Goal: Task Accomplishment & Management: Manage account settings

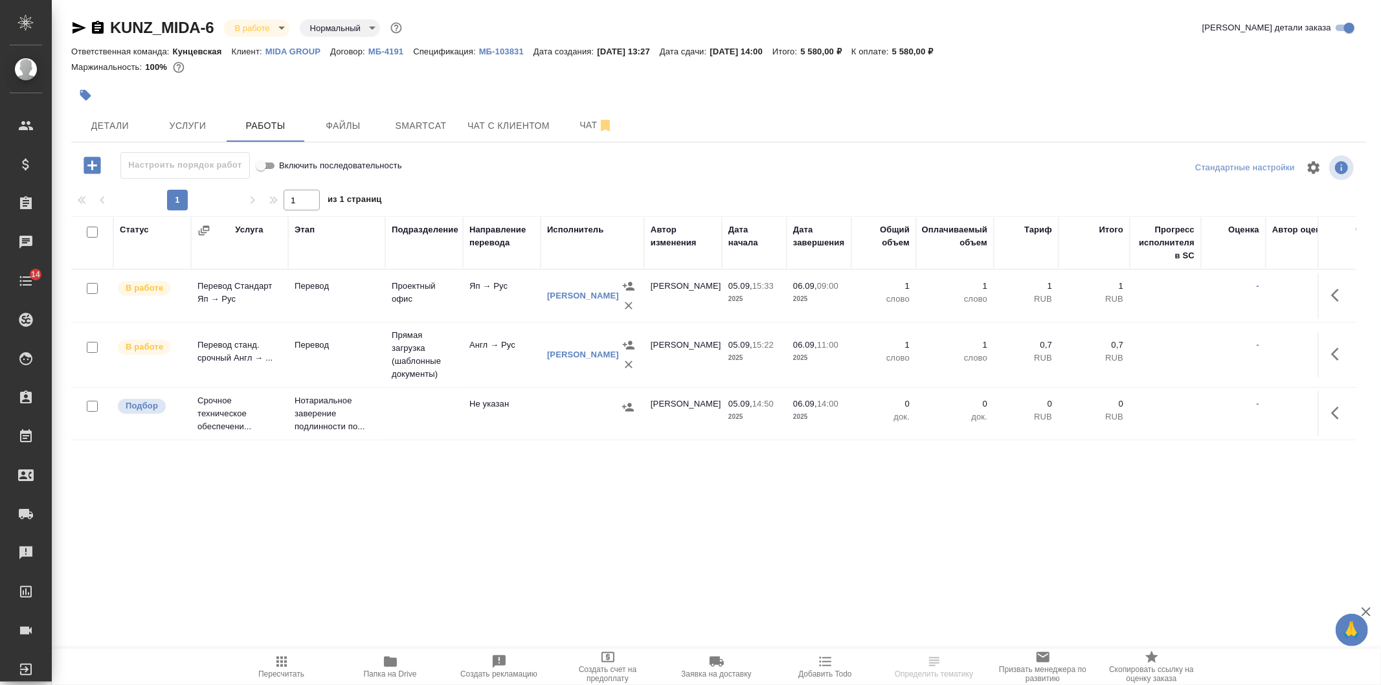
click at [585, 409] on div at bounding box center [592, 406] width 91 height 19
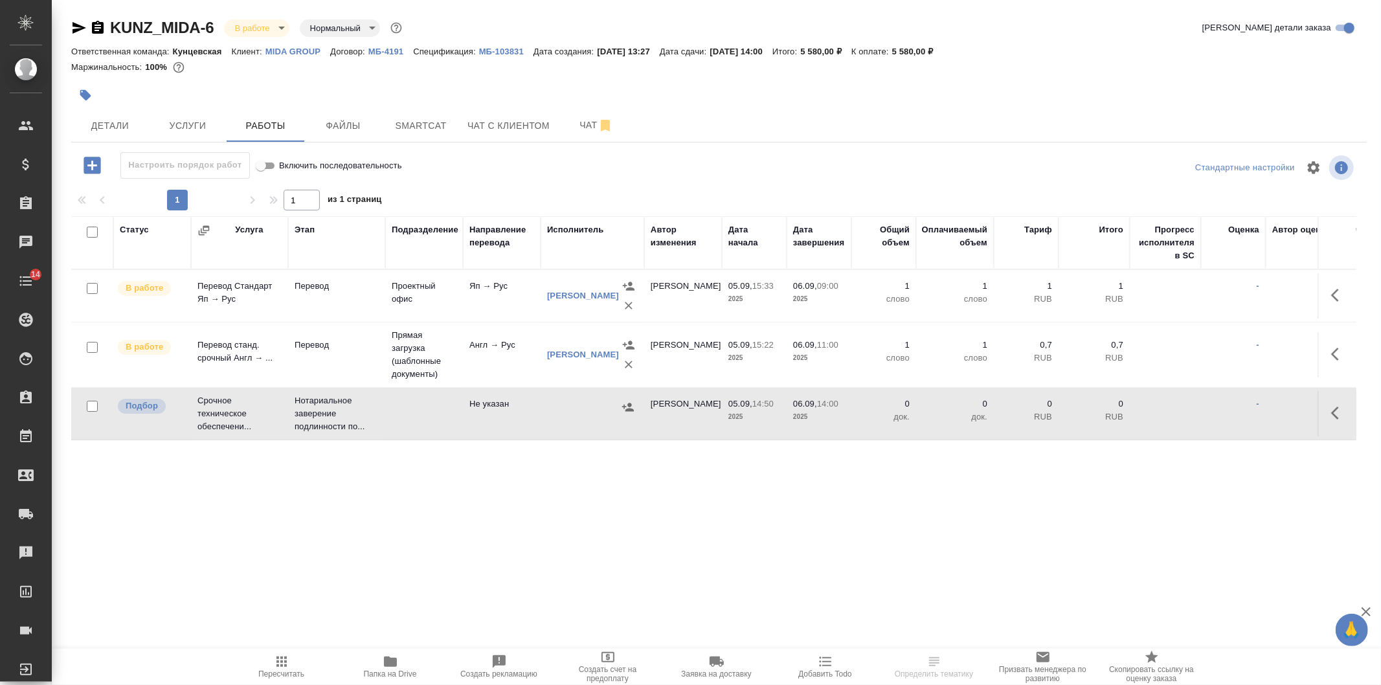
click at [585, 409] on div at bounding box center [592, 406] width 91 height 19
click at [284, 658] on icon "button" at bounding box center [281, 661] width 10 height 10
click at [173, 131] on span "Услуги" at bounding box center [188, 126] width 62 height 16
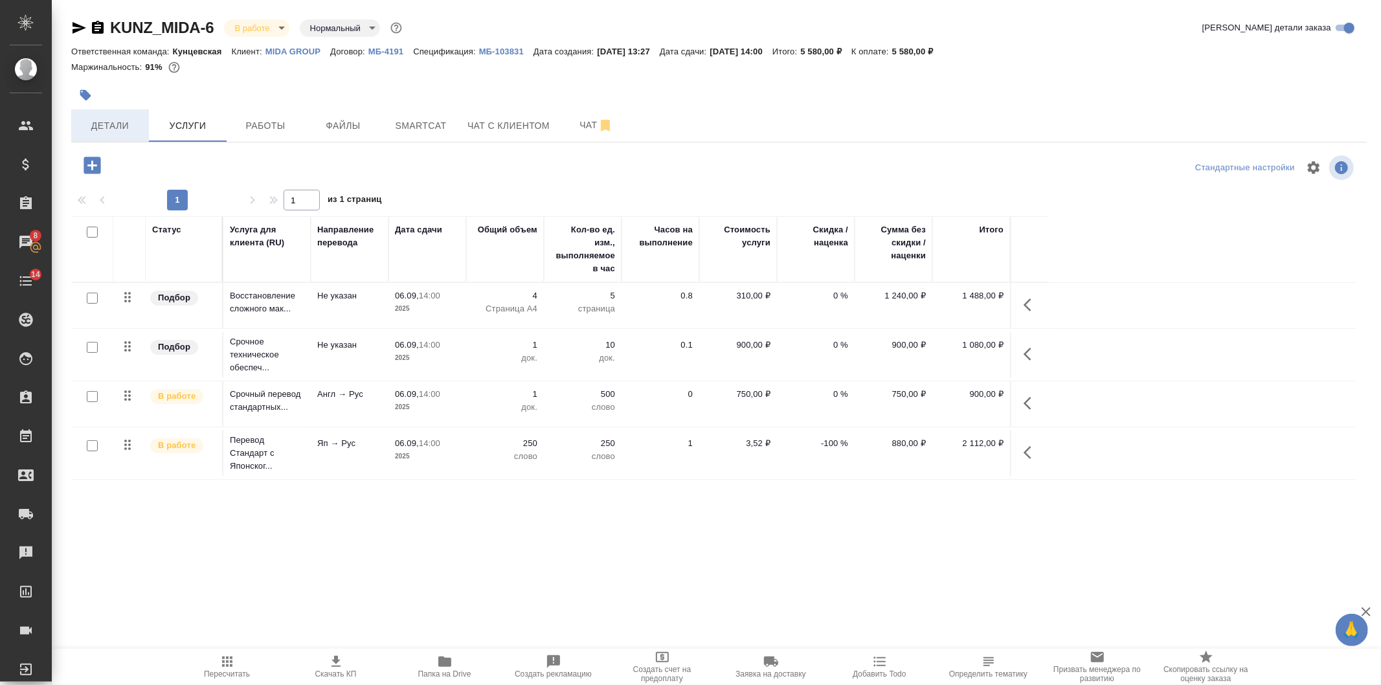
click at [138, 131] on span "Детали" at bounding box center [110, 126] width 62 height 16
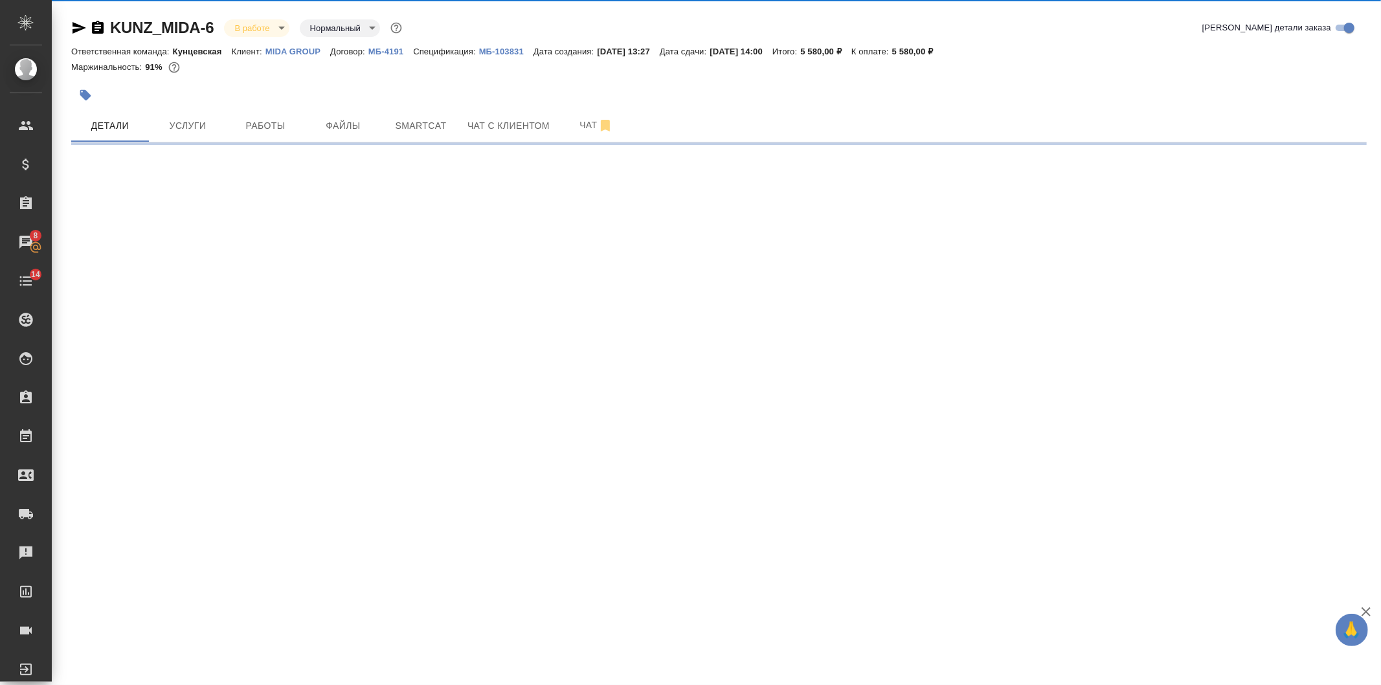
select select "RU"
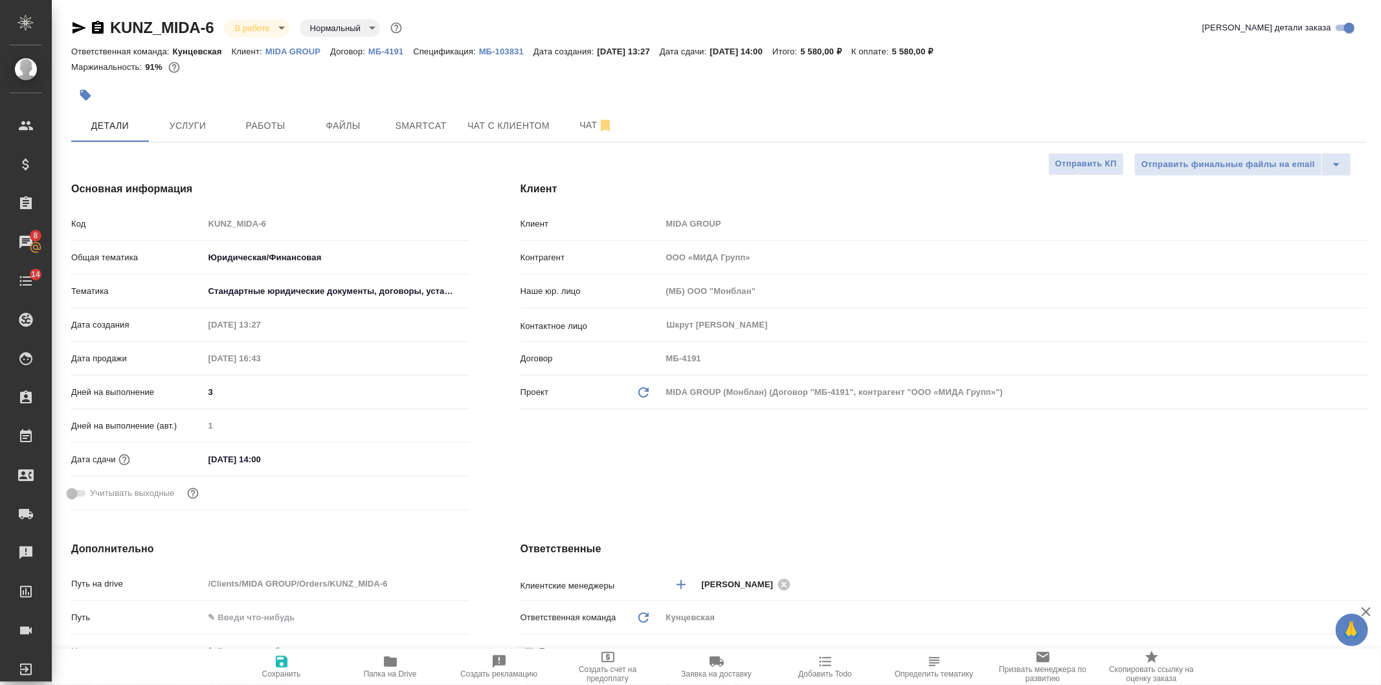
type textarea "x"
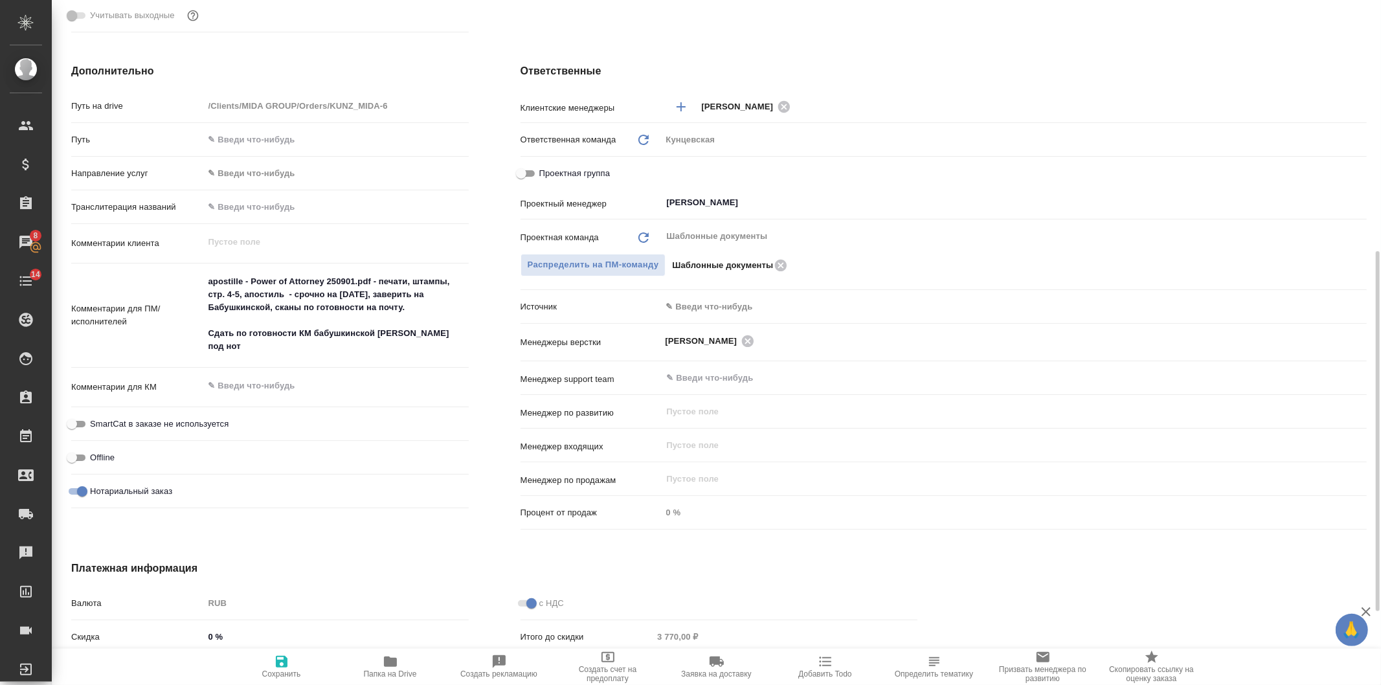
drag, startPoint x: 522, startPoint y: 167, endPoint x: 670, endPoint y: 176, distance: 147.9
click at [525, 168] on input "Проектная группа" at bounding box center [521, 174] width 47 height 16
checkbox input "true"
type textarea "x"
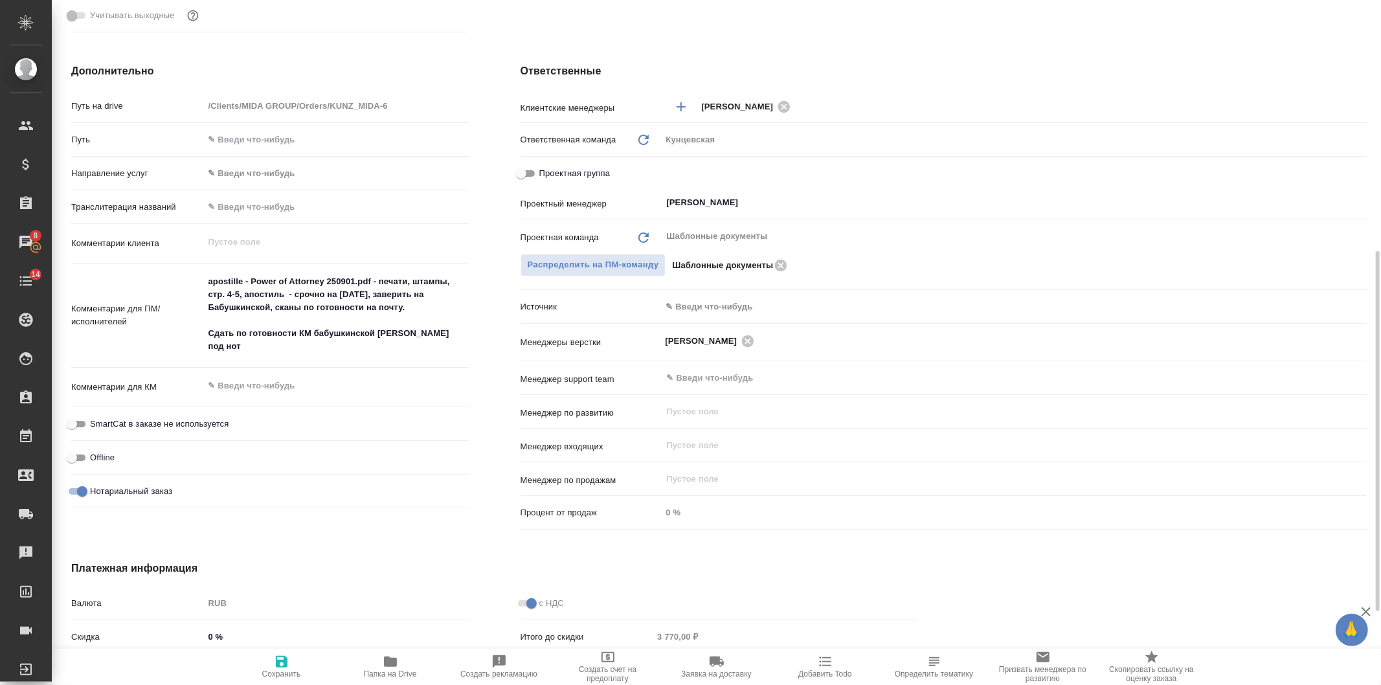
type textarea "x"
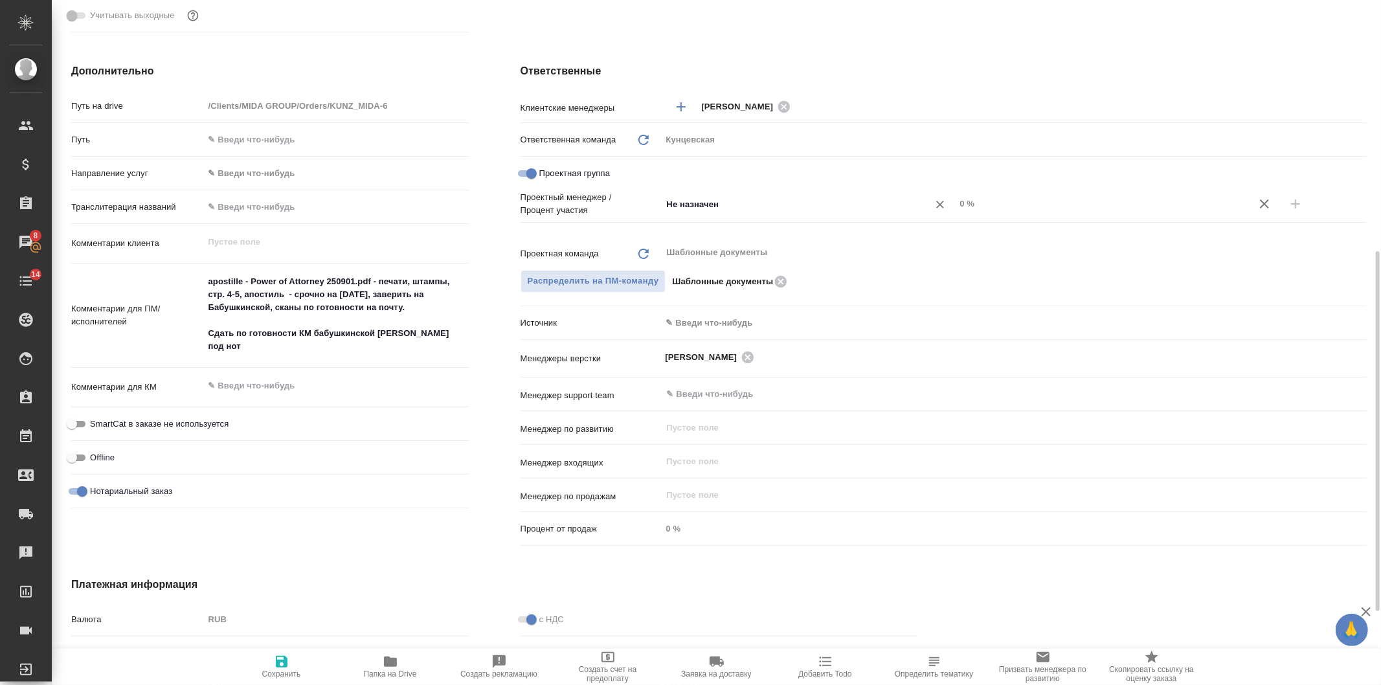
click at [695, 208] on input "Не назначен" at bounding box center [786, 204] width 243 height 16
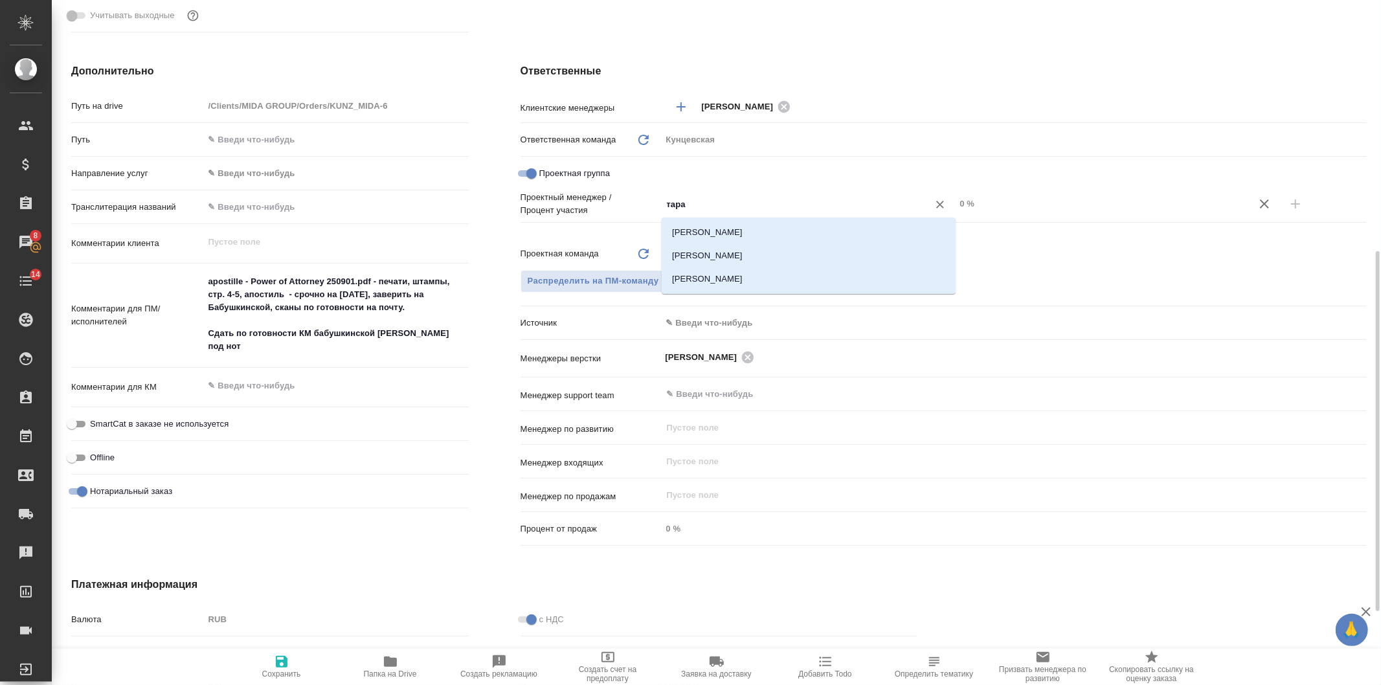
type input "тараб"
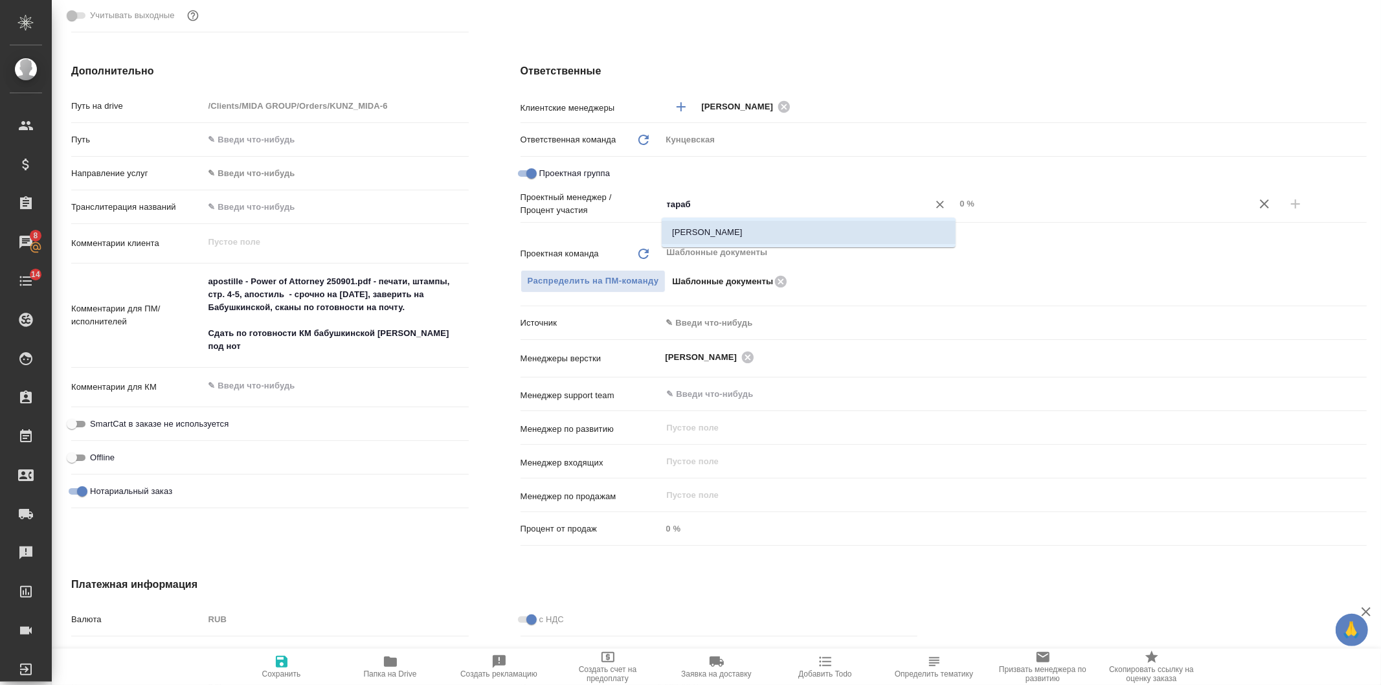
click at [743, 240] on li "Тарабановская Анастасия" at bounding box center [809, 232] width 294 height 23
type textarea "x"
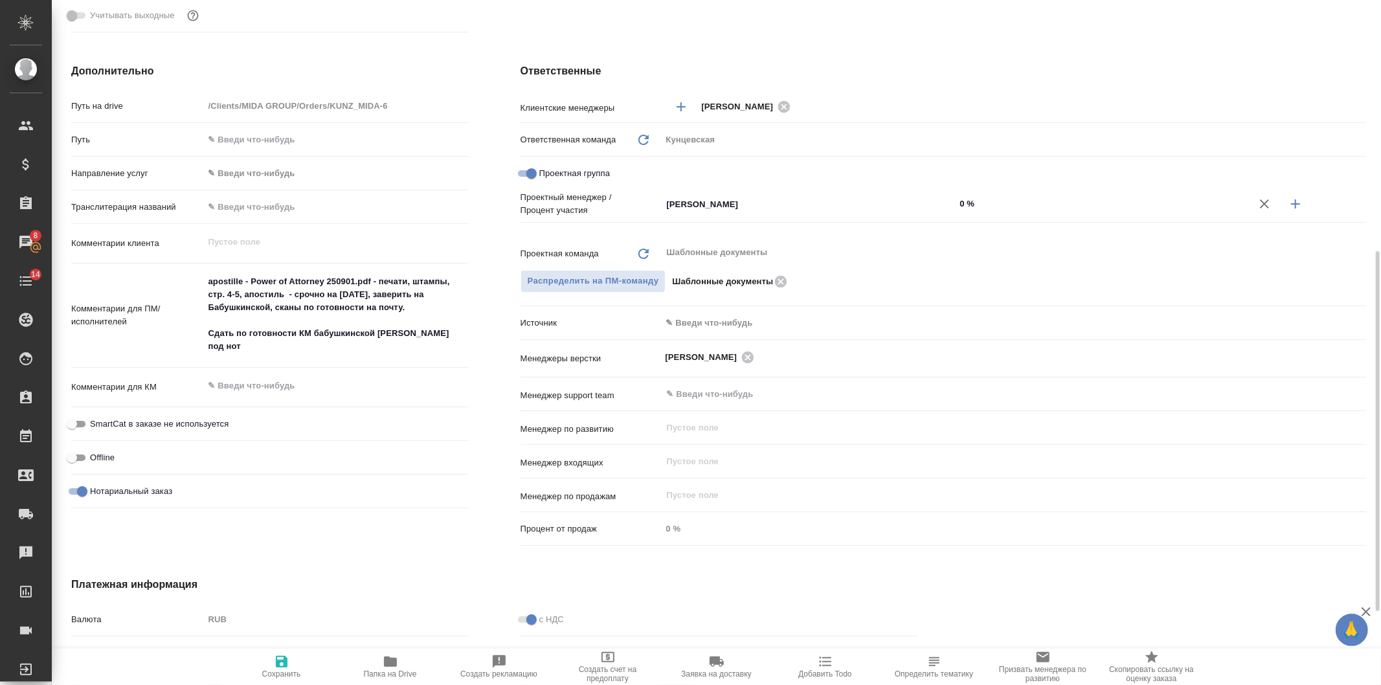
click at [1286, 194] on button "button" at bounding box center [1295, 203] width 31 height 31
type textarea "x"
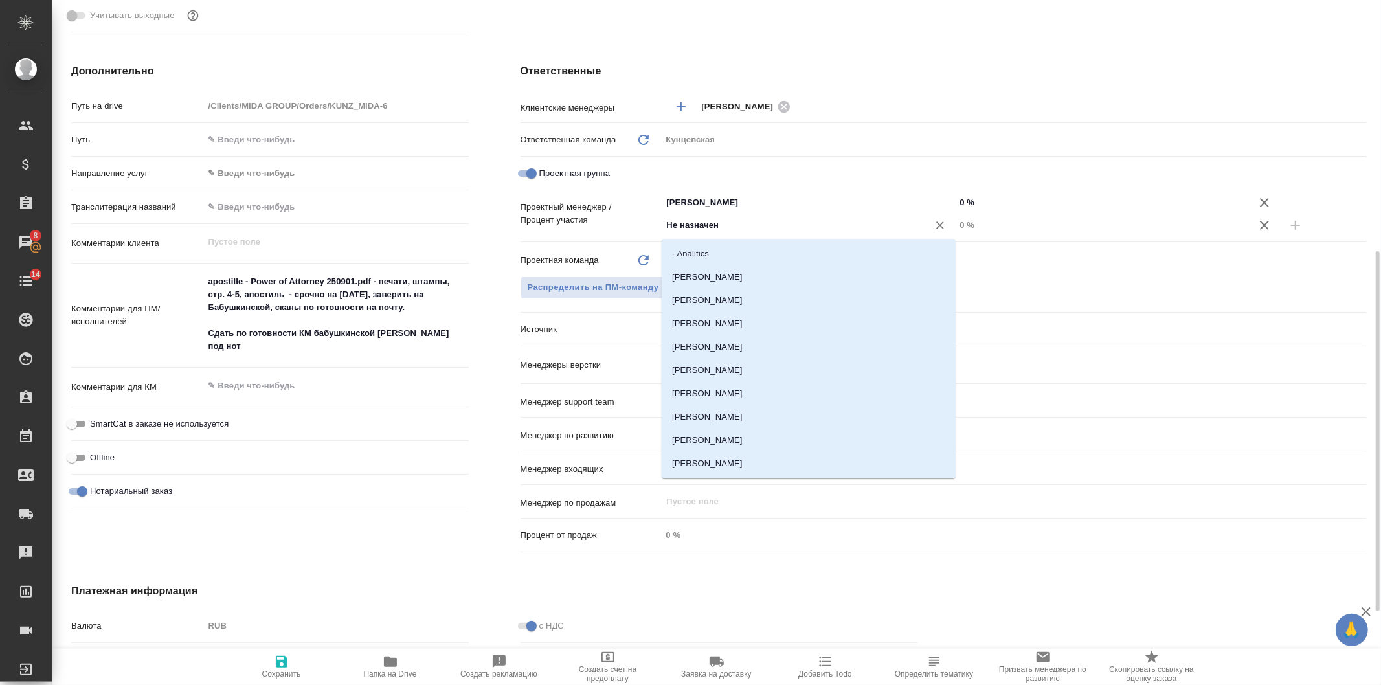
click at [745, 225] on input "Не назначен" at bounding box center [786, 225] width 243 height 16
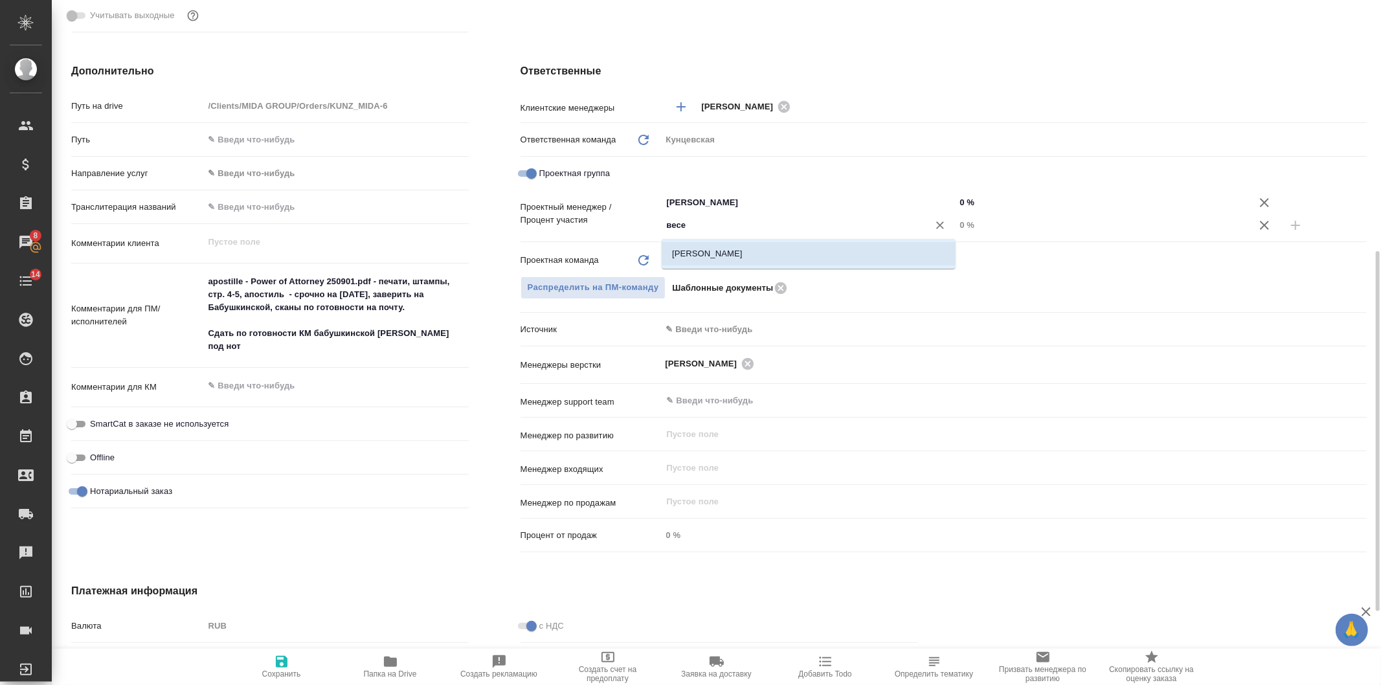
drag, startPoint x: 735, startPoint y: 223, endPoint x: 516, endPoint y: 225, distance: 218.8
click at [516, 225] on div "Ответственные Клиентские менеджеры Веселова Юлия ​ Ответственная команда Обнови…" at bounding box center [944, 311] width 898 height 546
type input "голуб"
click at [729, 260] on li "Голубев Дмитрий" at bounding box center [809, 253] width 294 height 23
type textarea "x"
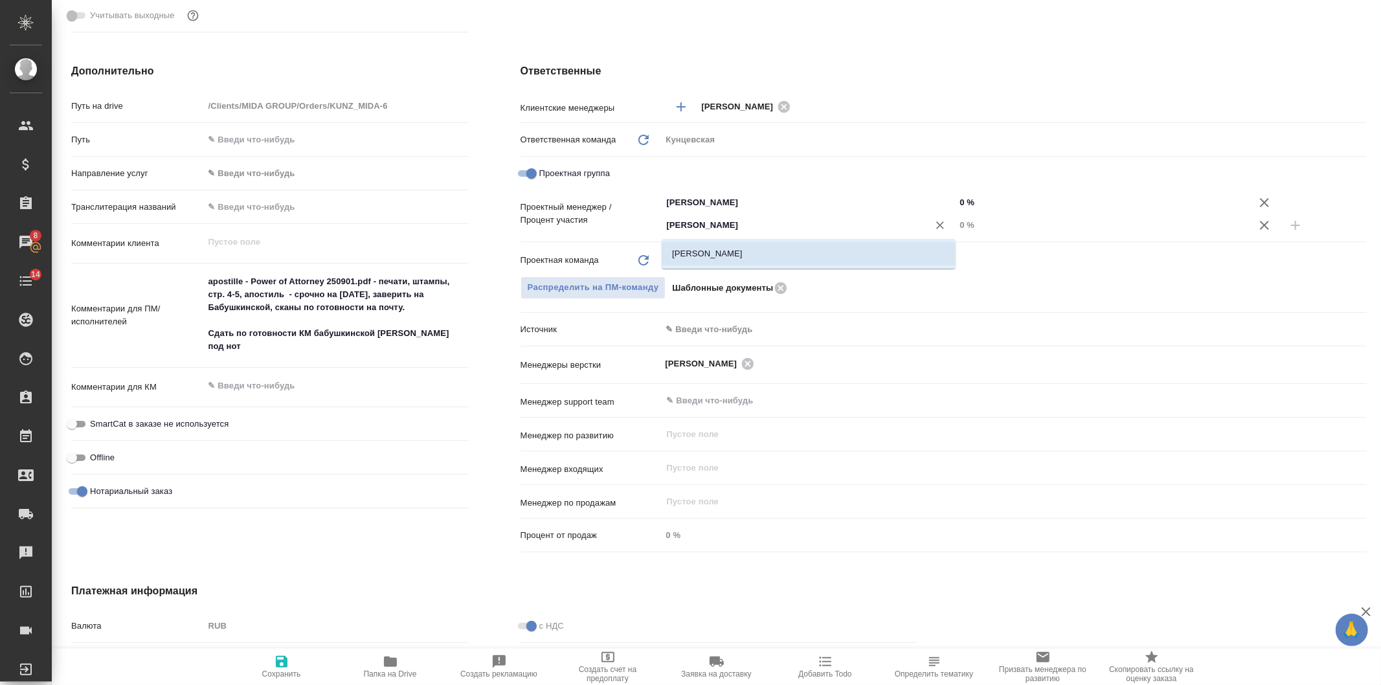
type textarea "x"
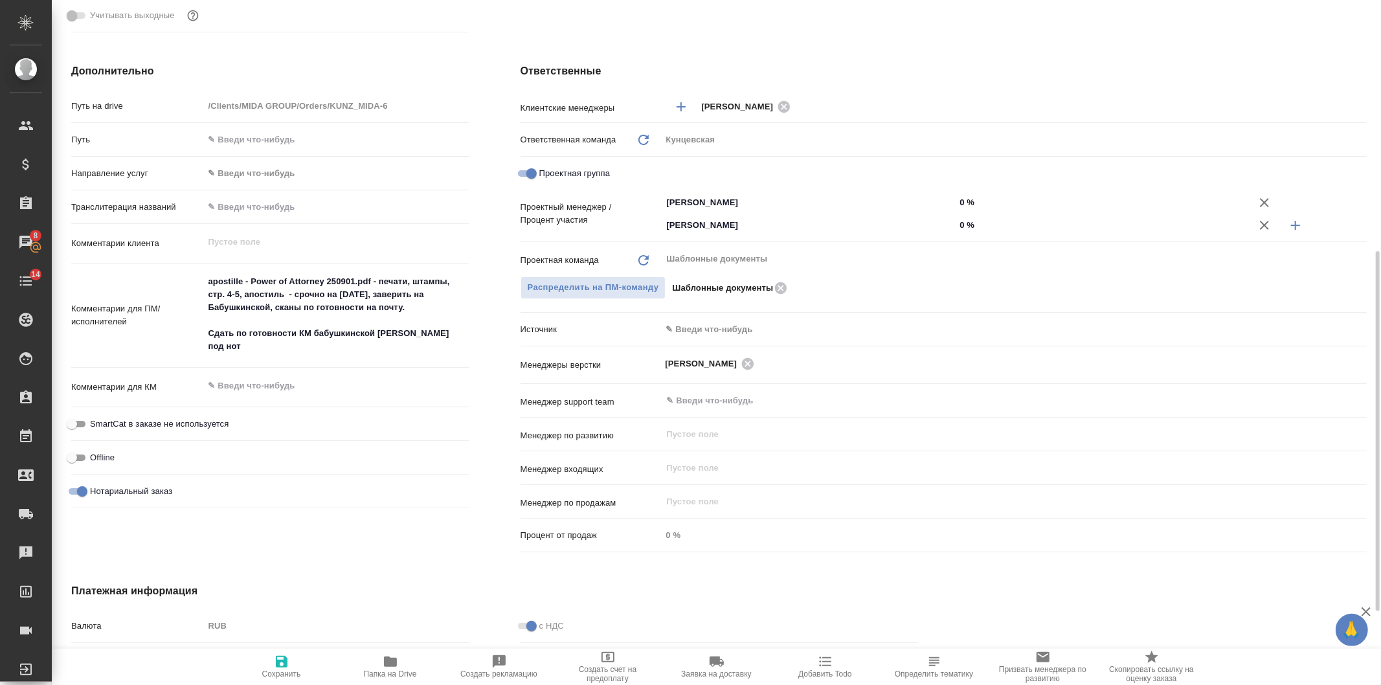
click at [959, 223] on input "0 %" at bounding box center [1102, 225] width 294 height 19
type input "20 %"
type textarea "x"
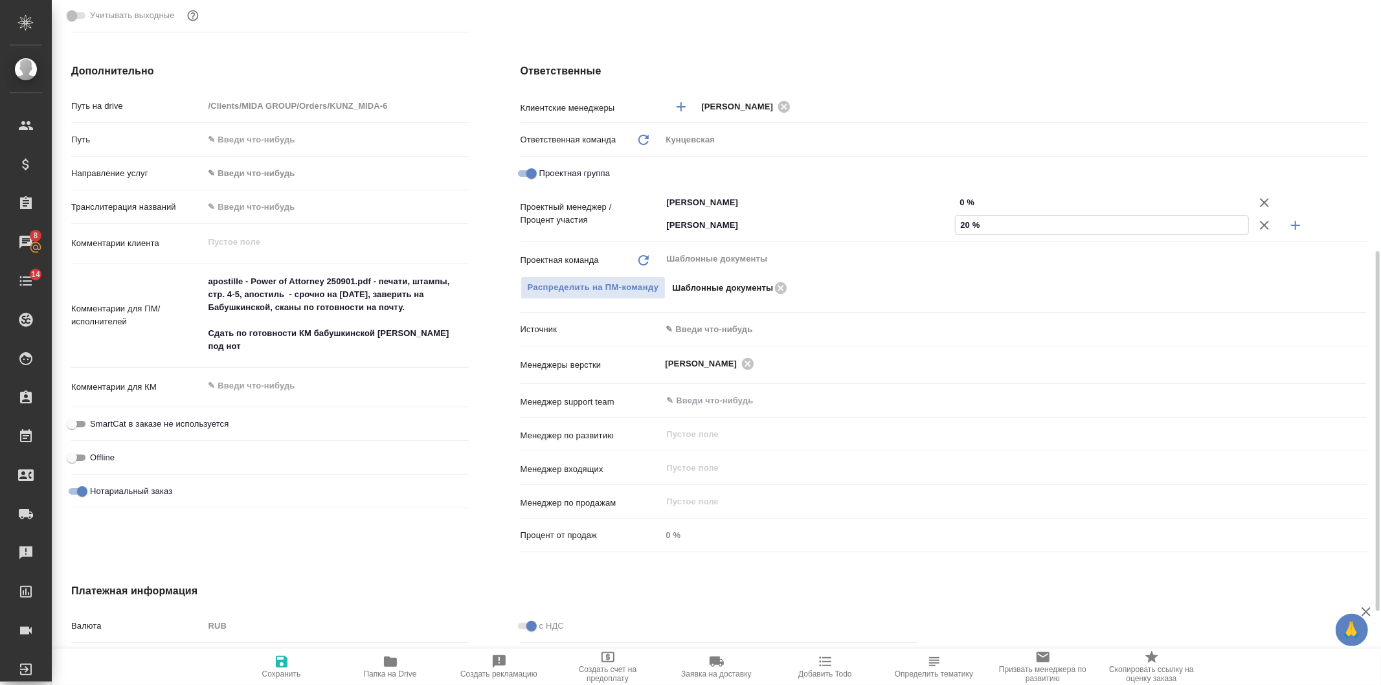
type input "20 %"
click at [959, 206] on input "0 %" at bounding box center [1102, 202] width 294 height 19
type textarea "x"
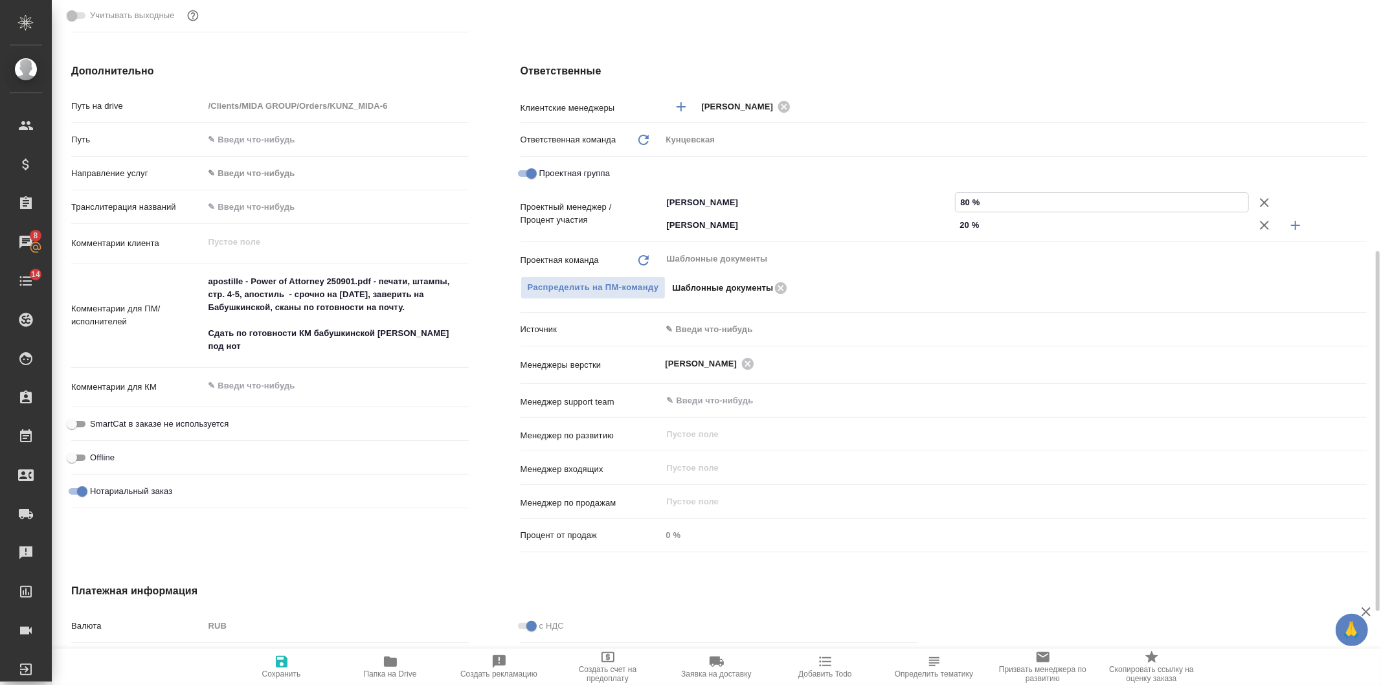
type input "80 %"
click at [287, 652] on button "Сохранить" at bounding box center [281, 667] width 109 height 36
type textarea "x"
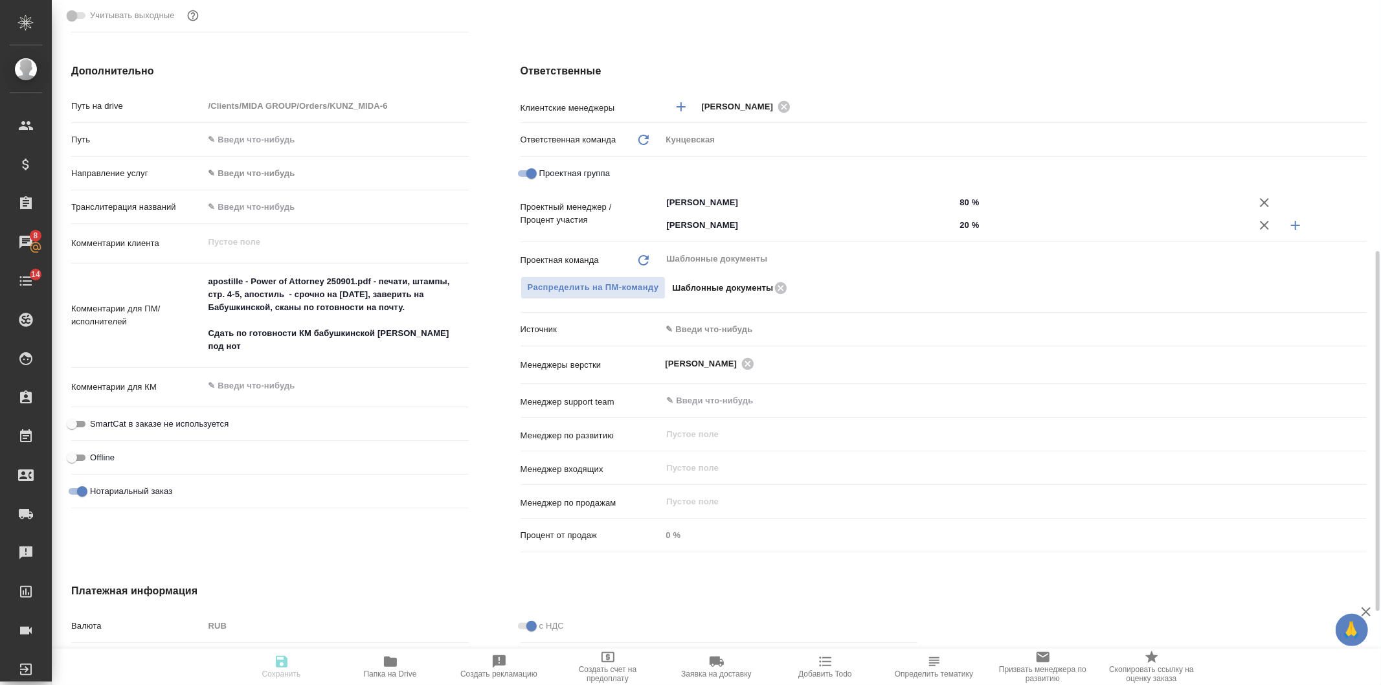
type textarea "x"
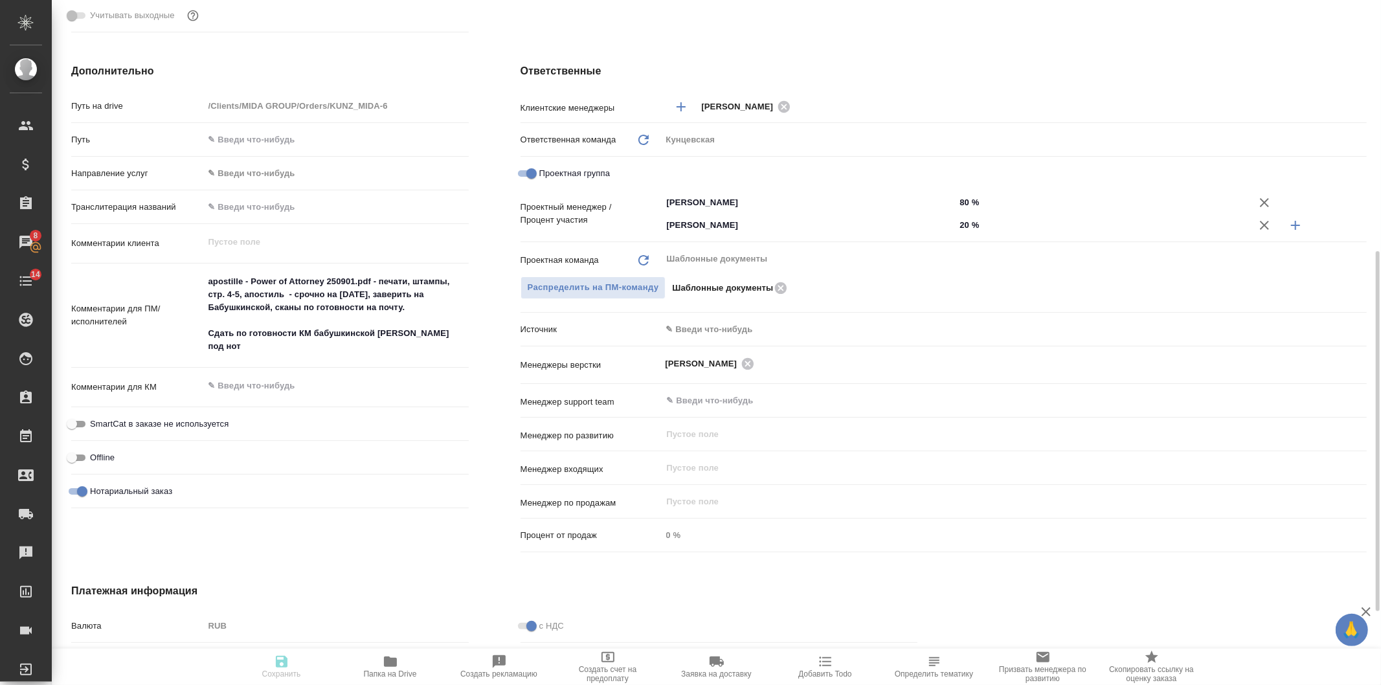
type textarea "x"
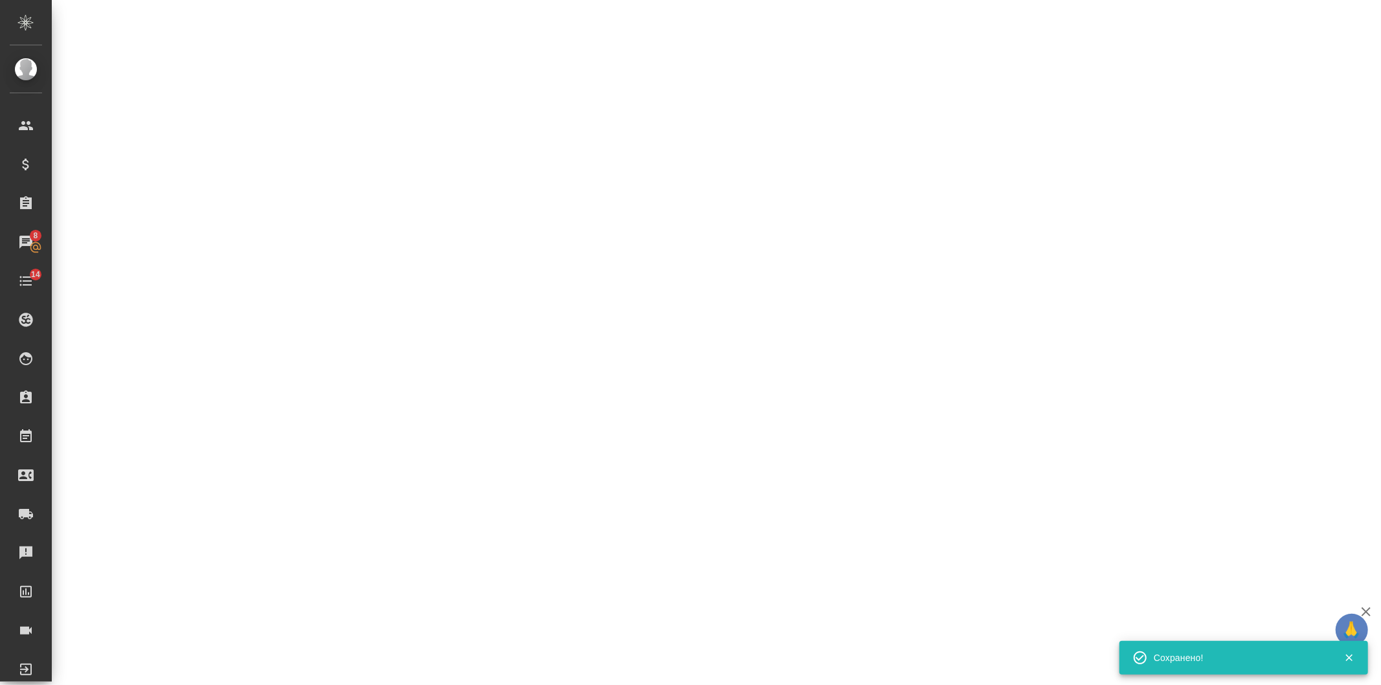
select select "RU"
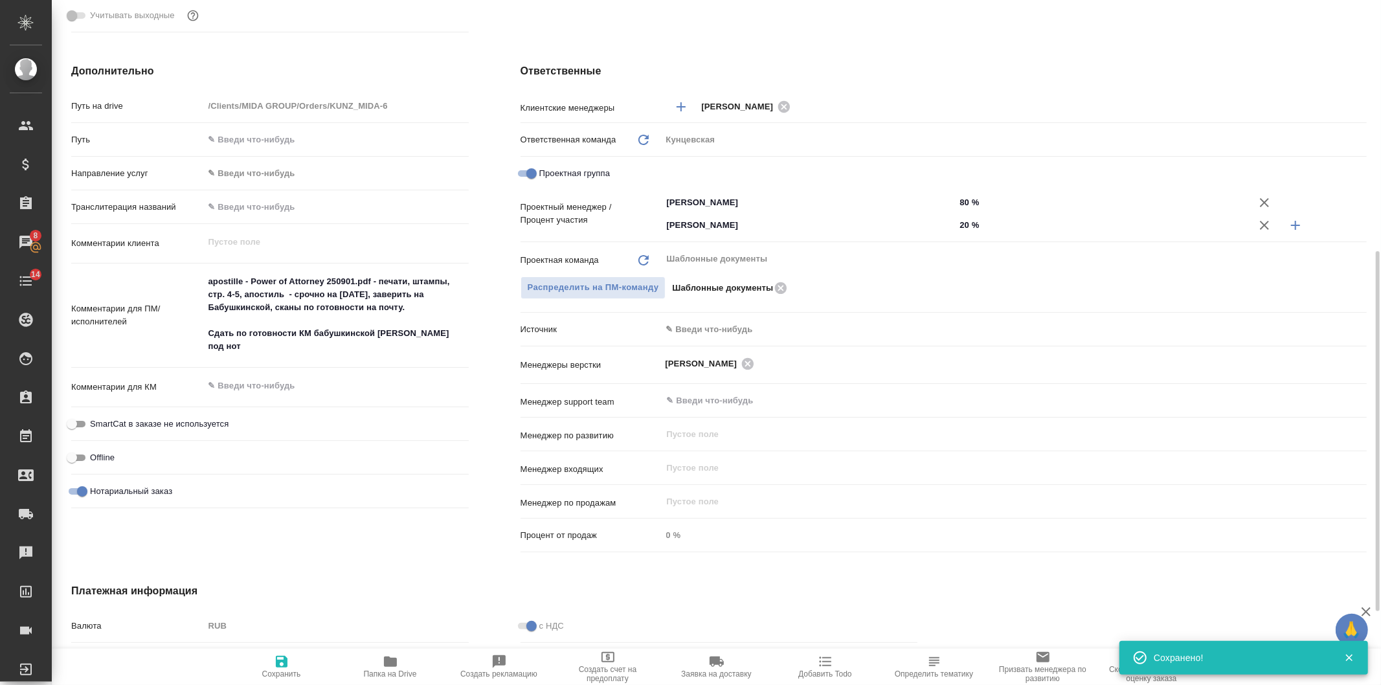
type textarea "x"
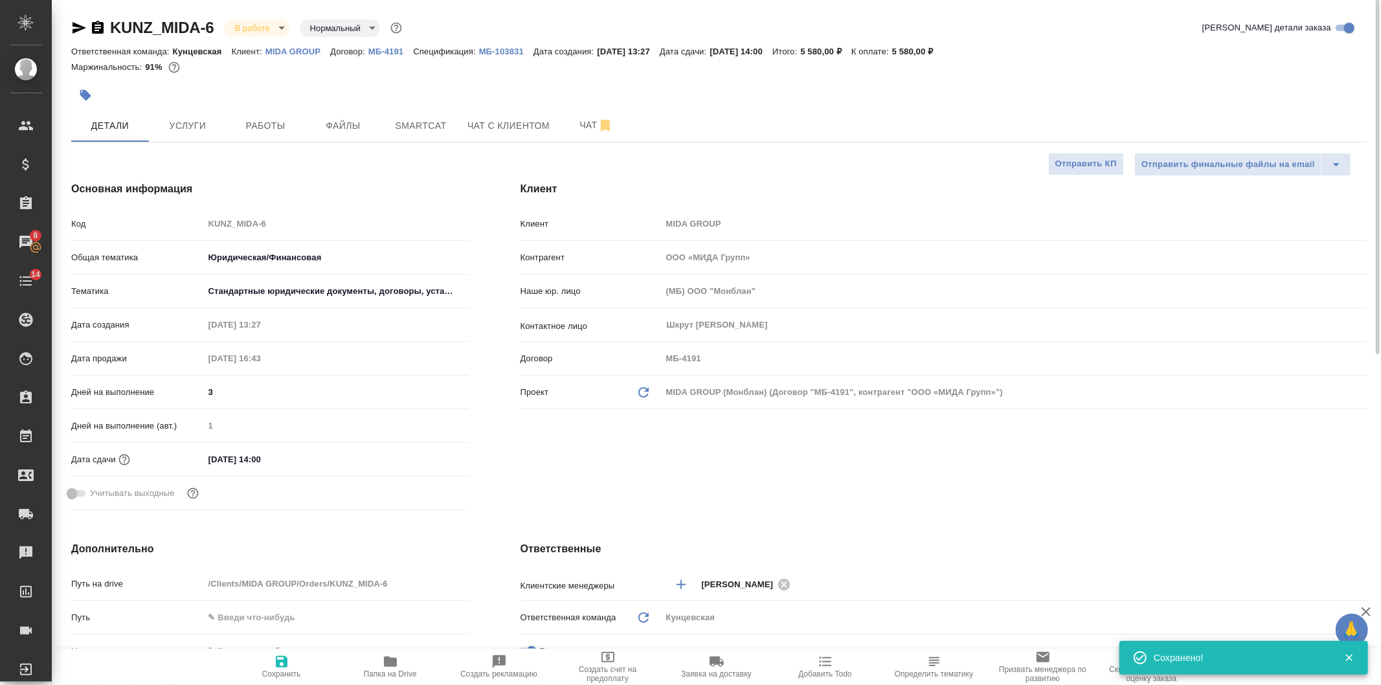
click at [270, 144] on div "KUNZ_MIDA-6 В работе inProgress Нормальный normal Кратко детали заказа Ответств…" at bounding box center [718, 663] width 1309 height 1327
click at [269, 140] on button "Работы" at bounding box center [266, 125] width 78 height 32
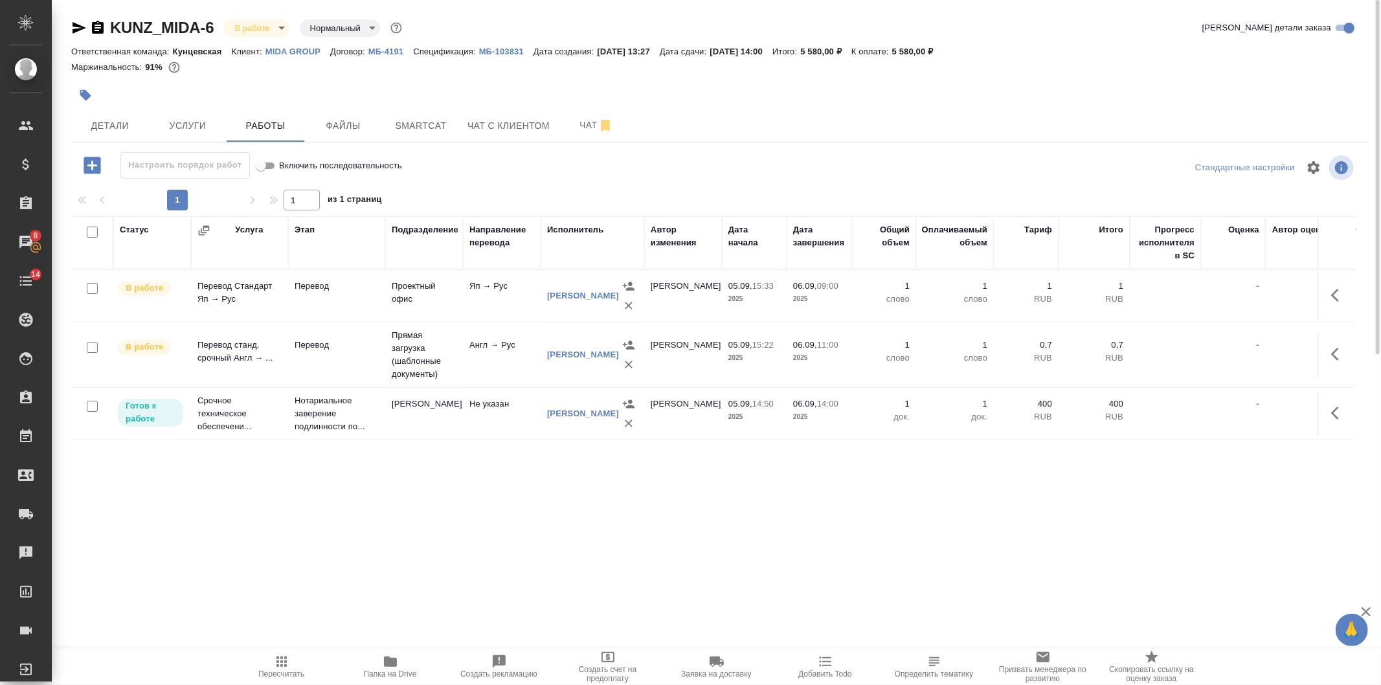
click at [497, 170] on div "Настроить порядок работ Включить последовательность" at bounding box center [287, 165] width 432 height 27
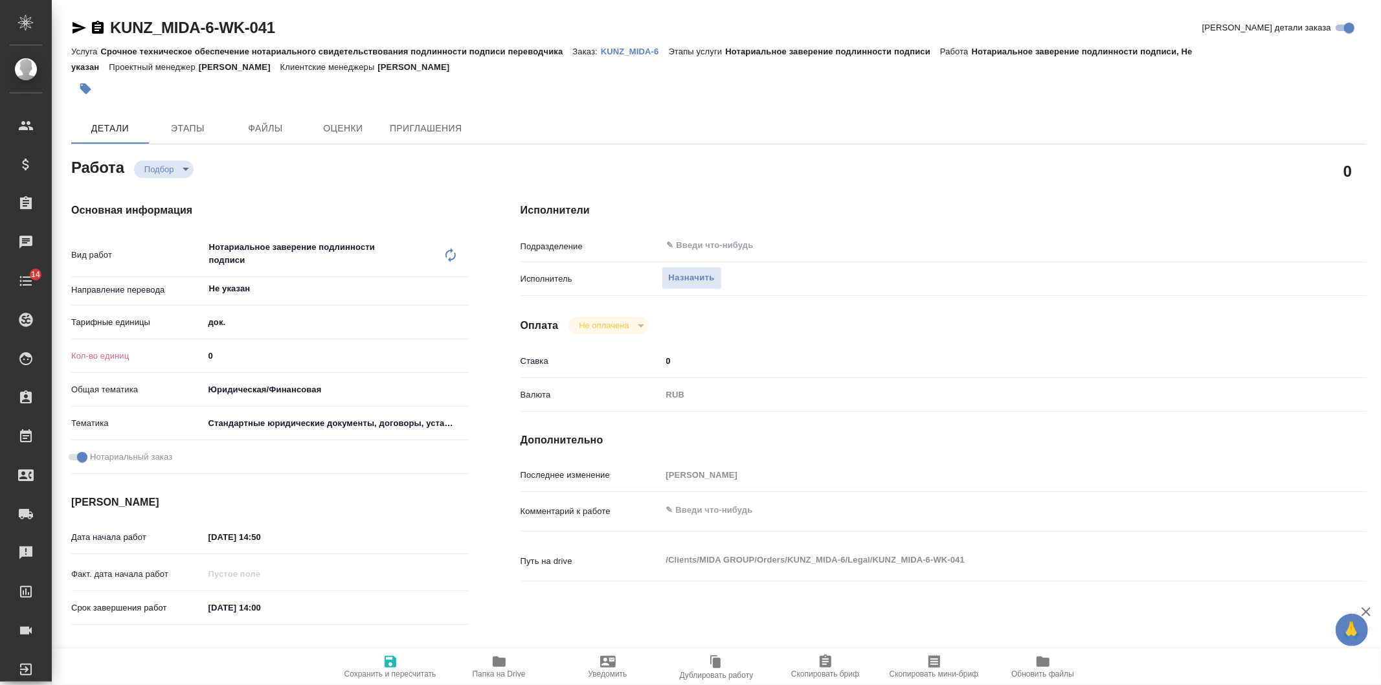
type textarea "x"
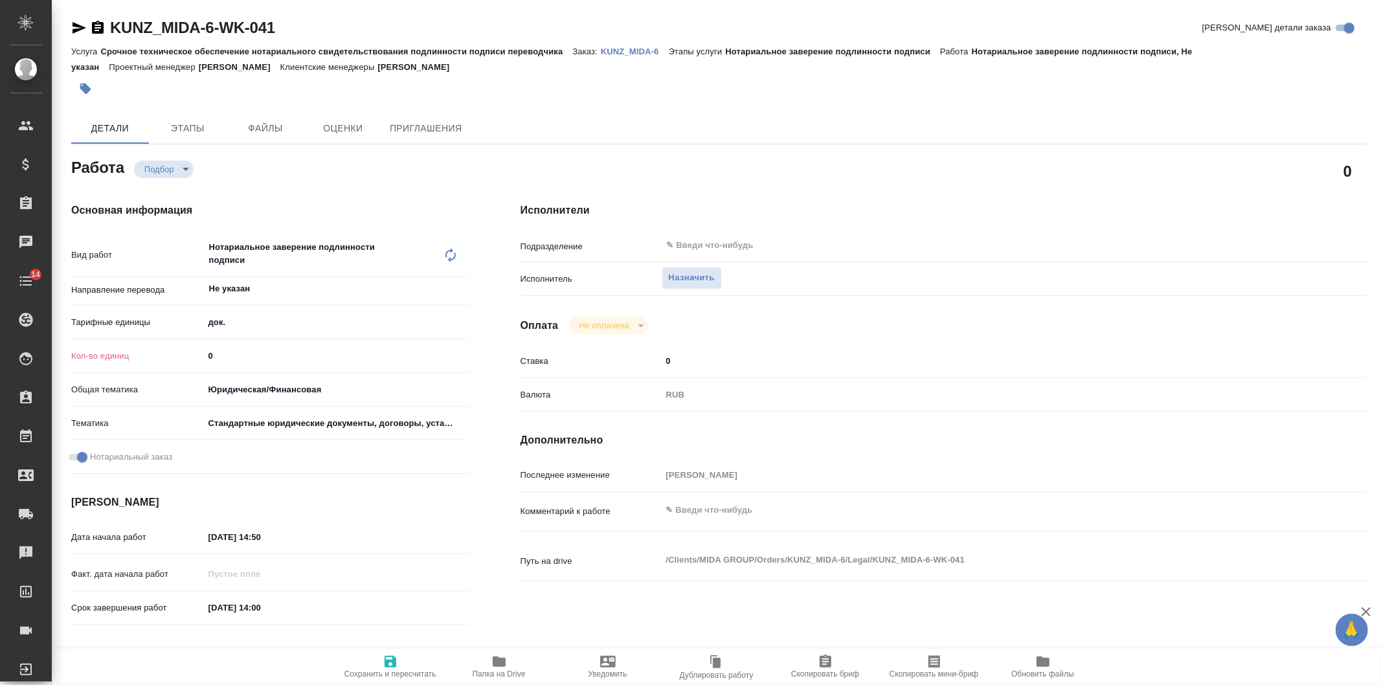
type textarea "x"
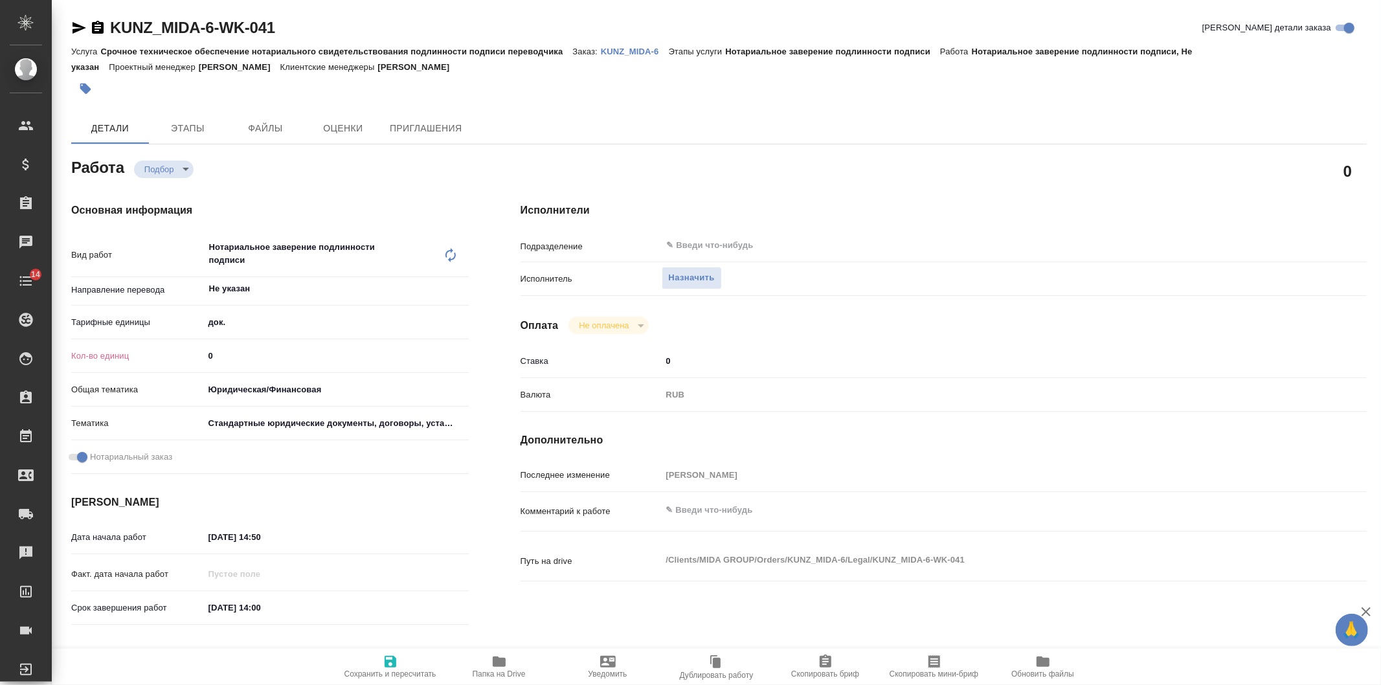
type textarea "x"
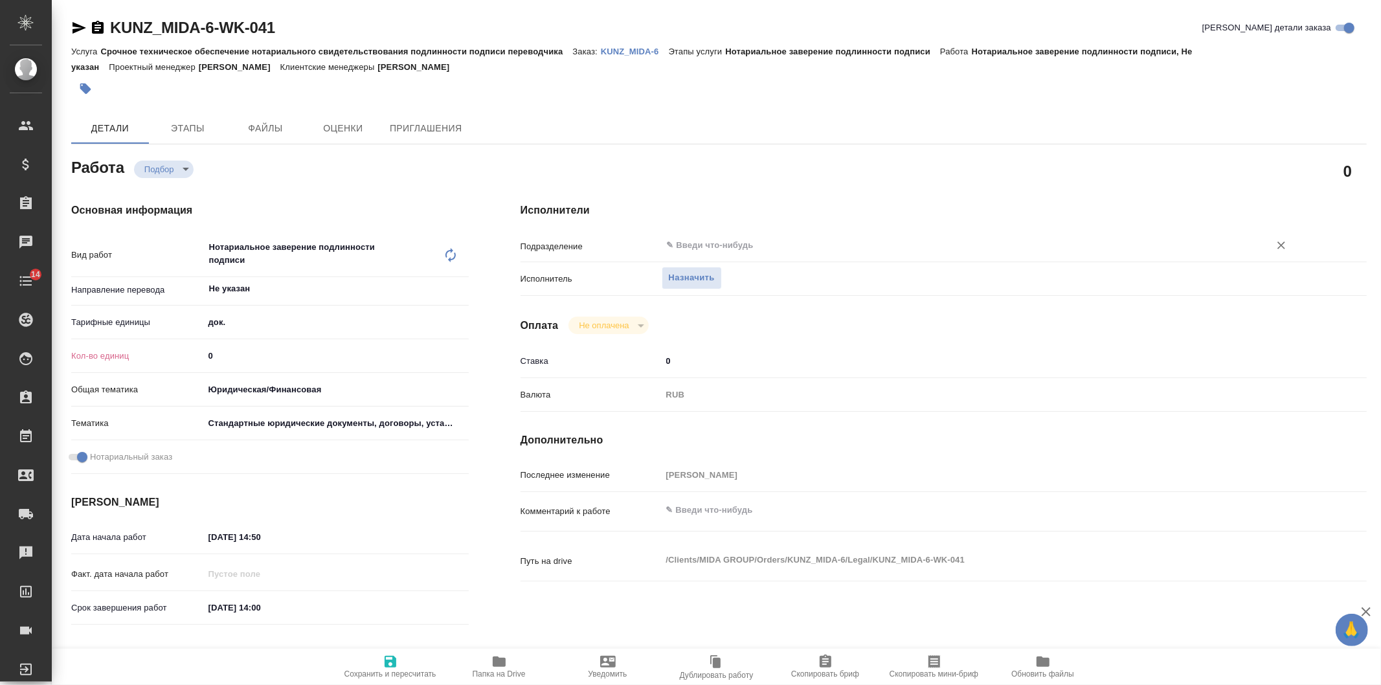
click at [741, 241] on input "text" at bounding box center [956, 246] width 583 height 16
type textarea "x"
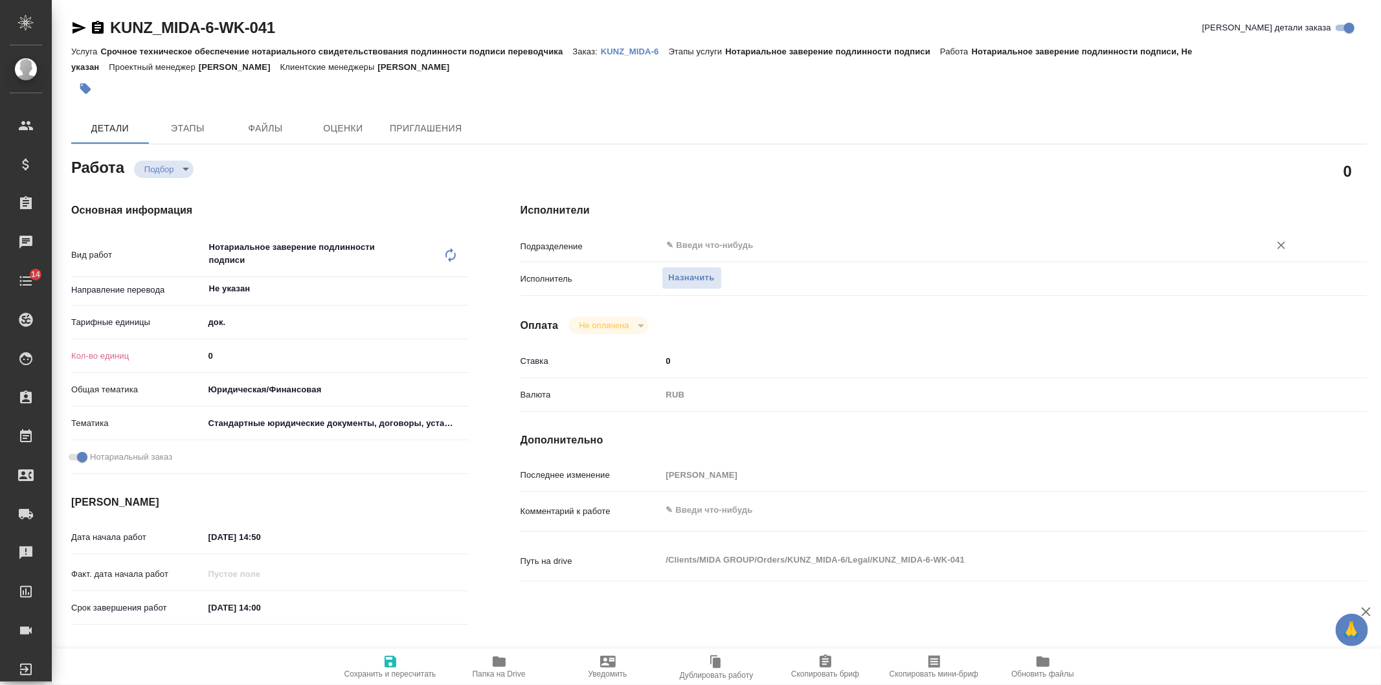
type textarea "x"
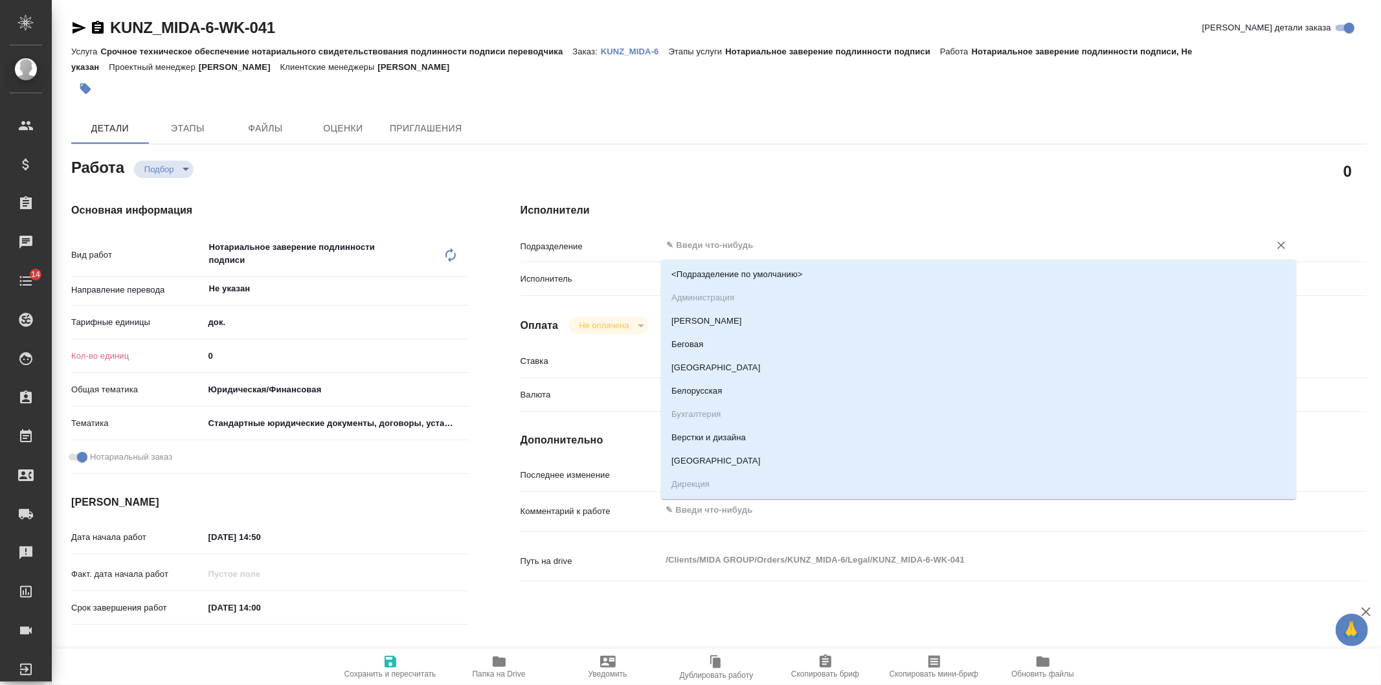
type textarea "x"
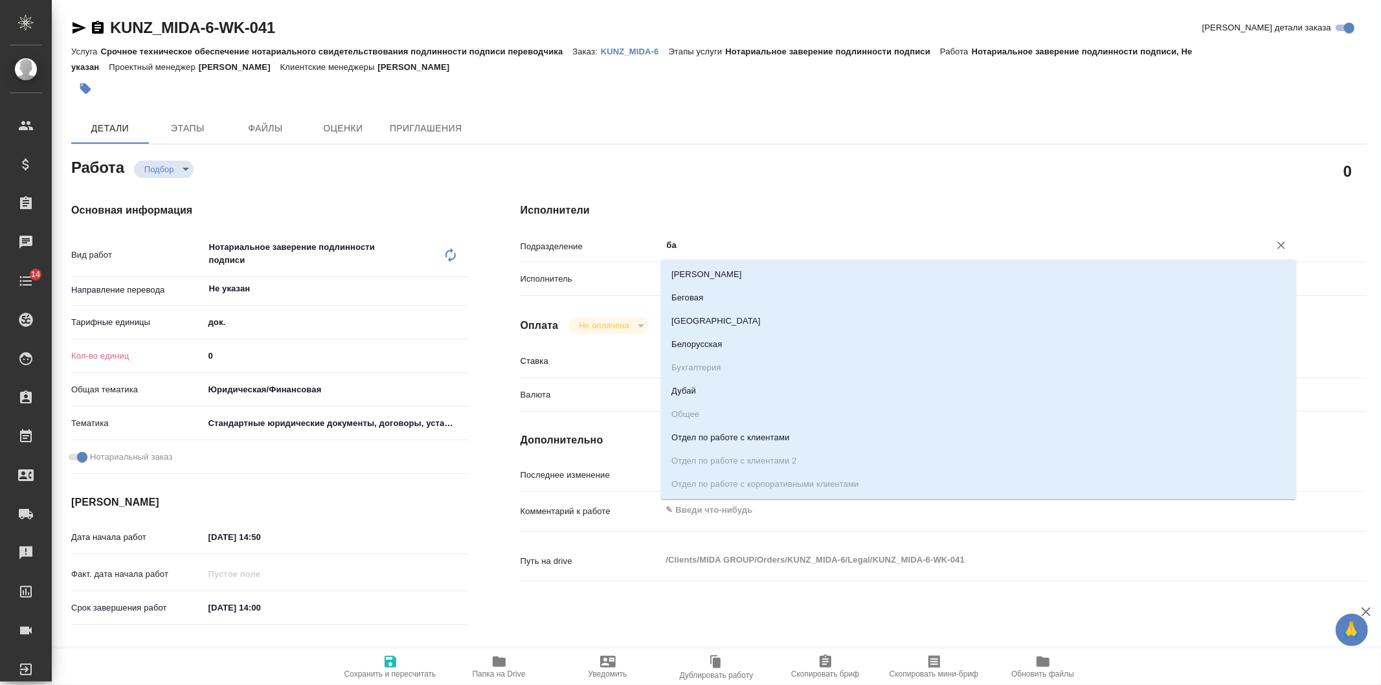
type input "баб"
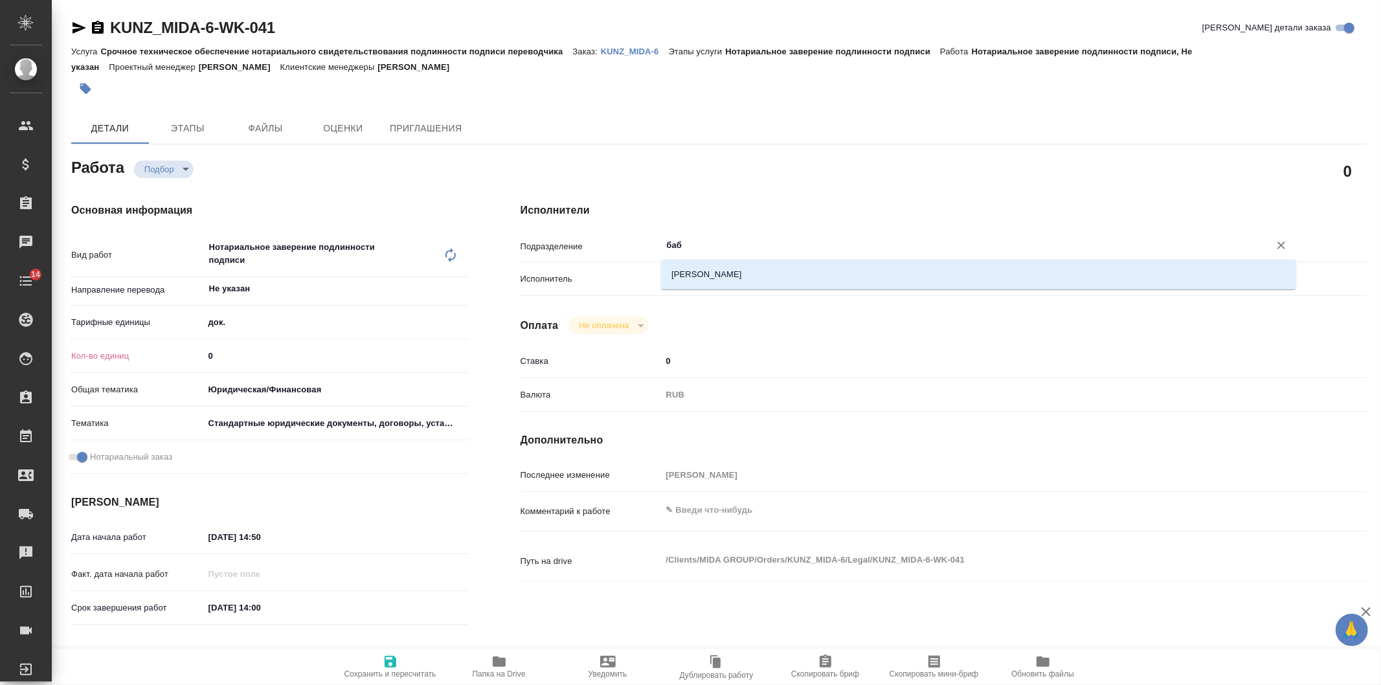
type textarea "x"
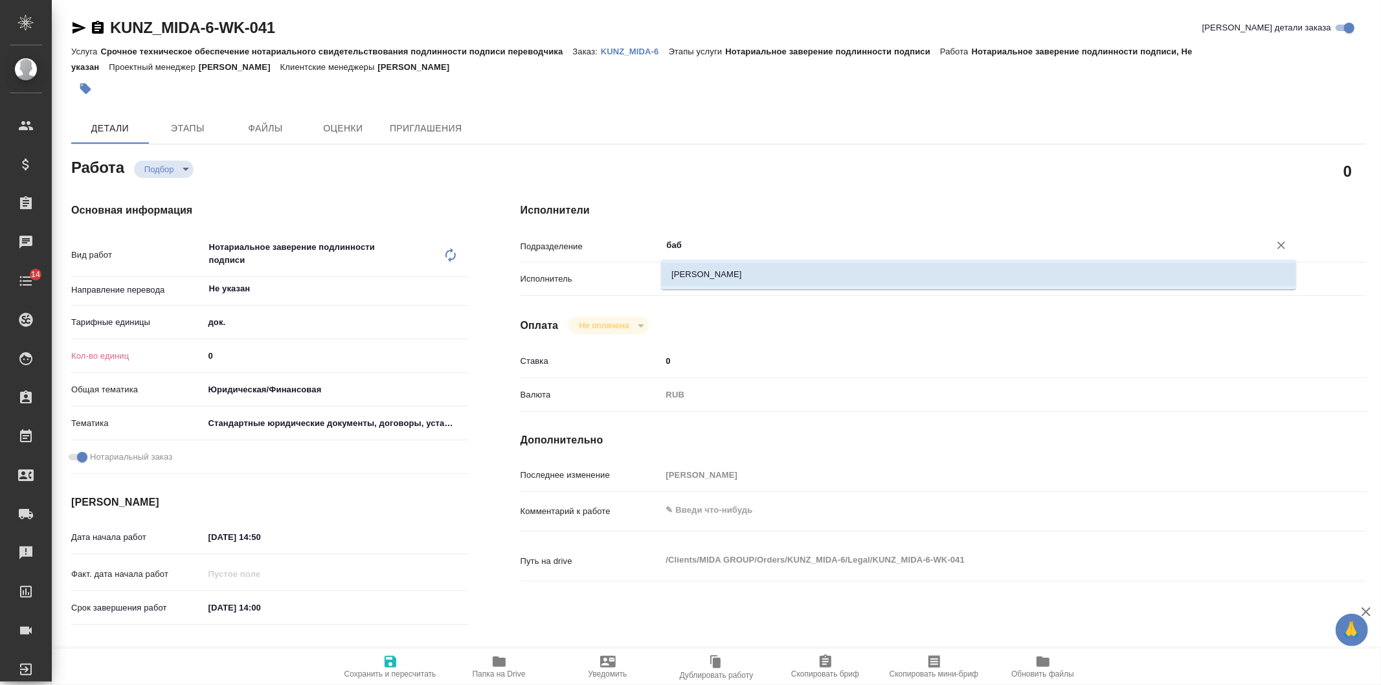
drag, startPoint x: 753, startPoint y: 269, endPoint x: 629, endPoint y: 291, distance: 126.2
click at [752, 270] on li "[PERSON_NAME]" at bounding box center [978, 274] width 635 height 23
type textarea "x"
type input "[PERSON_NAME]"
type textarea "x"
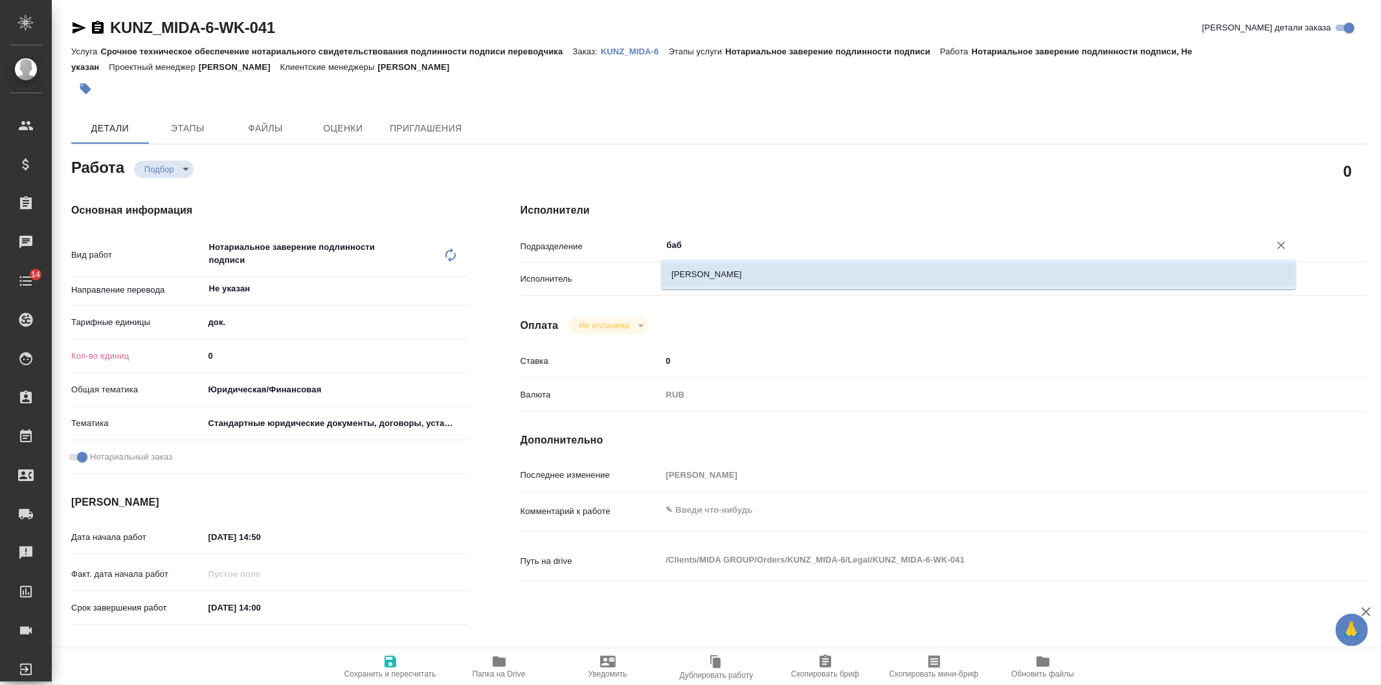
type textarea "x"
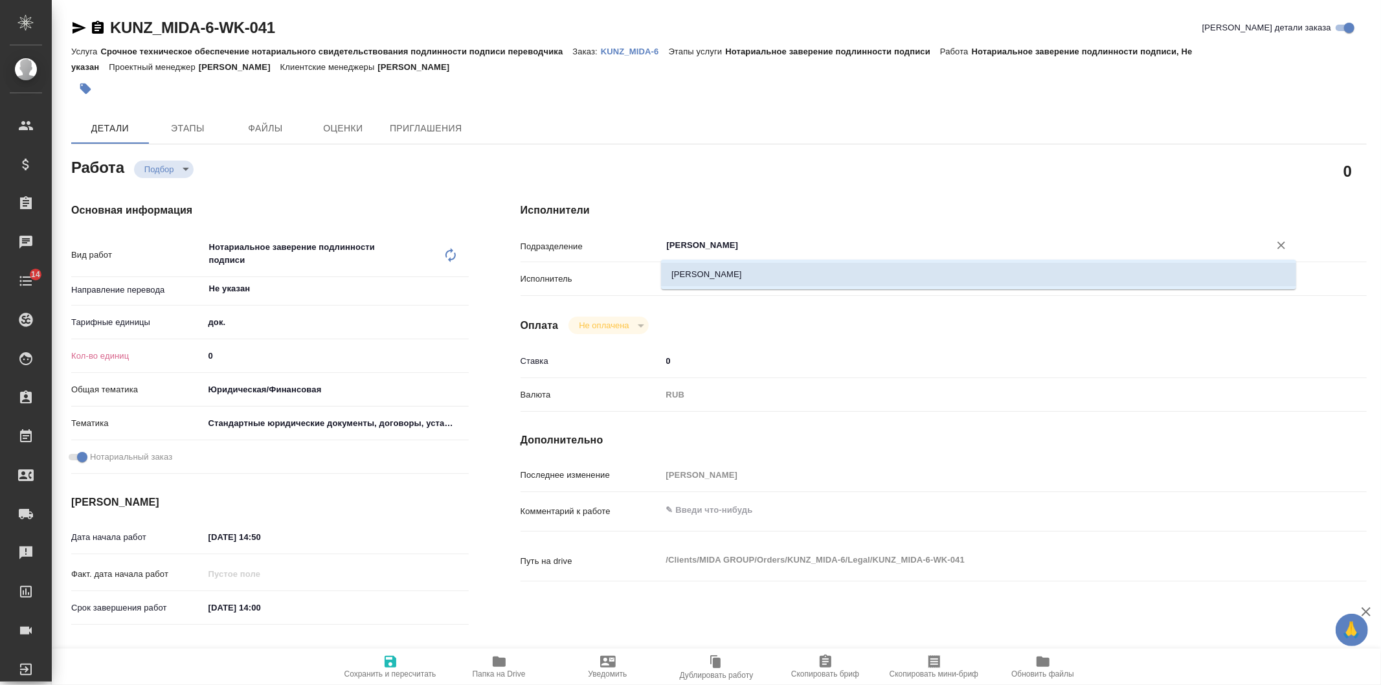
type textarea "x"
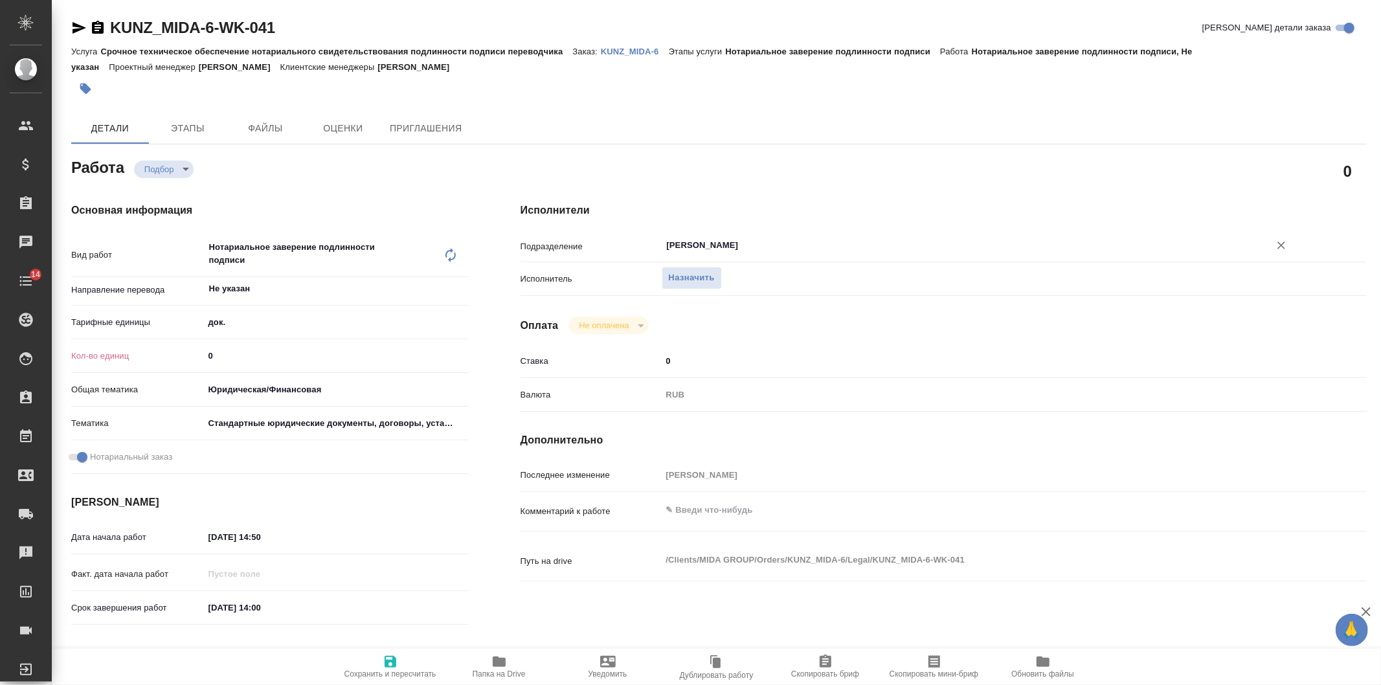
type input "Бабушкинская"
drag, startPoint x: 227, startPoint y: 353, endPoint x: 173, endPoint y: 370, distance: 56.3
click at [173, 369] on div "Кол-во единиц 0" at bounding box center [269, 361] width 397 height 34
type textarea "x"
type input "1"
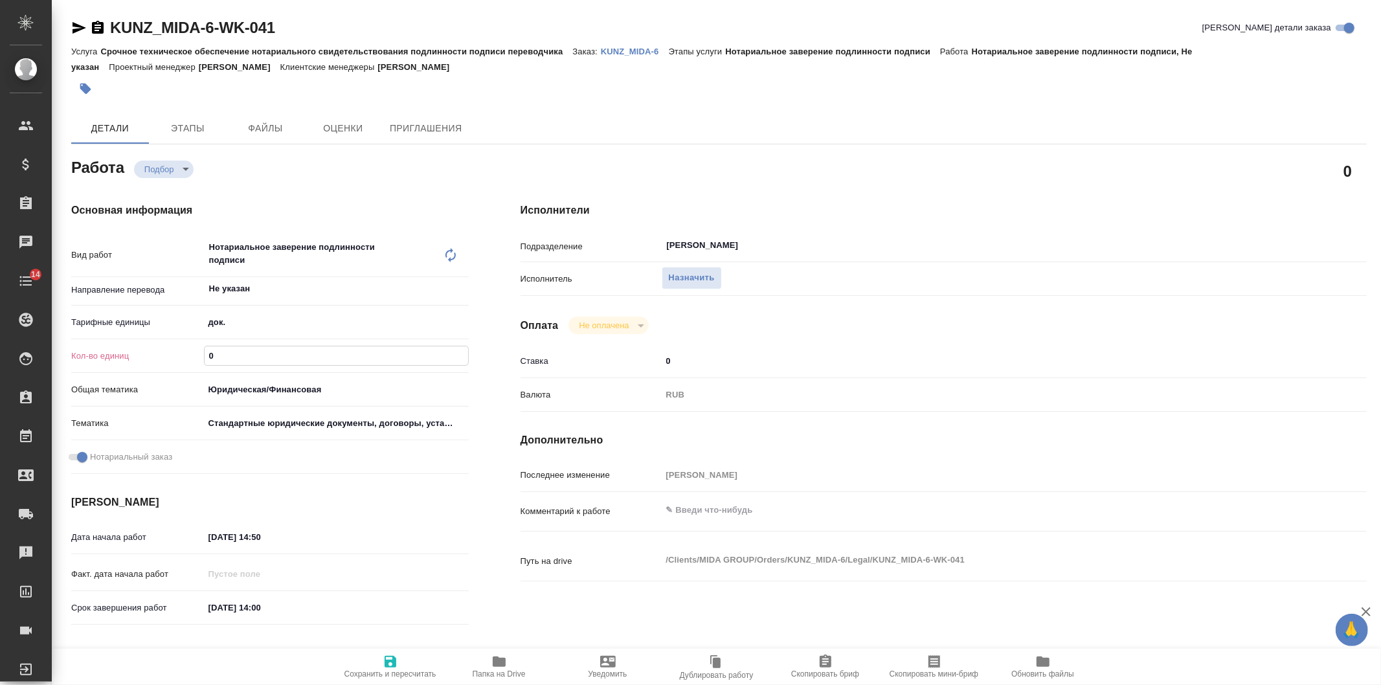
type textarea "x"
type input "1"
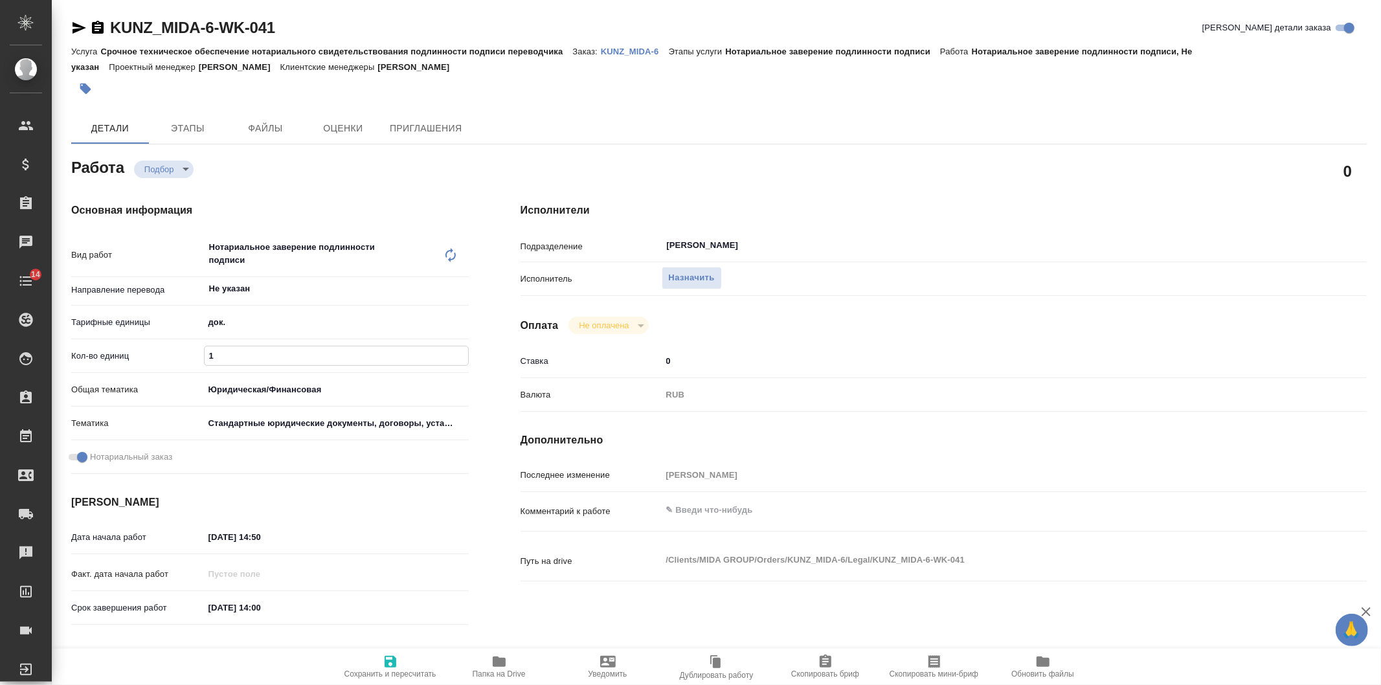
drag, startPoint x: 402, startPoint y: 652, endPoint x: 620, endPoint y: 405, distance: 329.7
click at [403, 652] on button "Сохранить и пересчитать" at bounding box center [390, 667] width 109 height 36
type textarea "x"
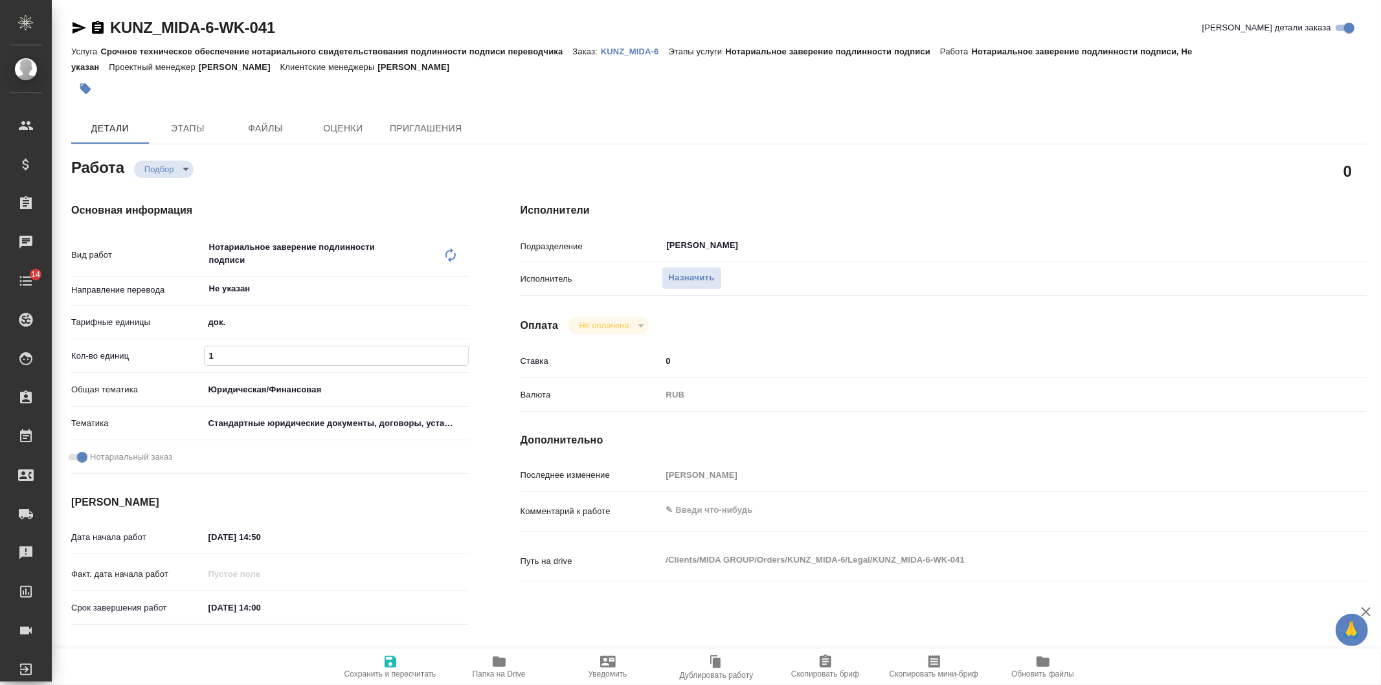
type textarea "x"
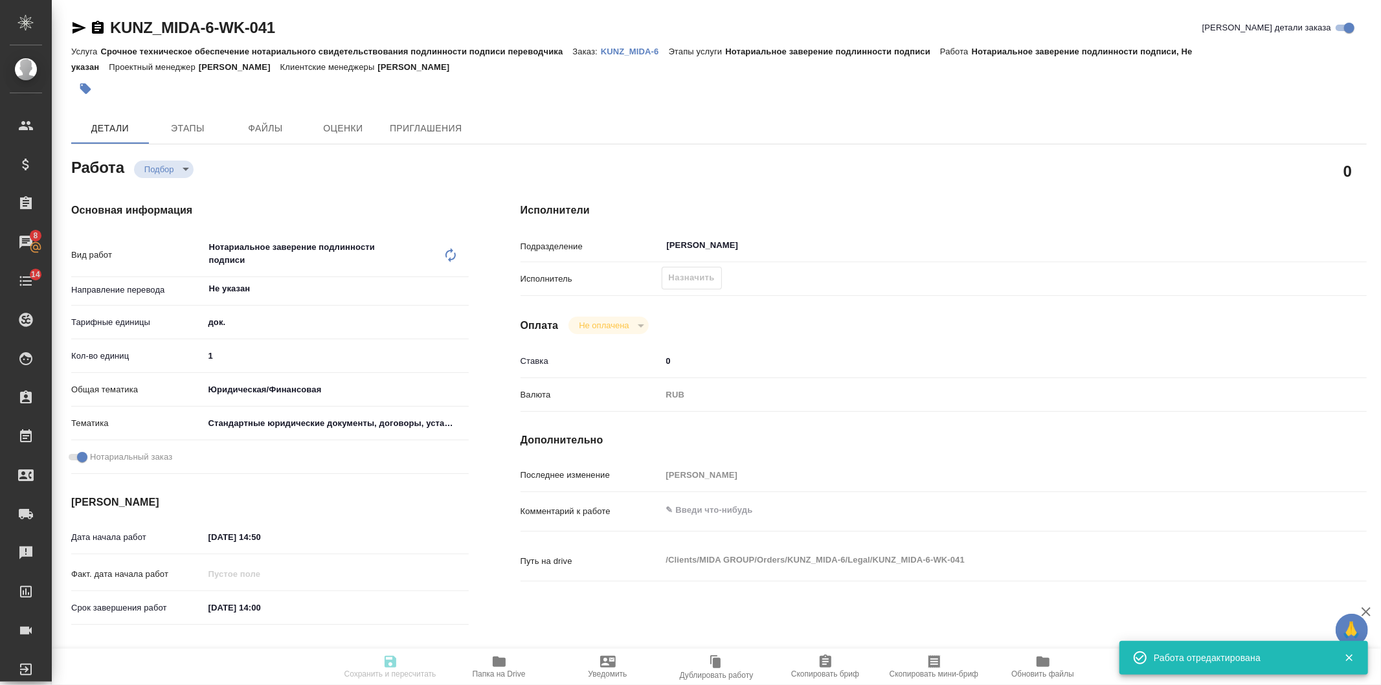
type textarea "x"
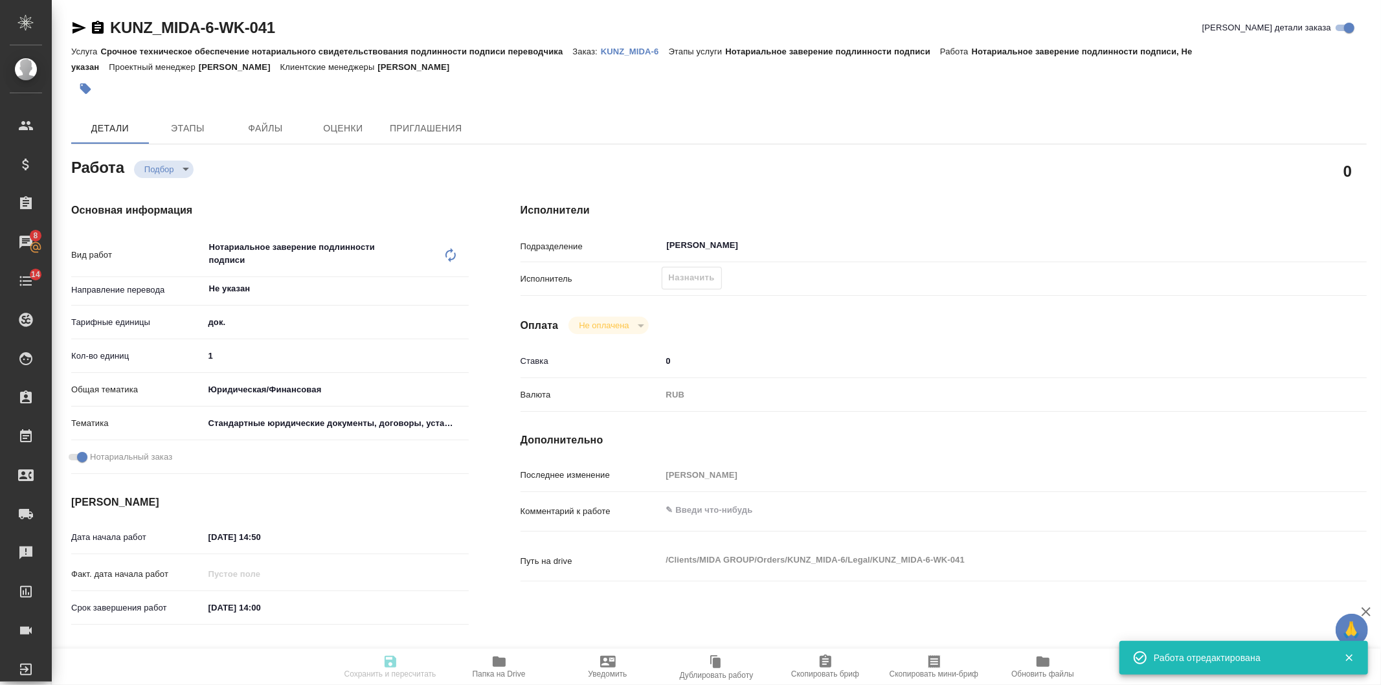
type input "recruiting"
type textarea "Нотариальное заверение подлинности подписи"
type textarea "x"
type input "Не указан"
type input "5a8b1489cc6b4906c91bfd8b"
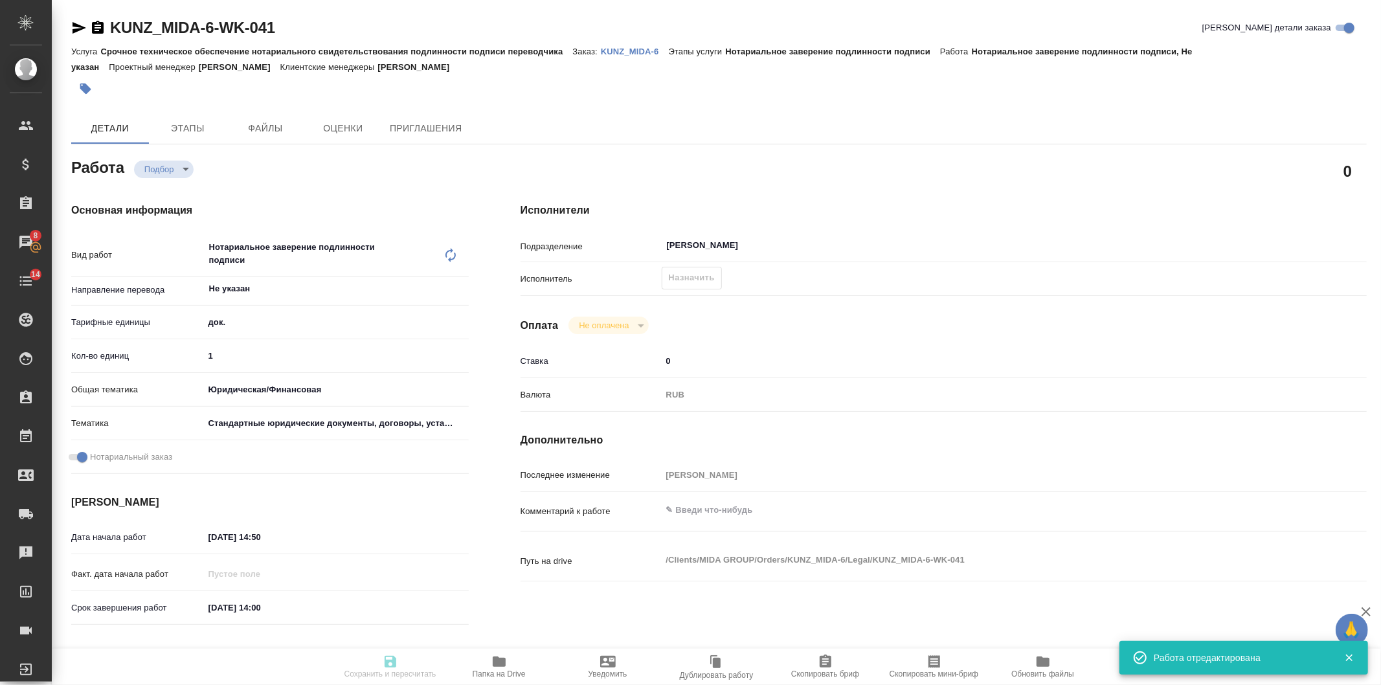
type input "1"
type input "yr-fn"
type input "5f647205b73bc97568ca66bf"
checkbox input "true"
type input "05.09.2025 14:50"
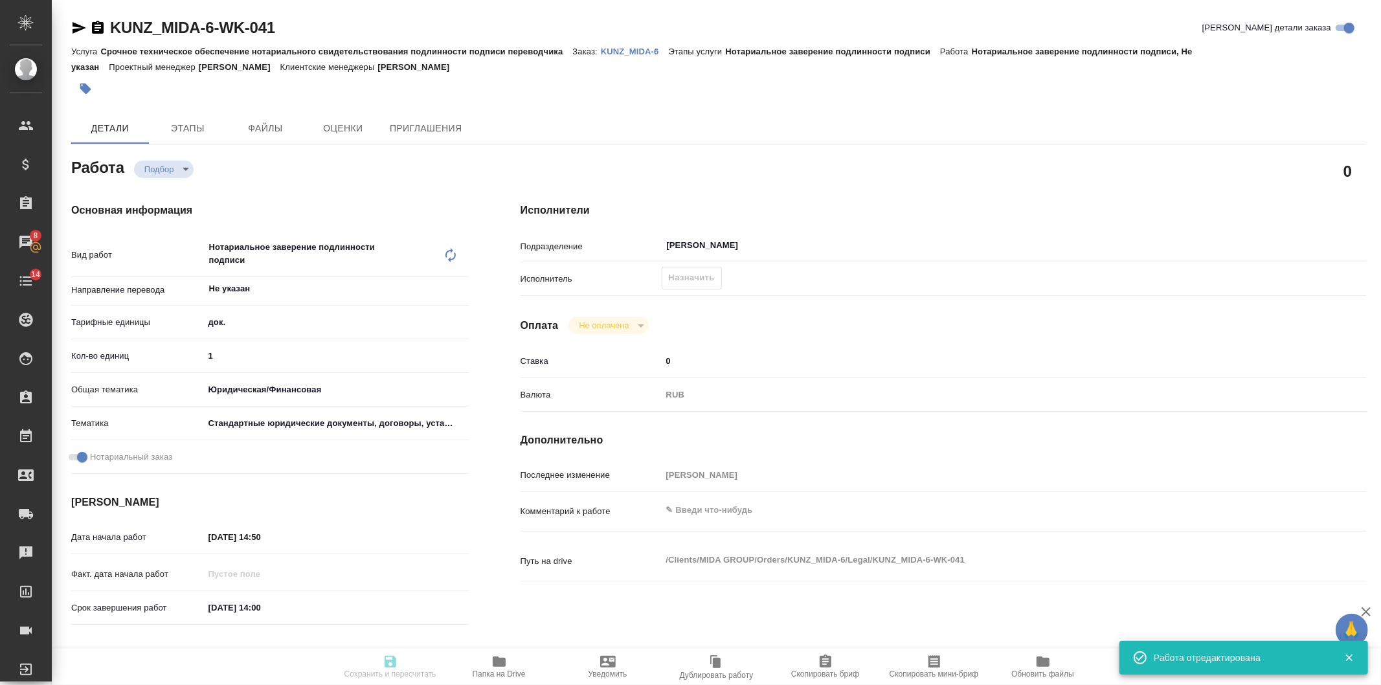
type input "06.09.2025 14:00"
type input "Бабушкинская"
type input "notPayed"
type input "0"
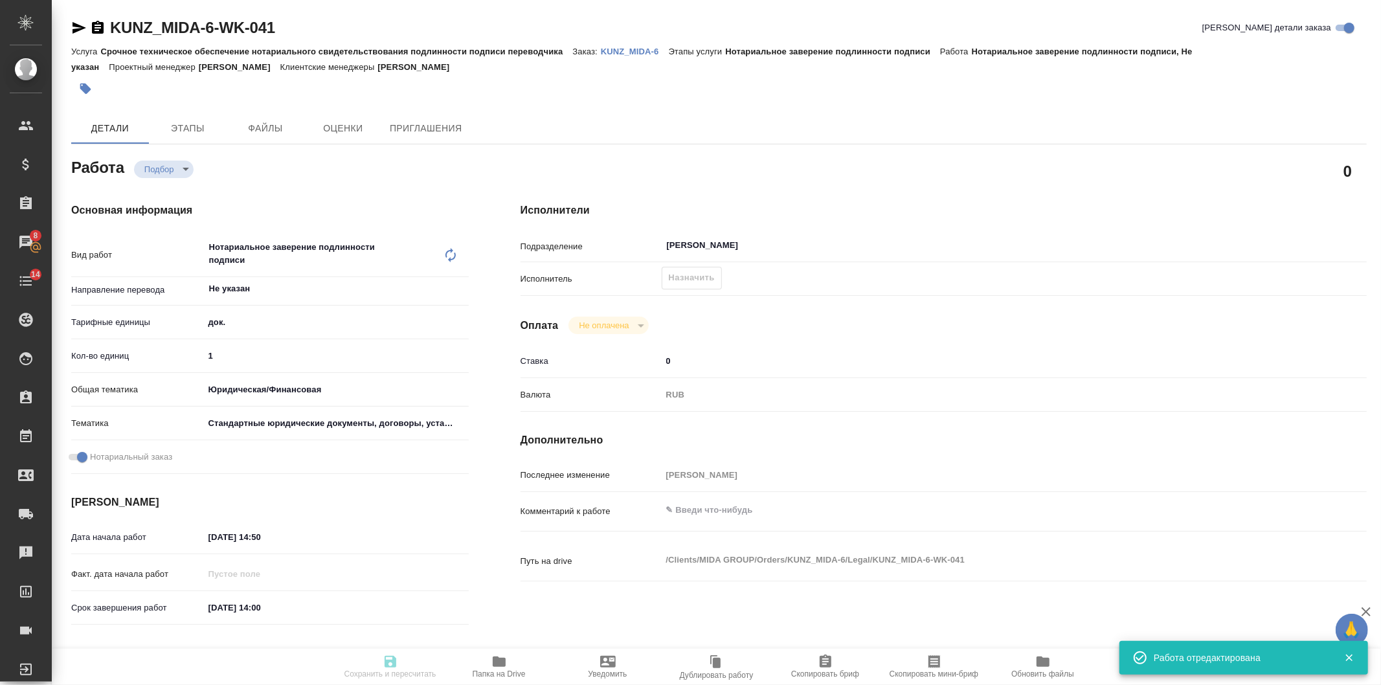
type input "RUB"
type input "[PERSON_NAME]"
type textarea "x"
type textarea "/Clients/MIDA GROUP/Orders/KUNZ_MIDA-6/Legal/KUNZ_MIDA-6-WK-041"
type textarea "x"
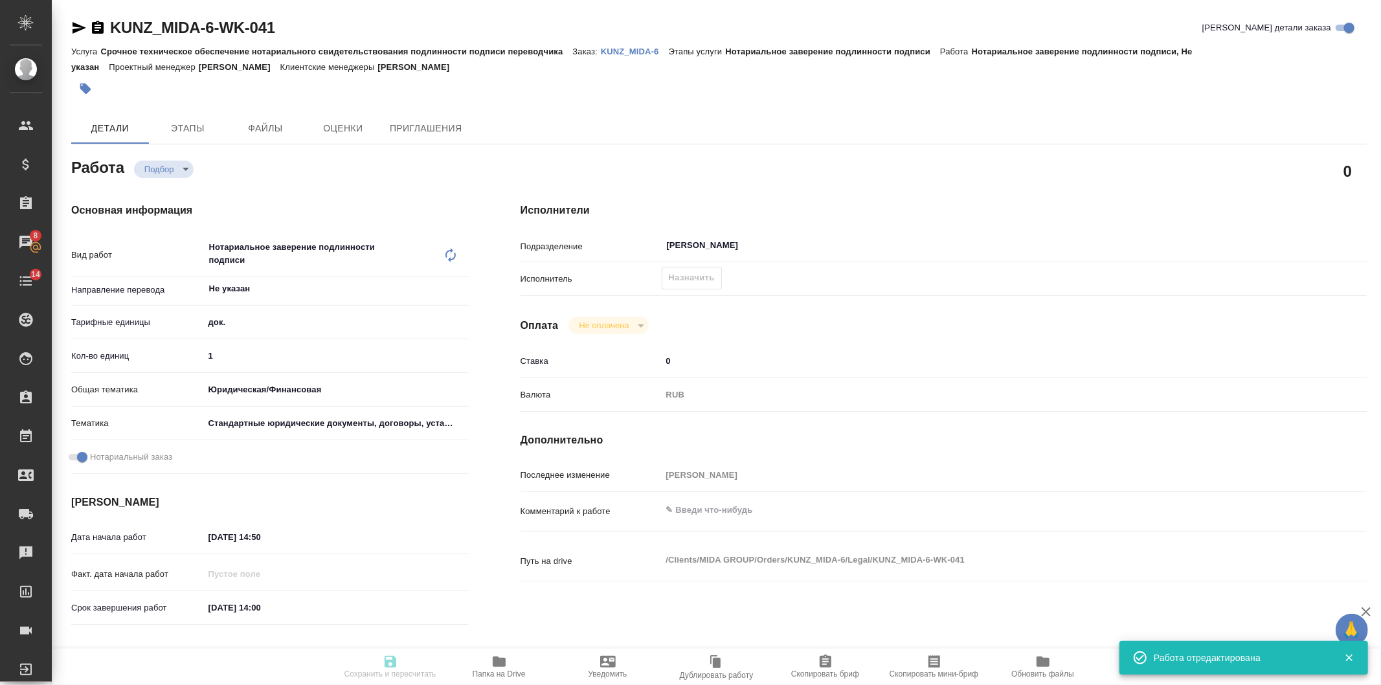
type input "KUNZ_MIDA-6"
type input "Срочное техническое обеспечение нотариального свидетельствования подлинности по…"
type input "Нотариальное заверение подлинности подписи"
type input "[PERSON_NAME]"
type input "Малофеева Екатерина"
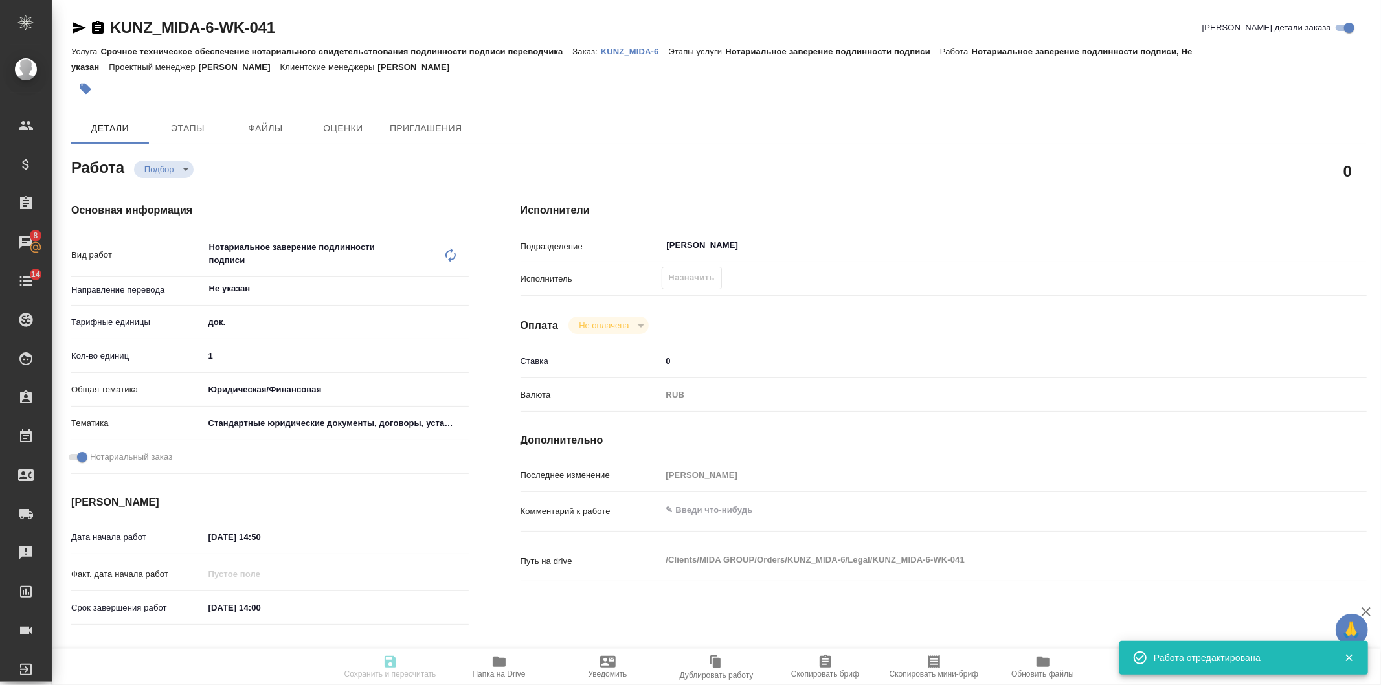
type input "/Clients/MIDA GROUP/Orders/KUNZ_MIDA-6"
type textarea "x"
type textarea "apostille - Power of Attorney 250901.pdf - печати, штампы, стр. 4-5, апостиль -…"
type textarea "x"
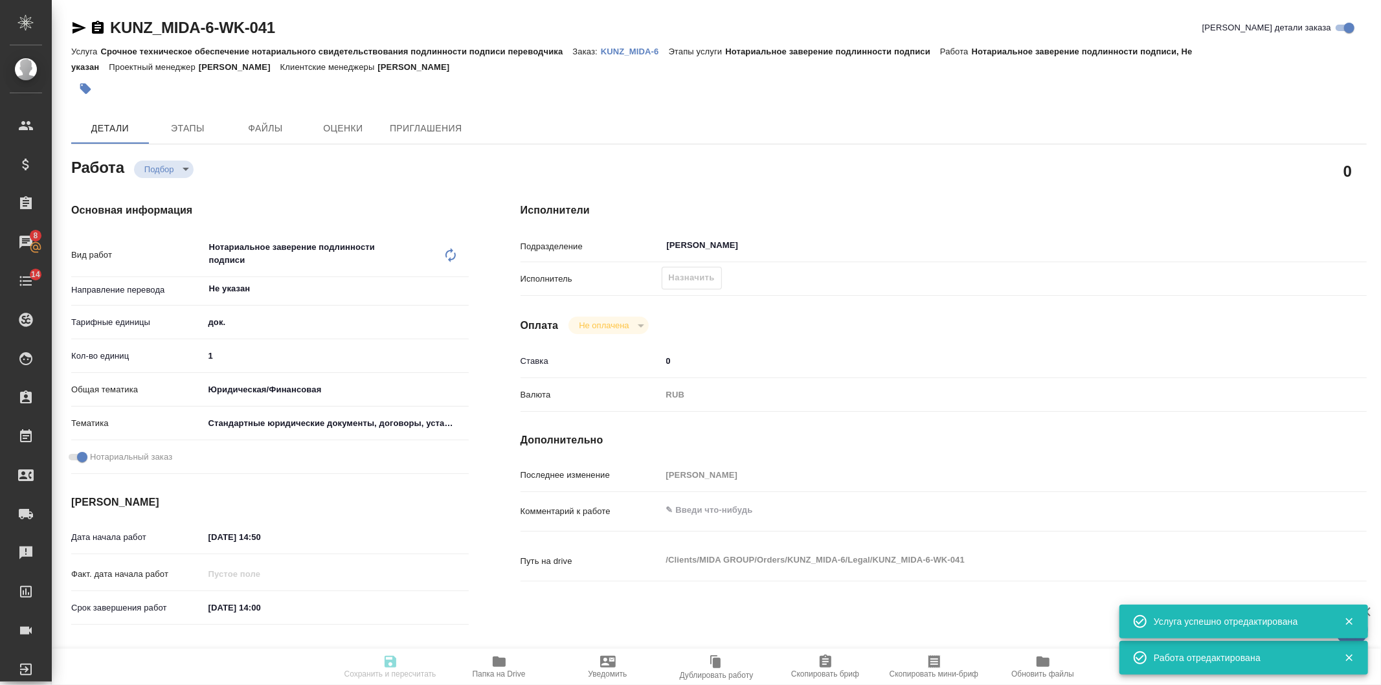
type textarea "x"
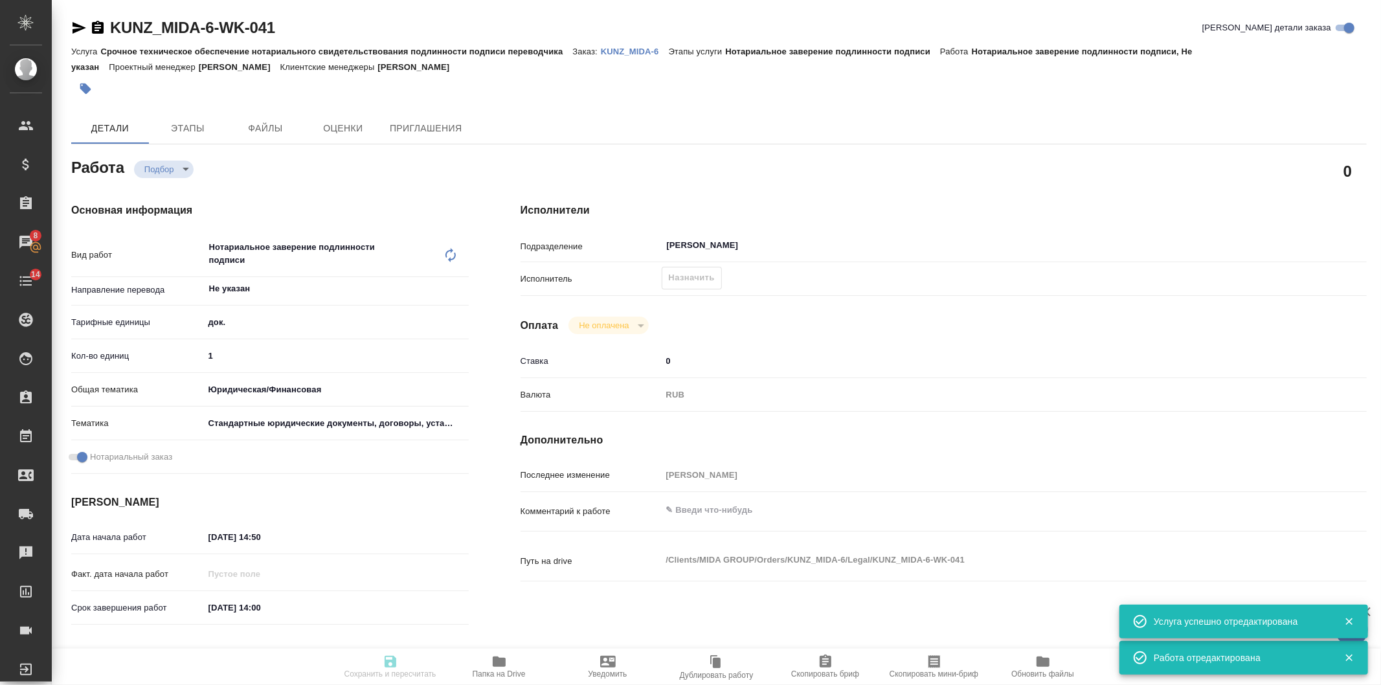
type textarea "x"
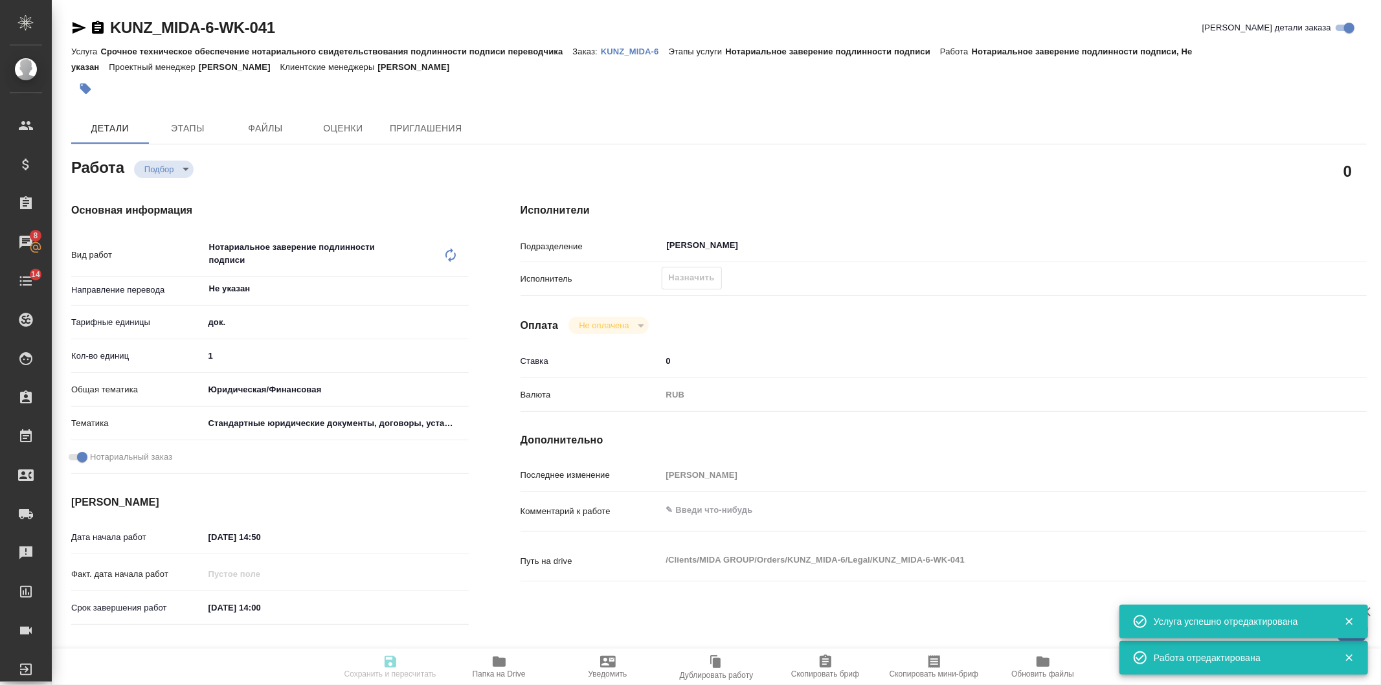
type textarea "x"
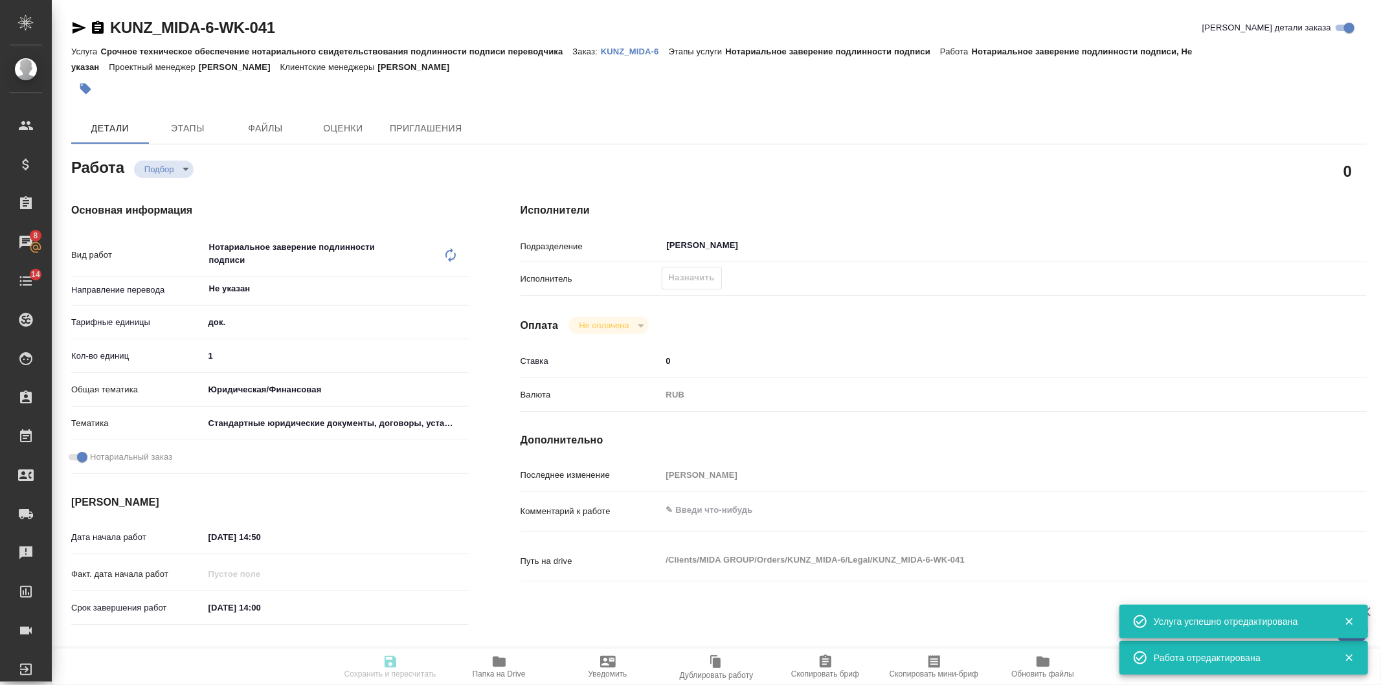
type textarea "x"
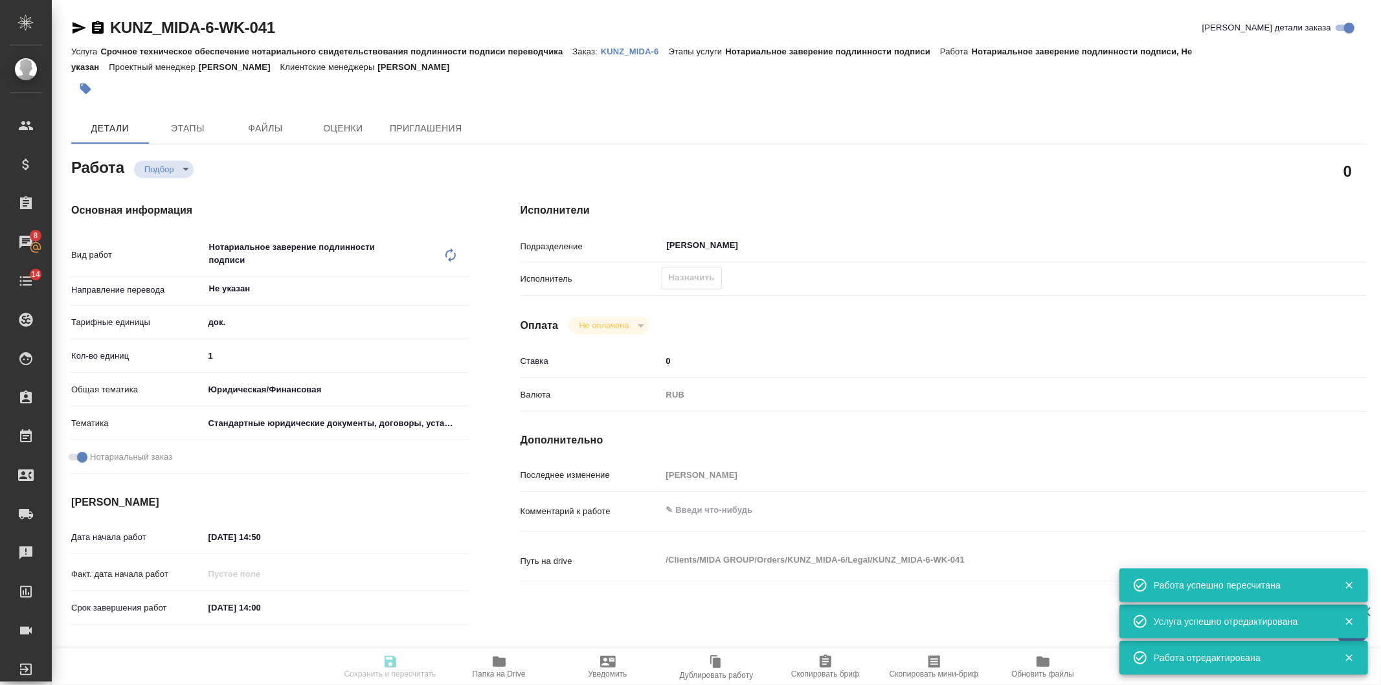
type input "recruiting"
type textarea "Нотариальное заверение подлинности подписи"
type textarea "x"
type input "Не указан"
type input "5a8b1489cc6b4906c91bfd8b"
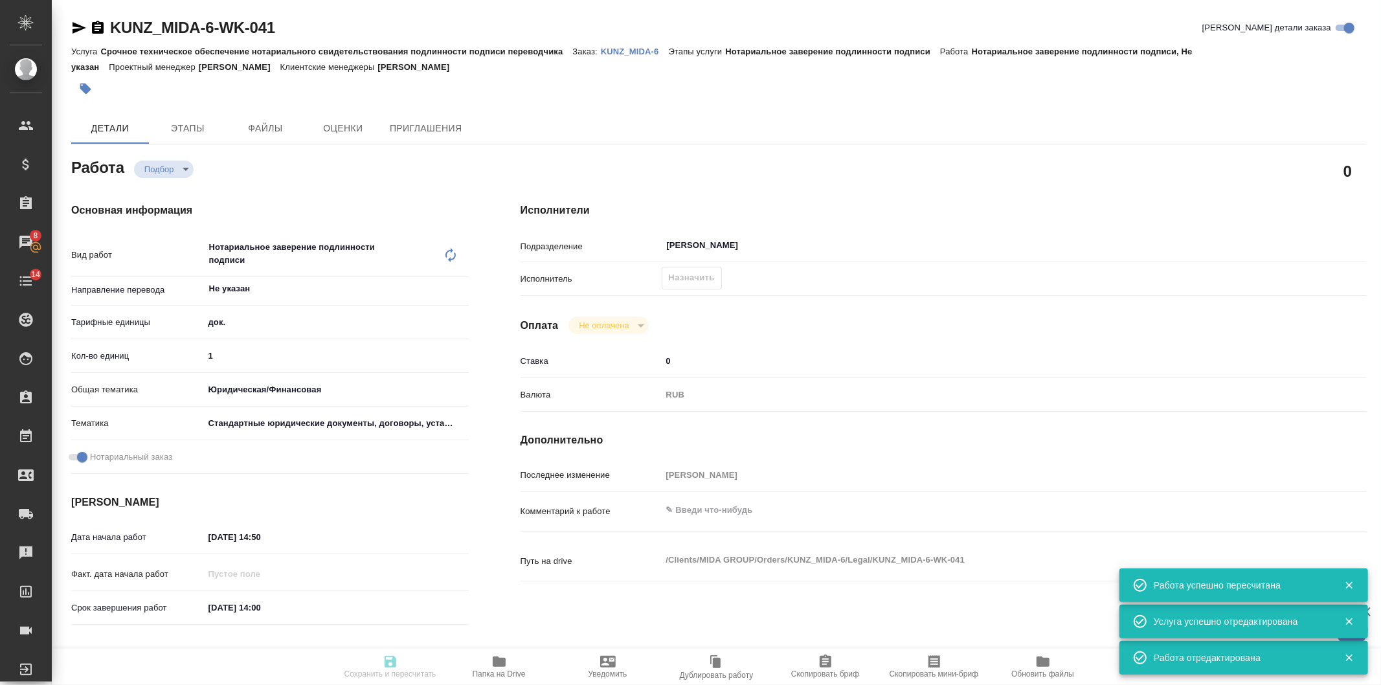
type input "1"
type input "yr-fn"
type input "5f647205b73bc97568ca66bf"
checkbox input "true"
type input "05.09.2025 14:50"
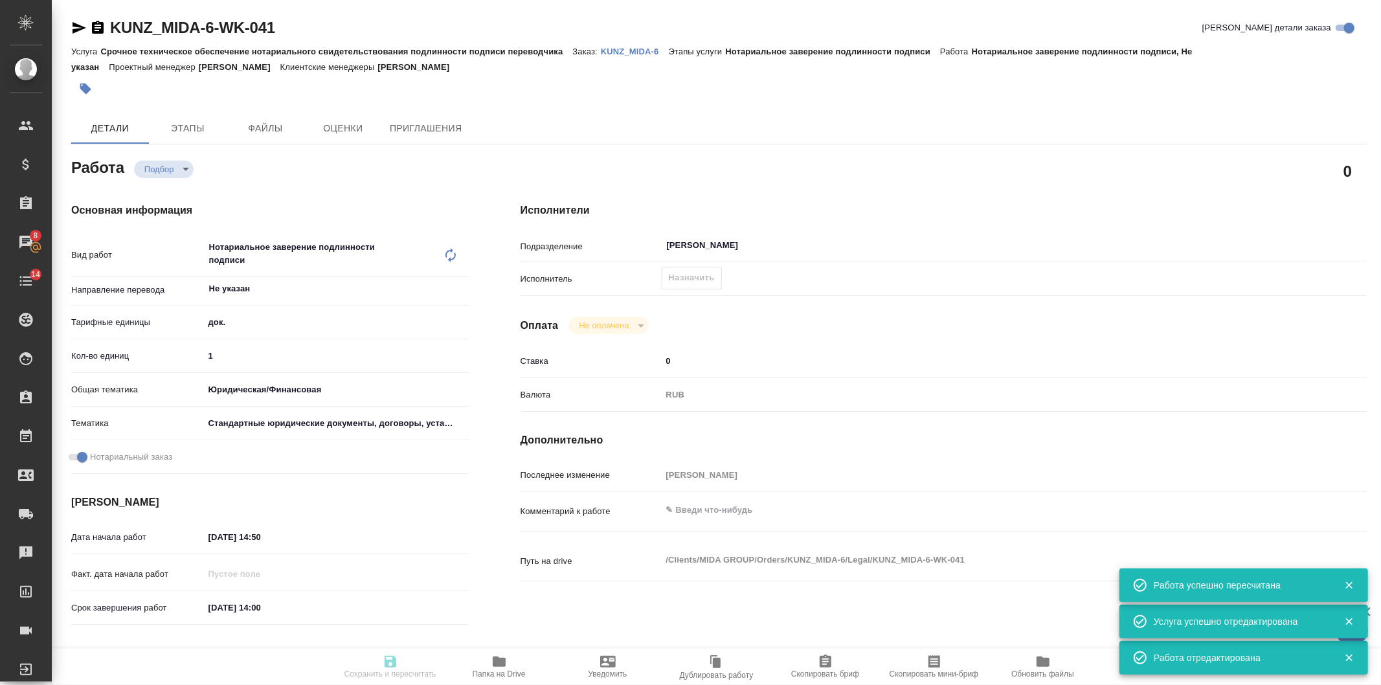
type input "06.09.2025 14:00"
type input "Бабушкинская"
type input "notPayed"
type input "0"
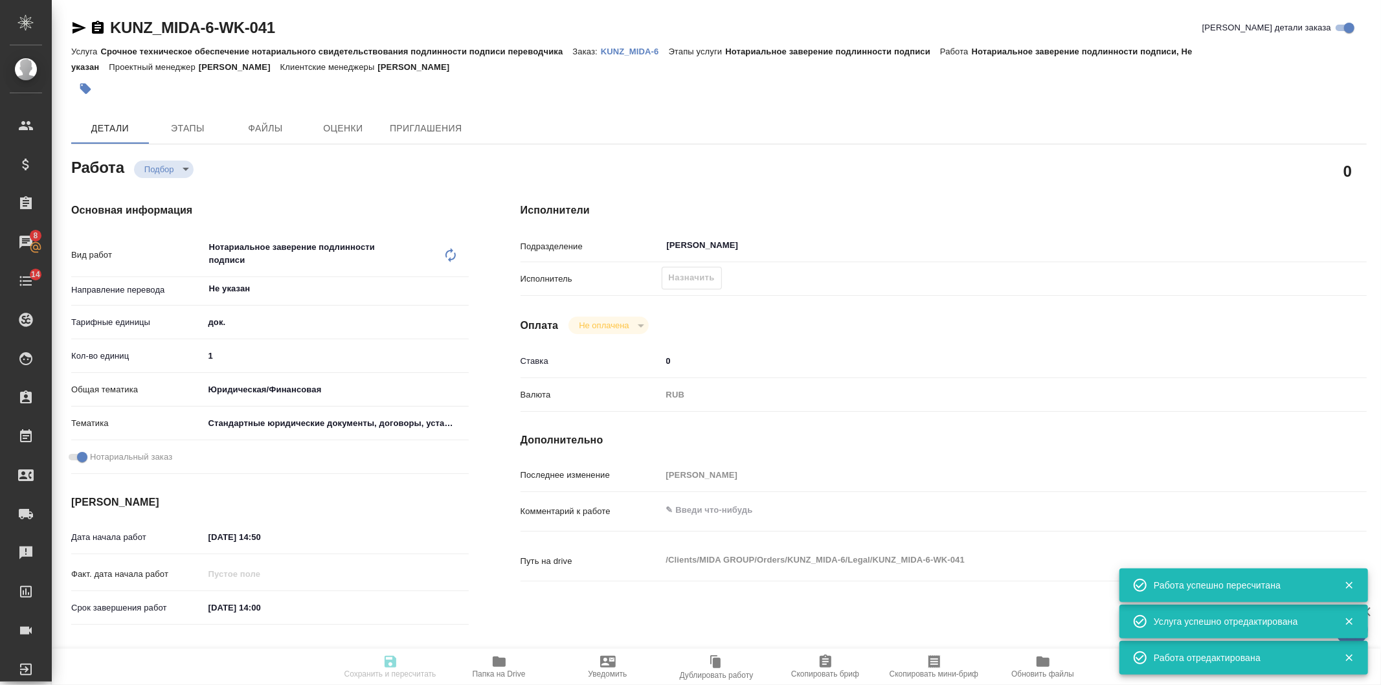
type input "RUB"
type input "[PERSON_NAME]"
type textarea "x"
type textarea "/Clients/MIDA GROUP/Orders/KUNZ_MIDA-6/Legal/KUNZ_MIDA-6-WK-041"
type textarea "x"
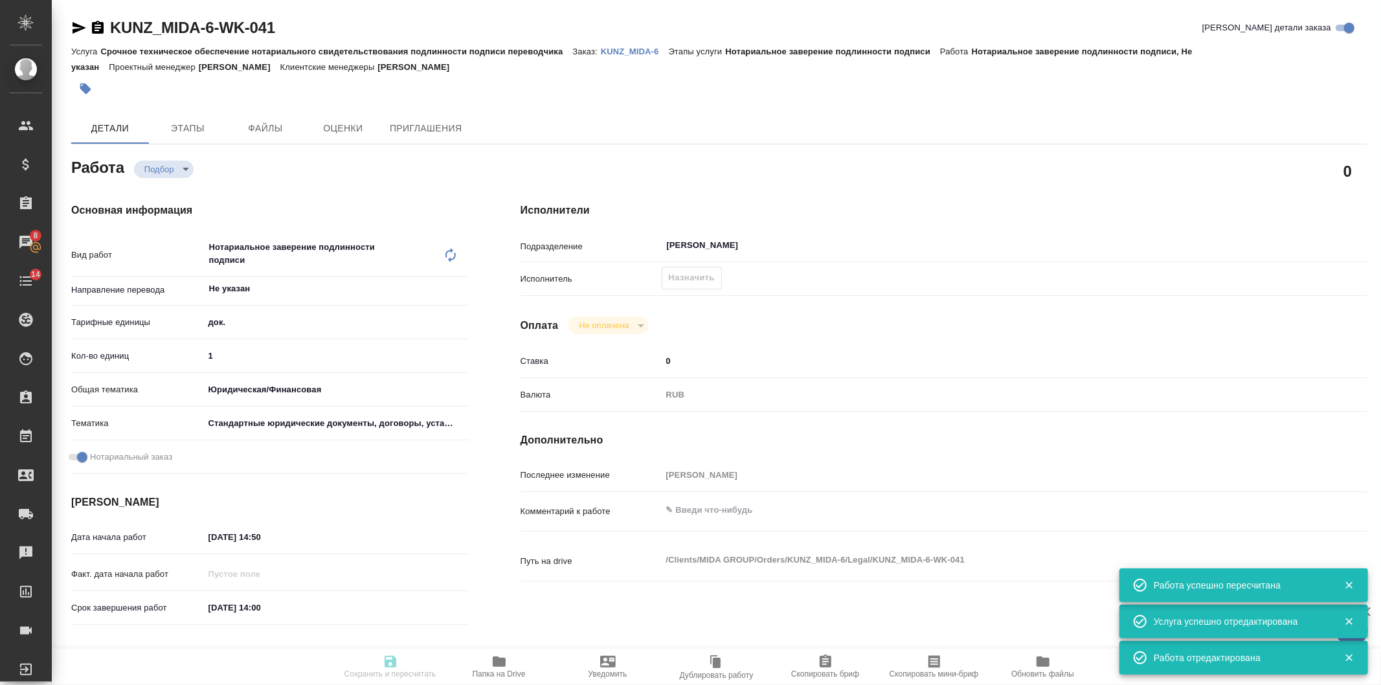
type input "KUNZ_MIDA-6"
type input "Срочное техническое обеспечение нотариального свидетельствования подлинности по…"
type input "Нотариальное заверение подлинности подписи"
type input "[PERSON_NAME]"
type input "Малофеева Екатерина"
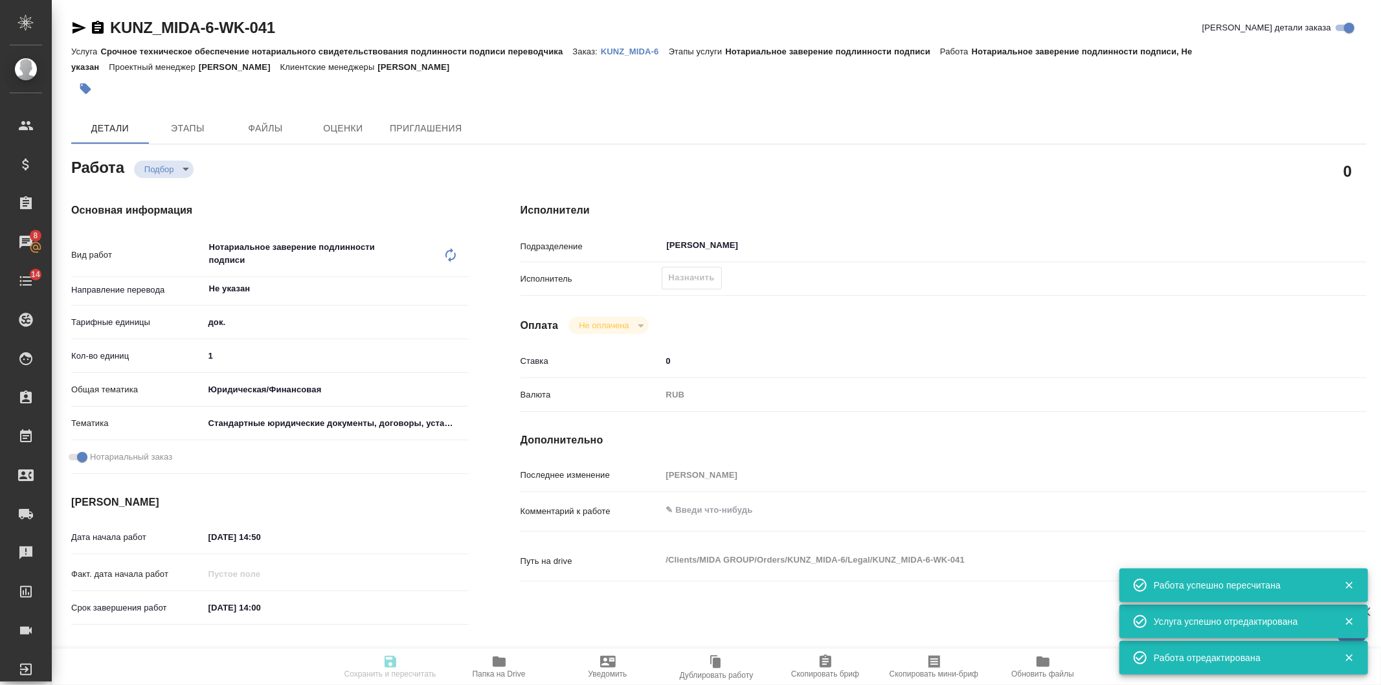
type input "/Clients/MIDA GROUP/Orders/KUNZ_MIDA-6"
type textarea "x"
type textarea "apostille - Power of Attorney 250901.pdf - печати, штампы, стр. 4-5, апостиль -…"
type textarea "x"
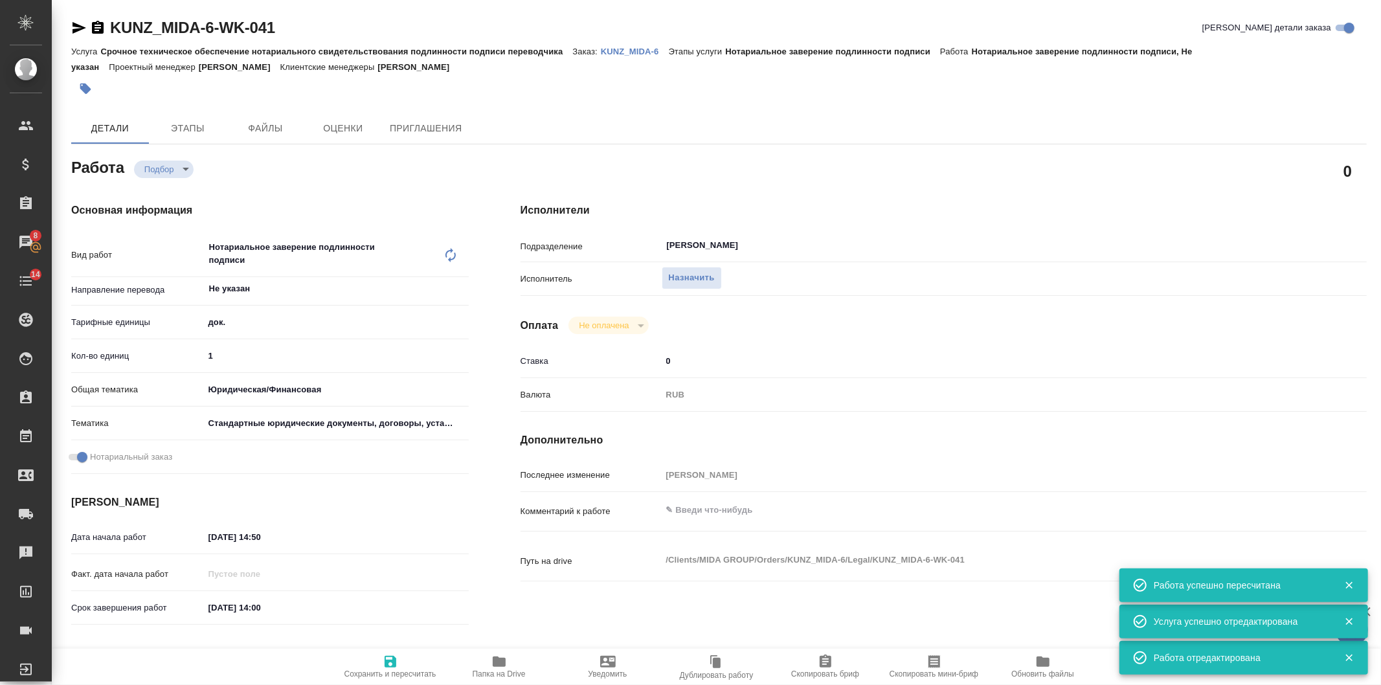
type textarea "x"
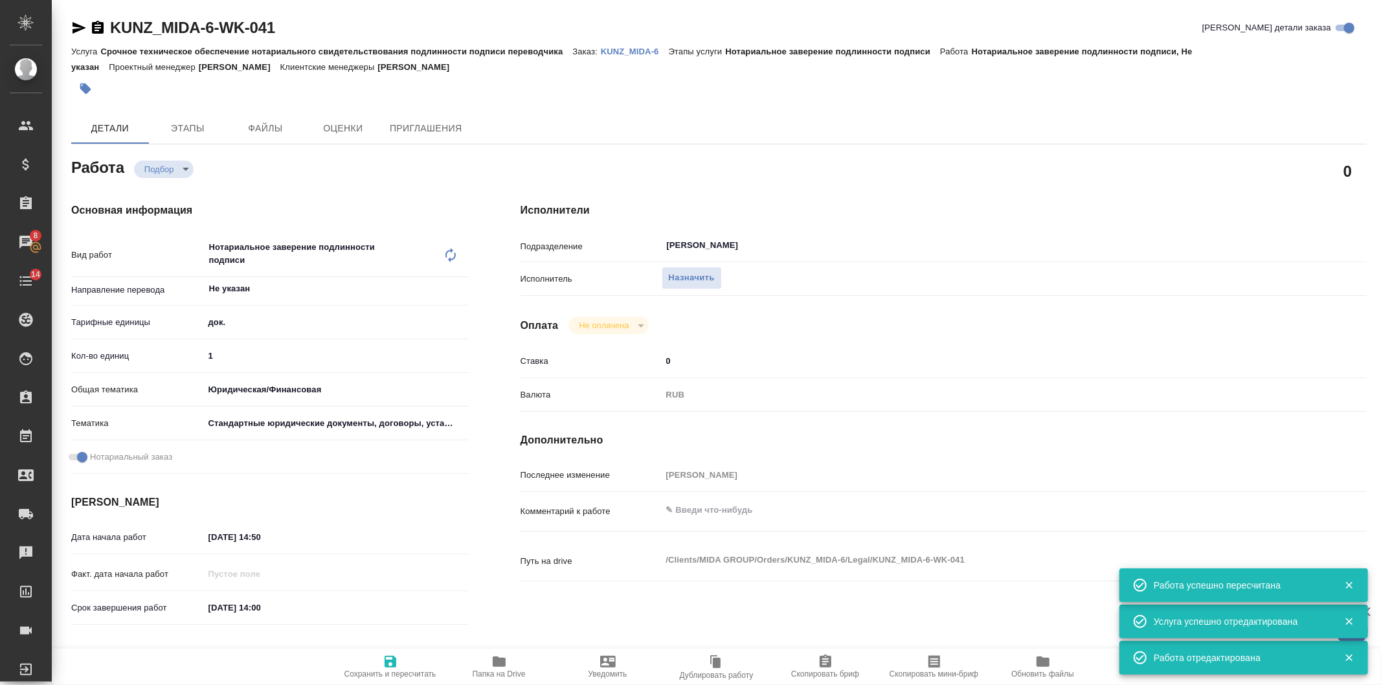
type textarea "x"
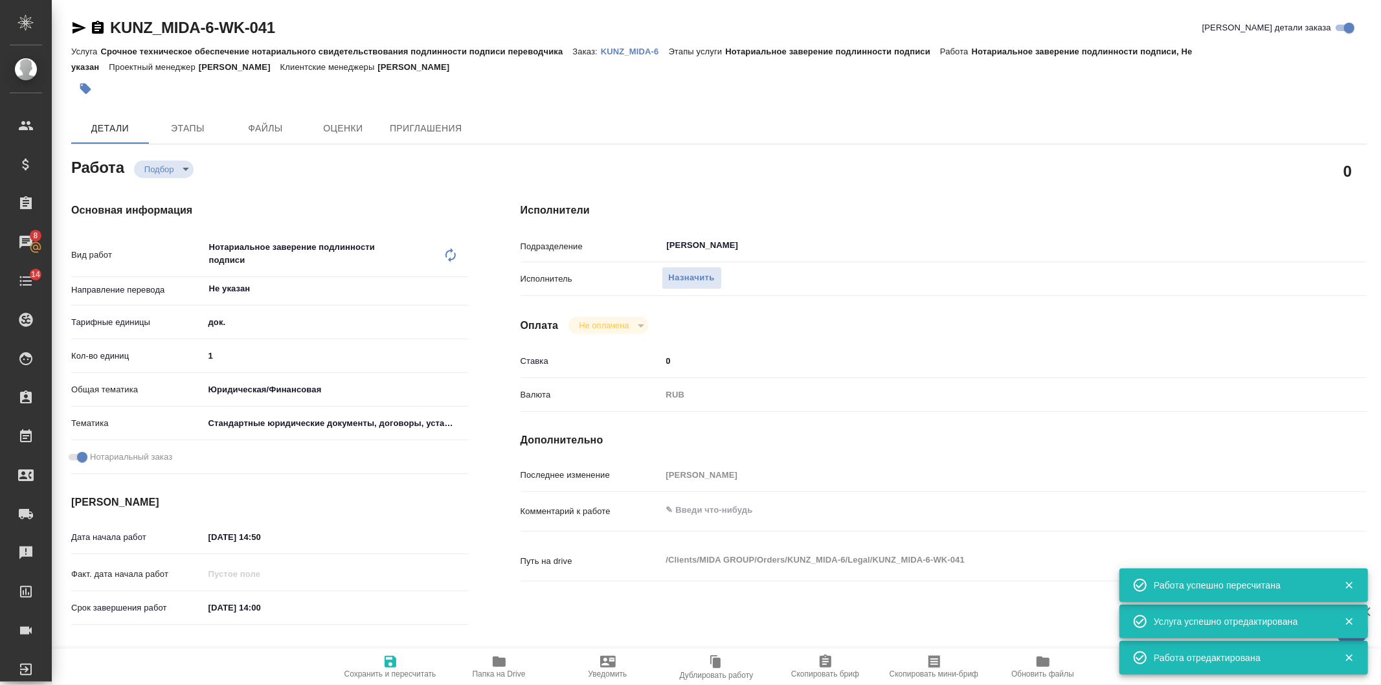
type textarea "x"
click at [683, 283] on span "Назначить" at bounding box center [692, 278] width 46 height 15
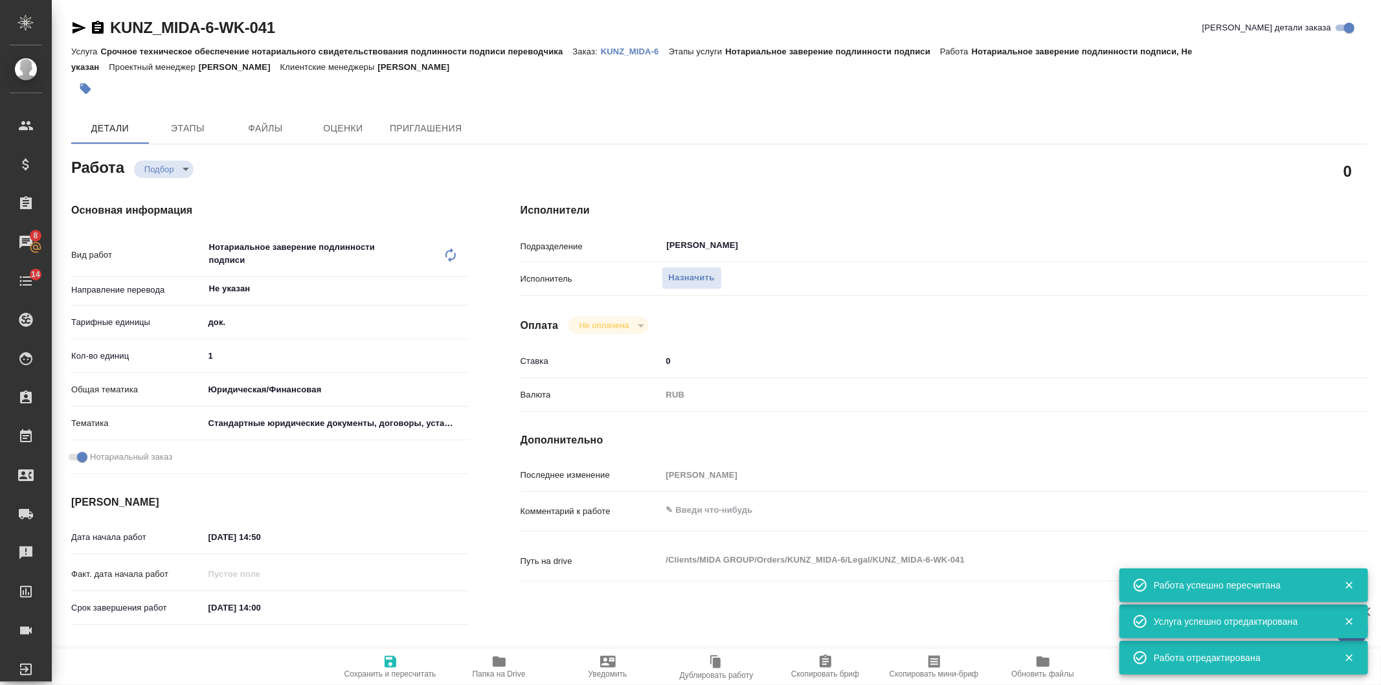
type textarea "x"
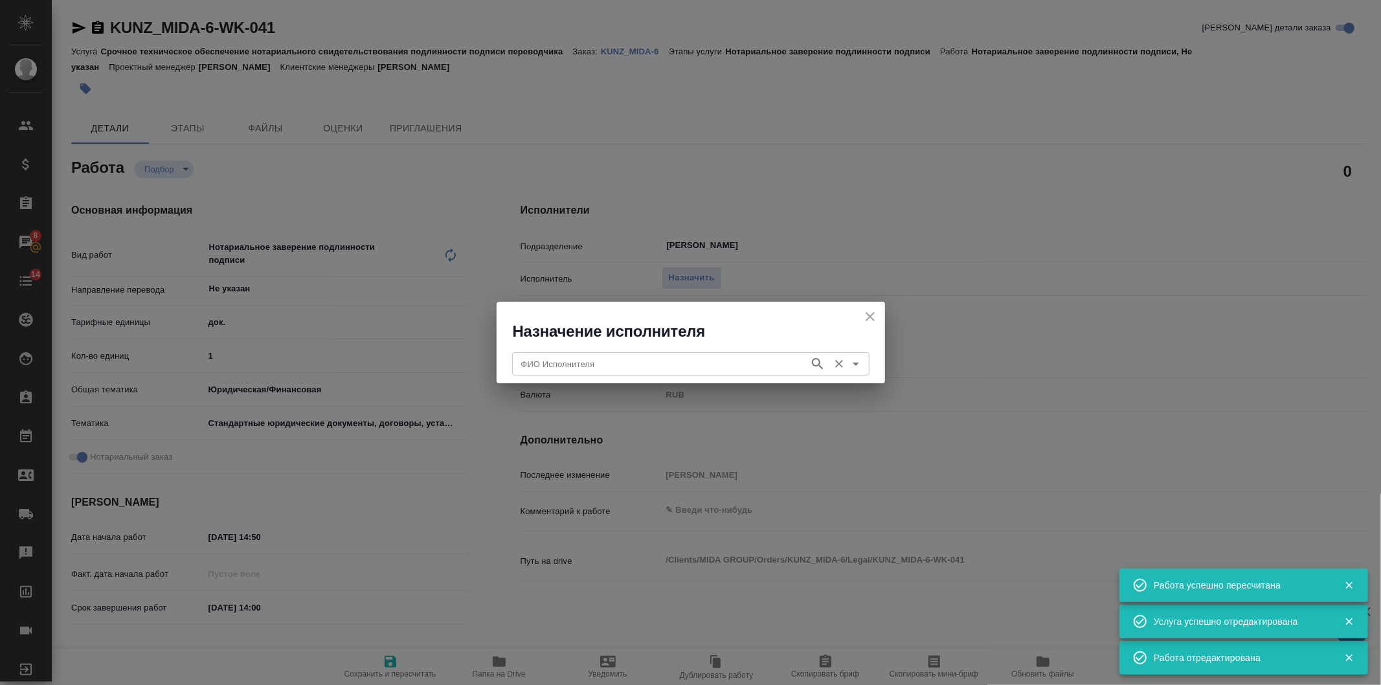
click at [638, 353] on div "ФИО Исполнителя" at bounding box center [690, 363] width 357 height 23
type textarea "x"
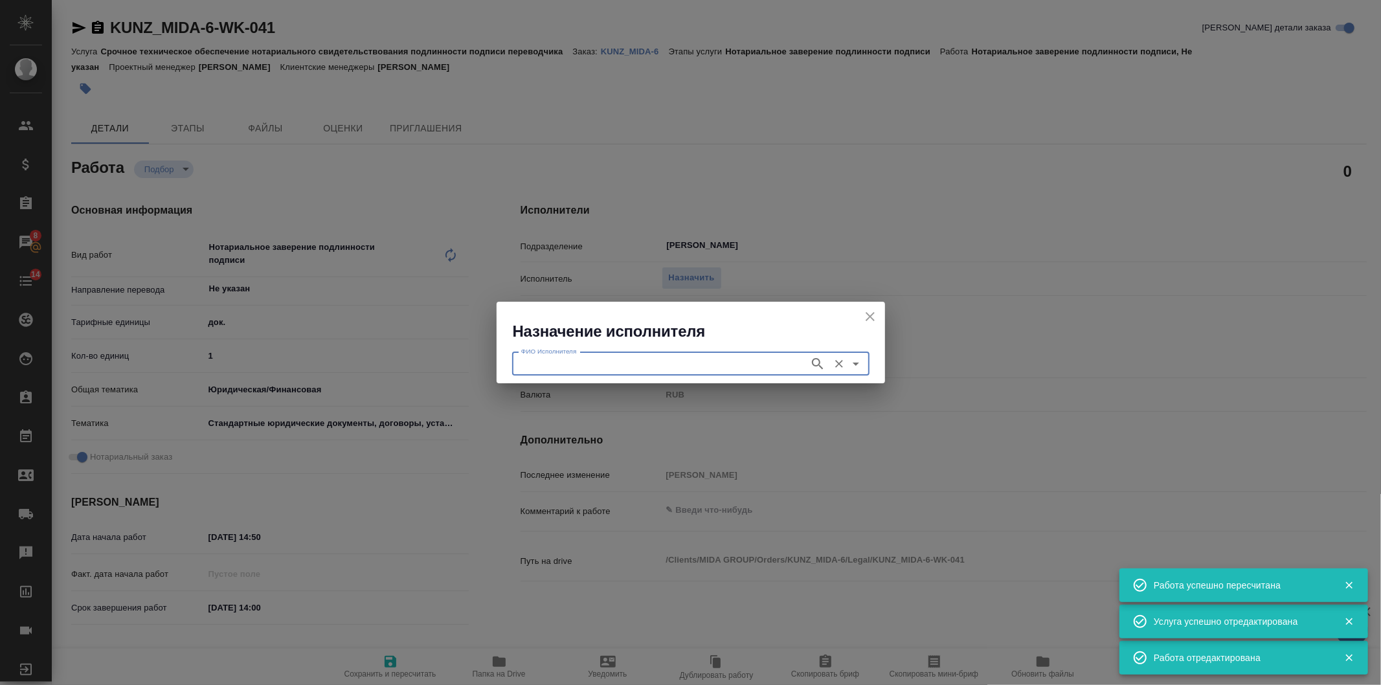
type textarea "x"
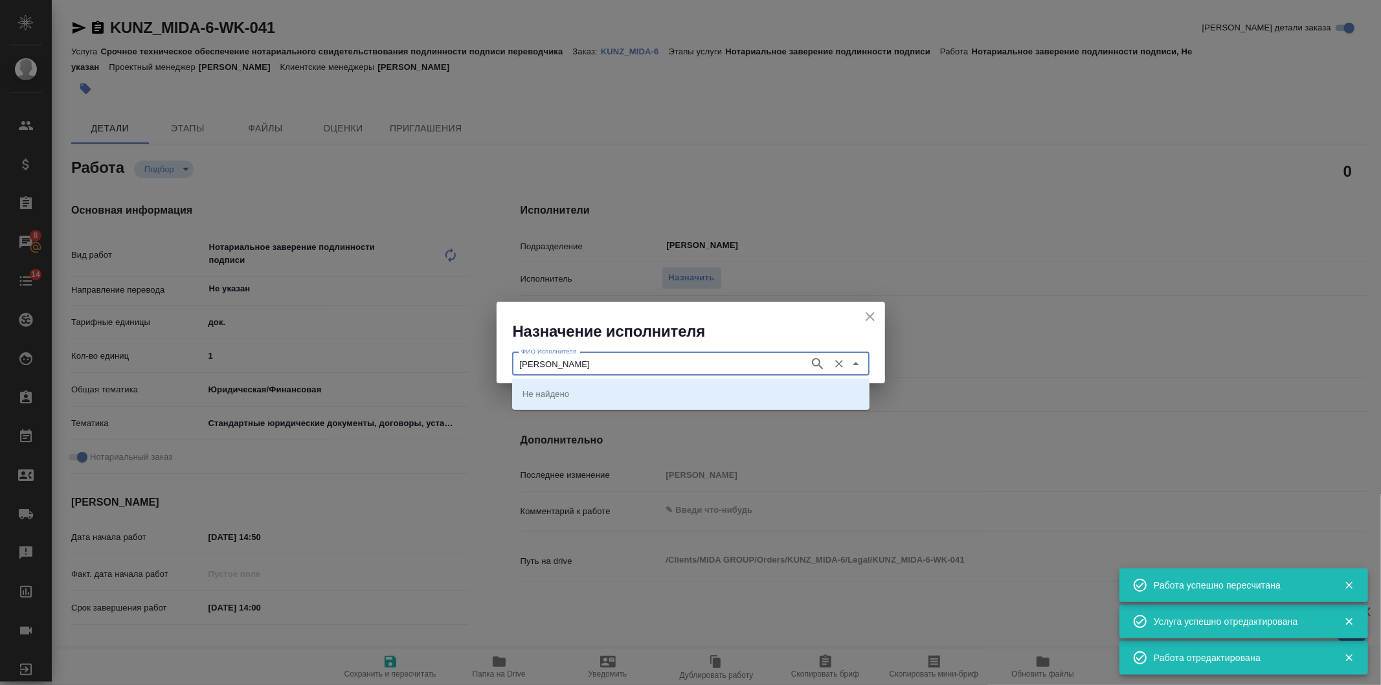
type input "соколова"
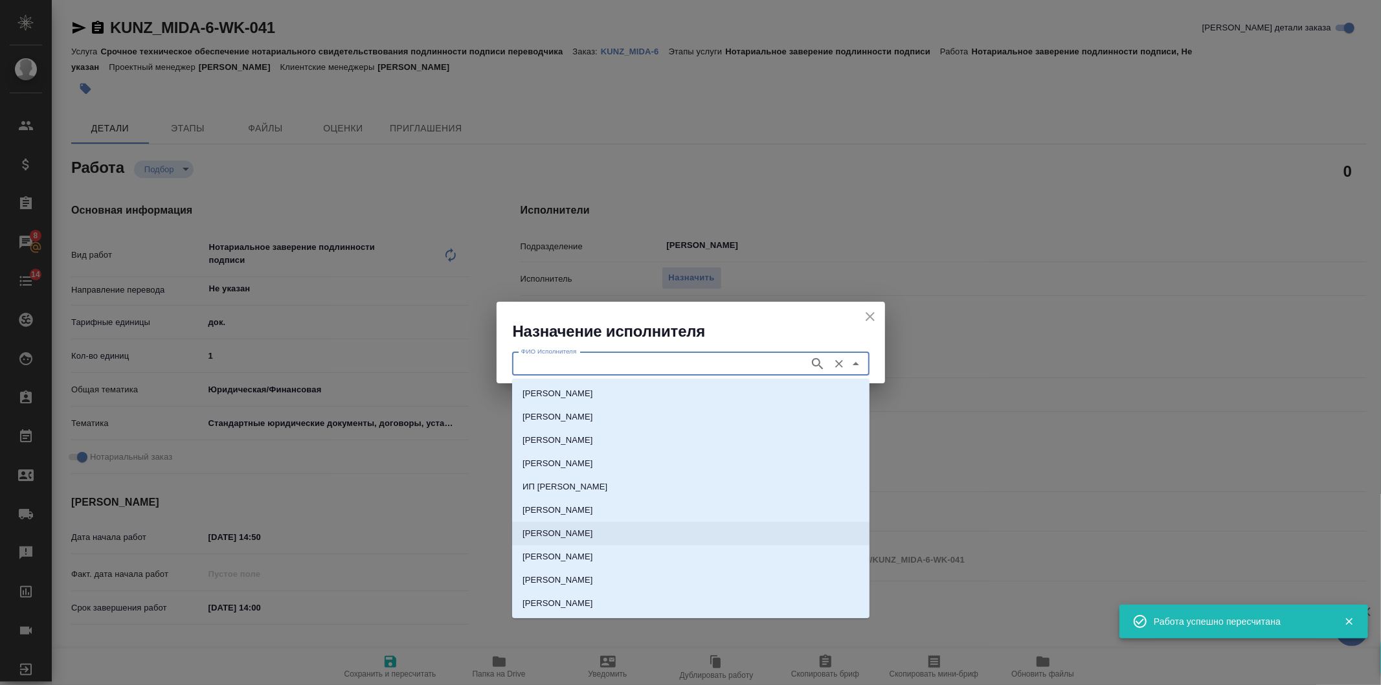
click at [593, 534] on p "НОТАРИУС Соколова Марина Валентиновна" at bounding box center [557, 533] width 71 height 13
type input "НОТАРИУС Соколова Марина Валентиновна"
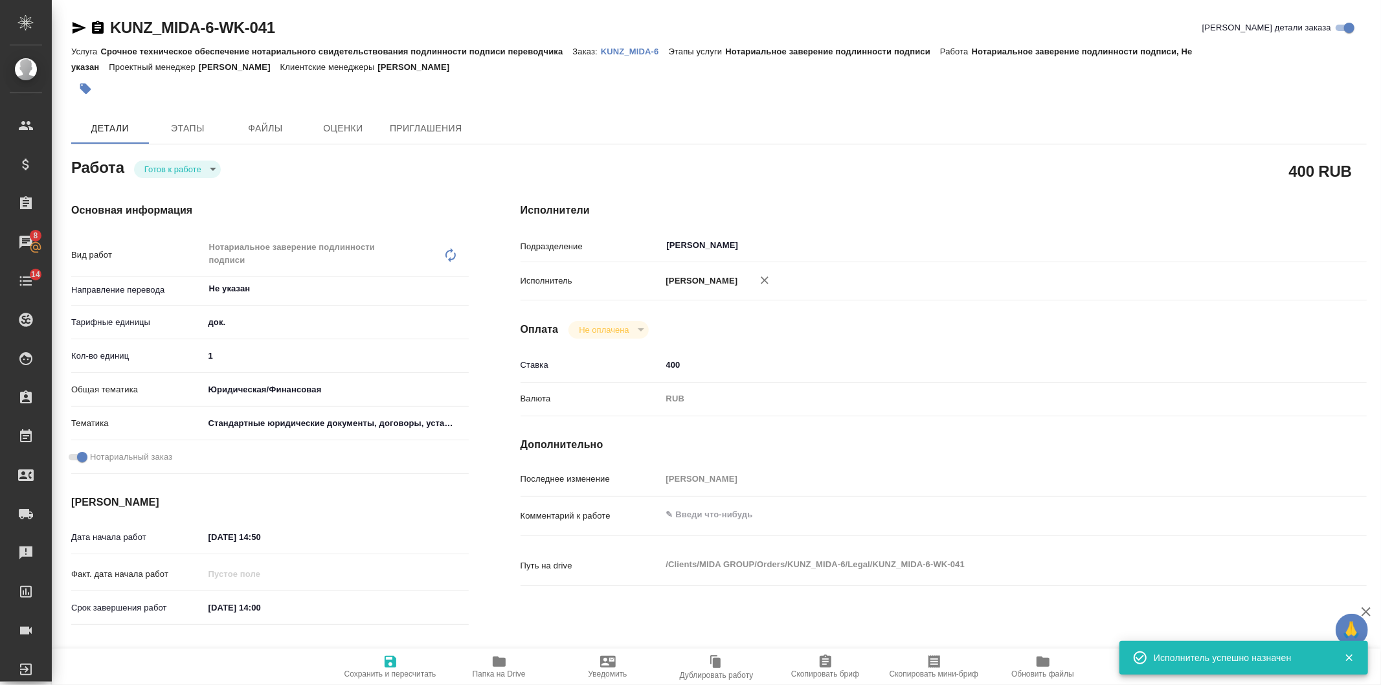
type textarea "x"
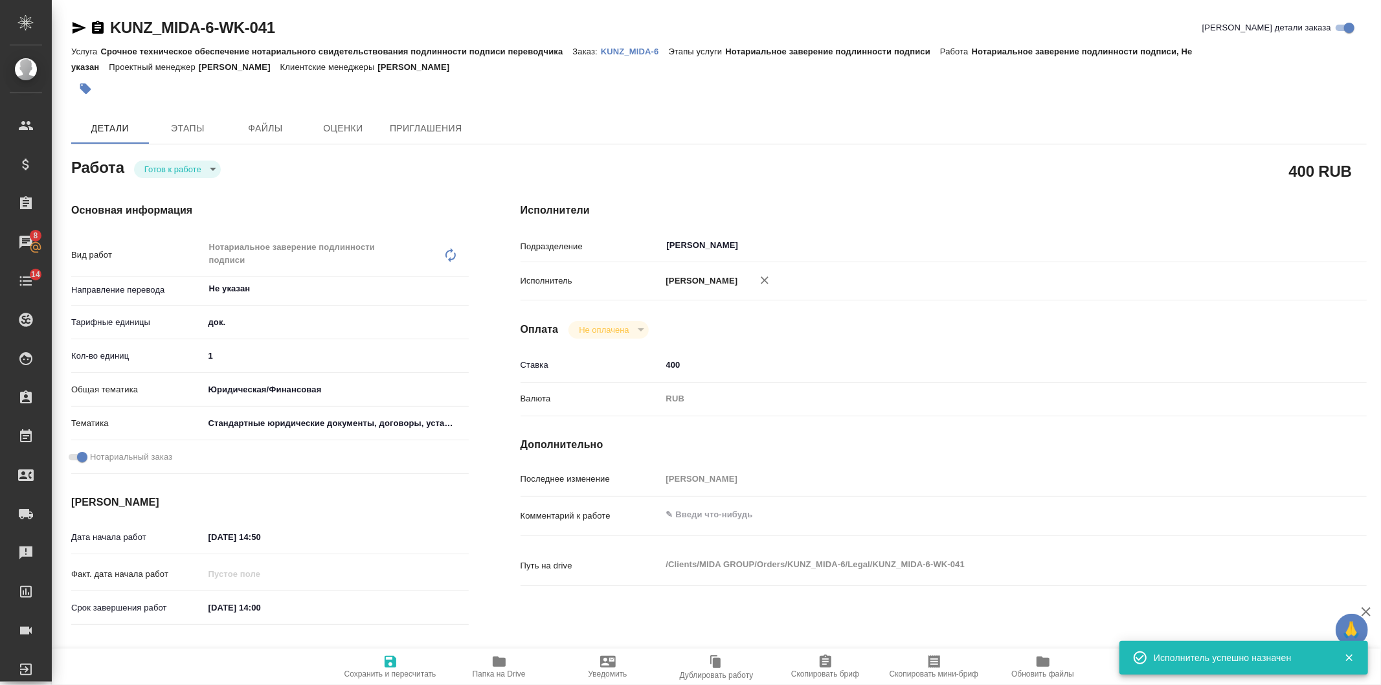
type textarea "x"
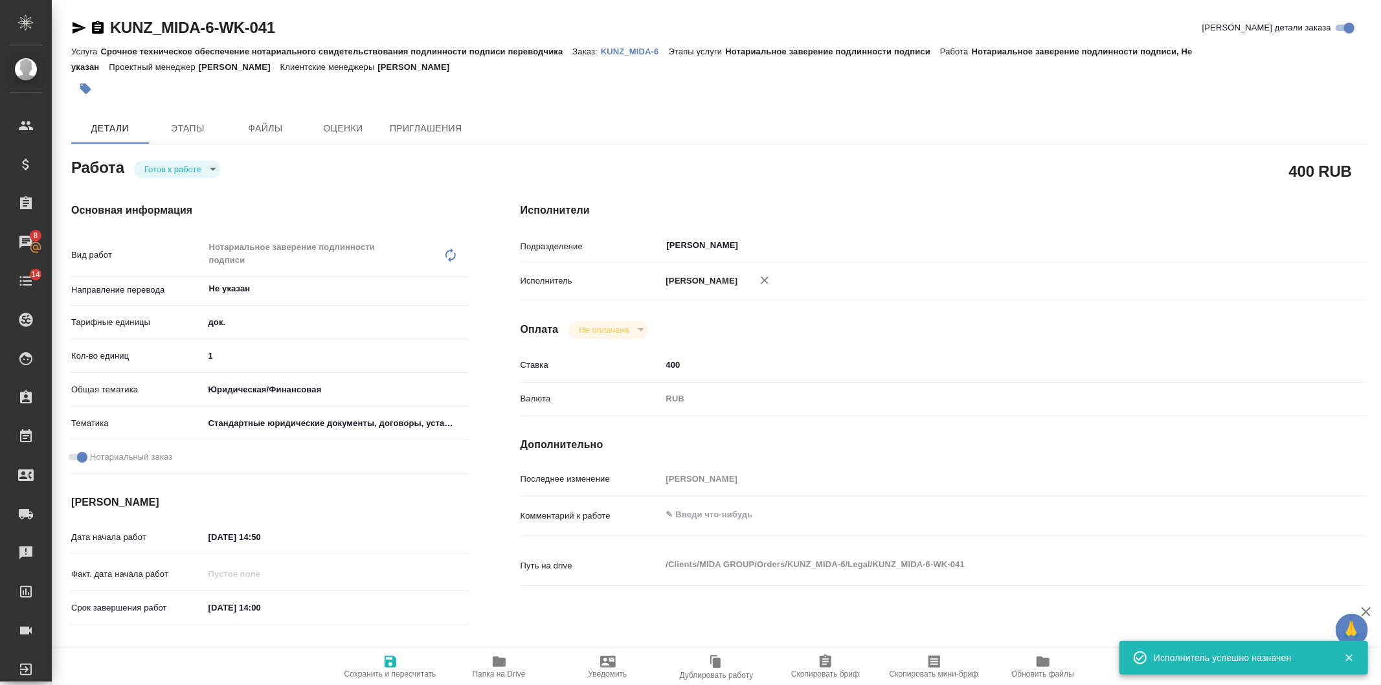
type textarea "x"
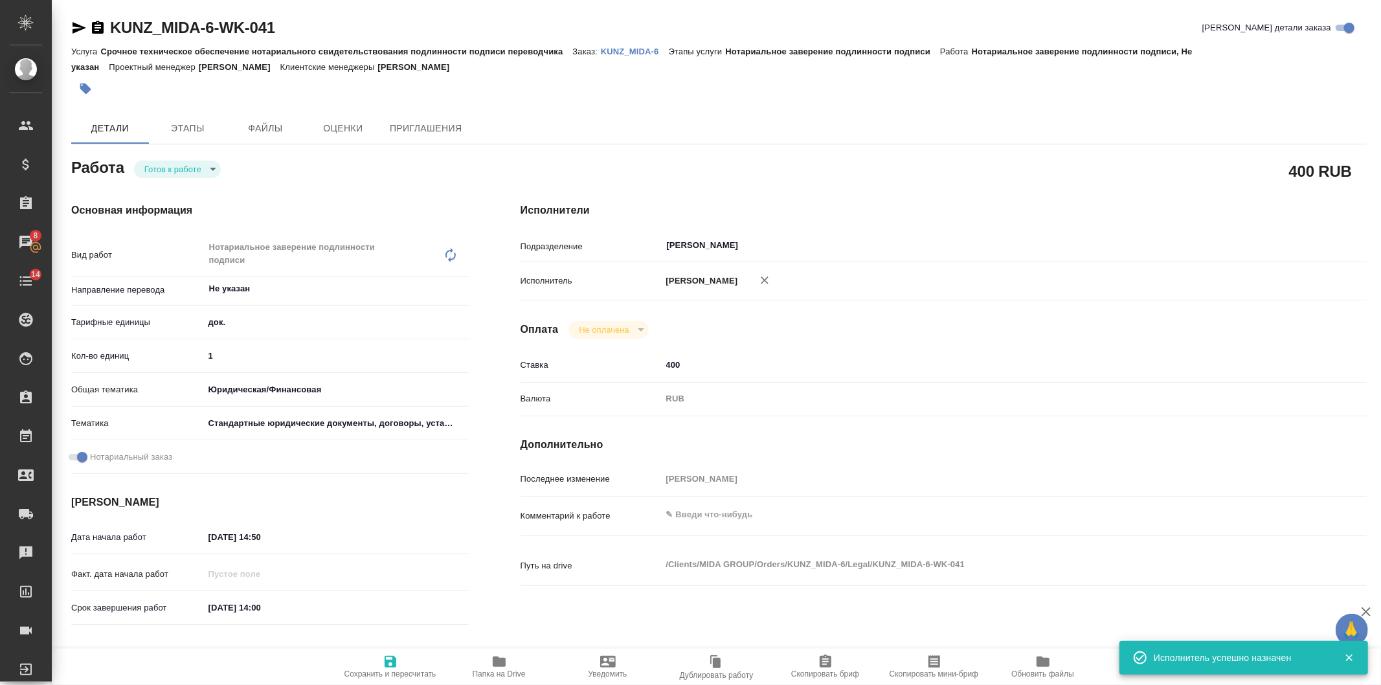
click at [373, 667] on span "Сохранить и пересчитать" at bounding box center [390, 666] width 93 height 25
type textarea "x"
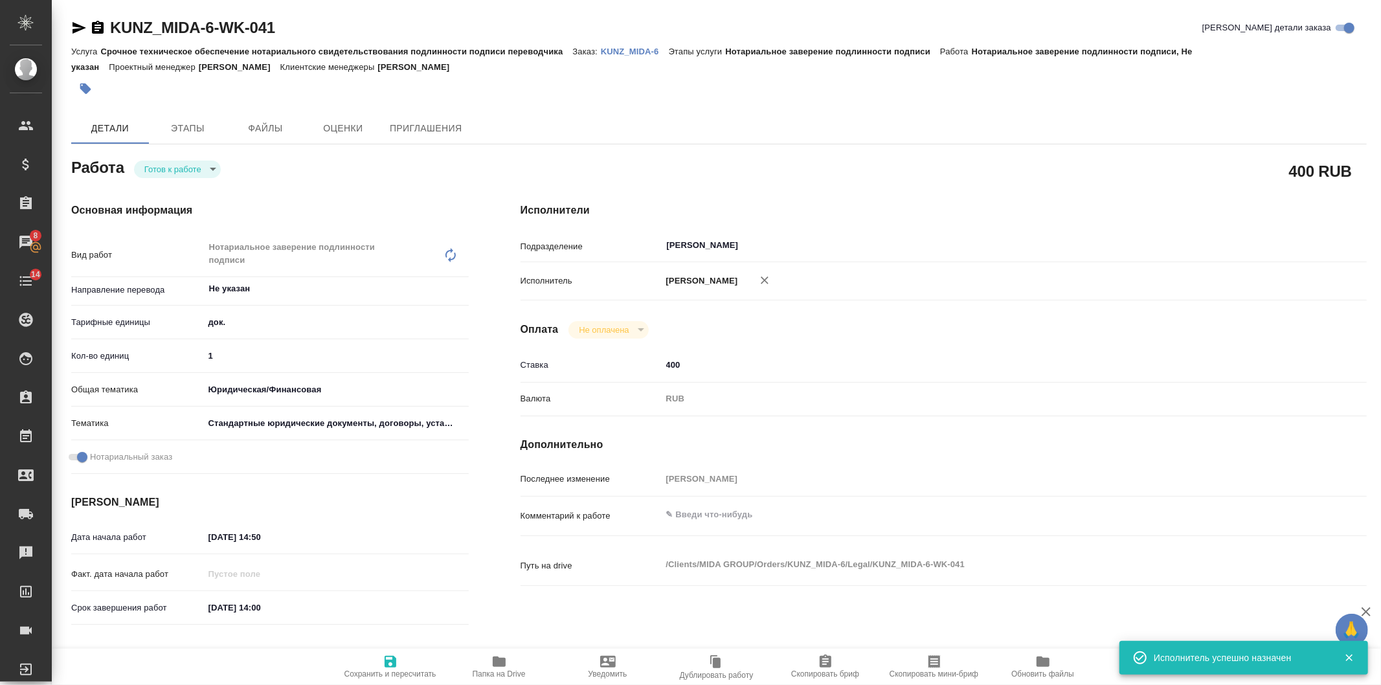
type textarea "x"
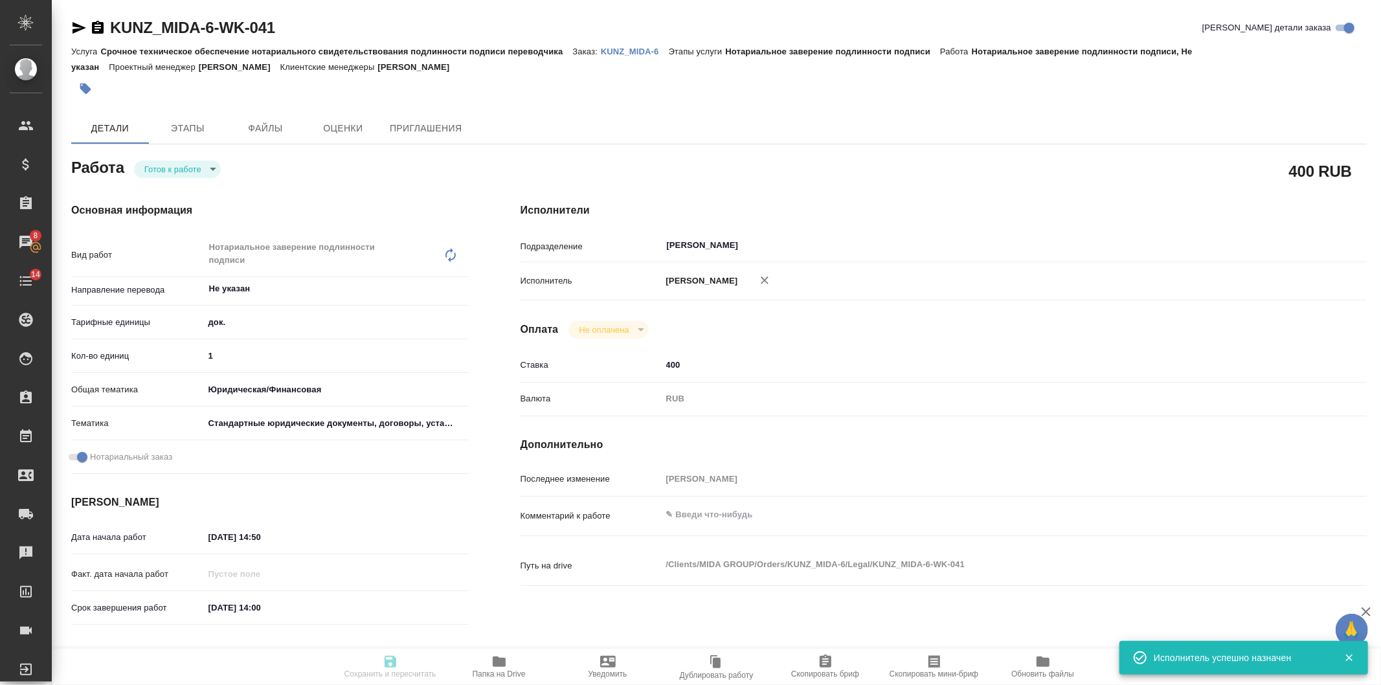
type textarea "x"
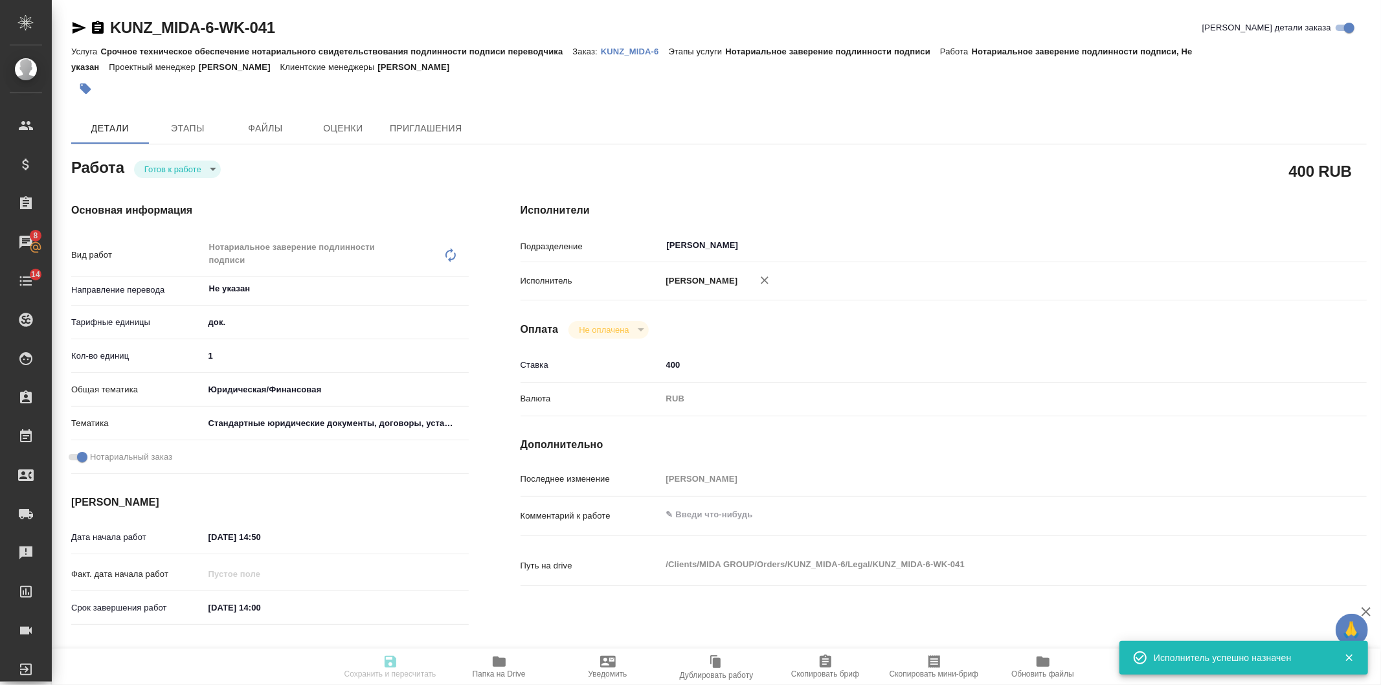
type textarea "x"
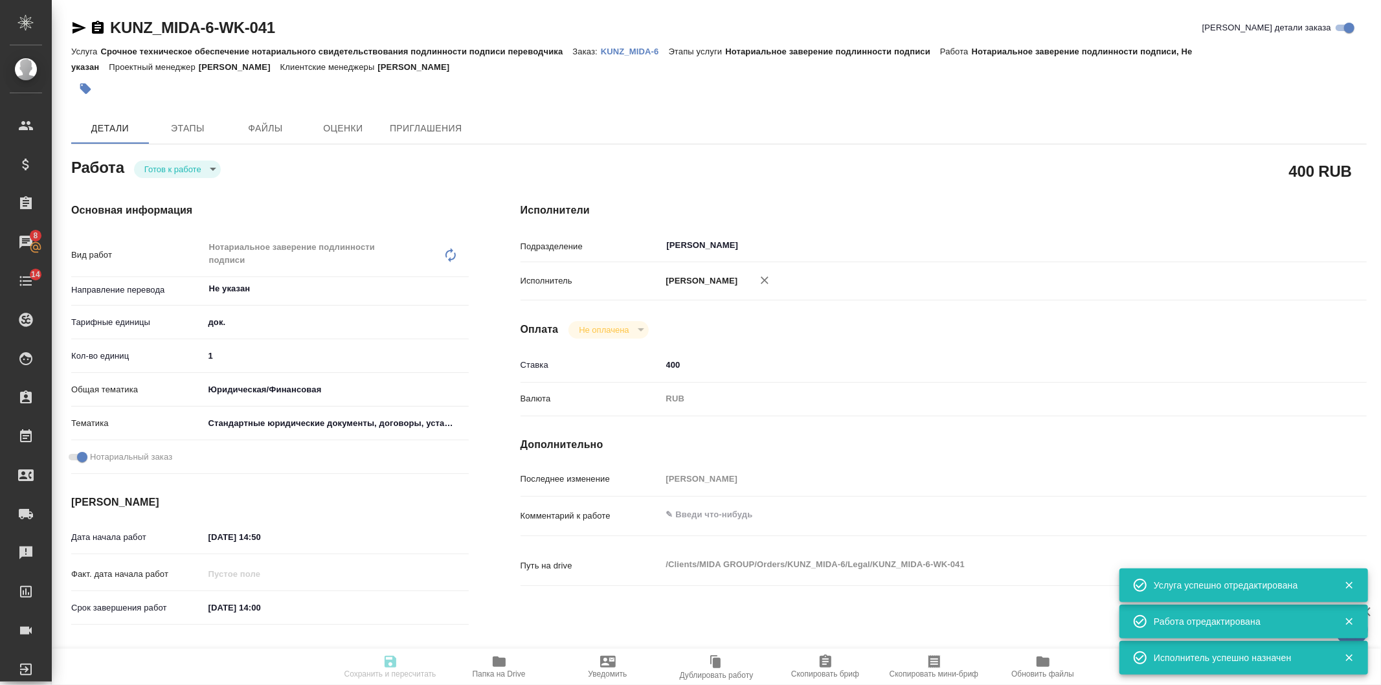
type input "readyForWork"
type textarea "Нотариальное заверение подлинности подписи"
type textarea "x"
type input "Не указан"
type input "5a8b1489cc6b4906c91bfd8b"
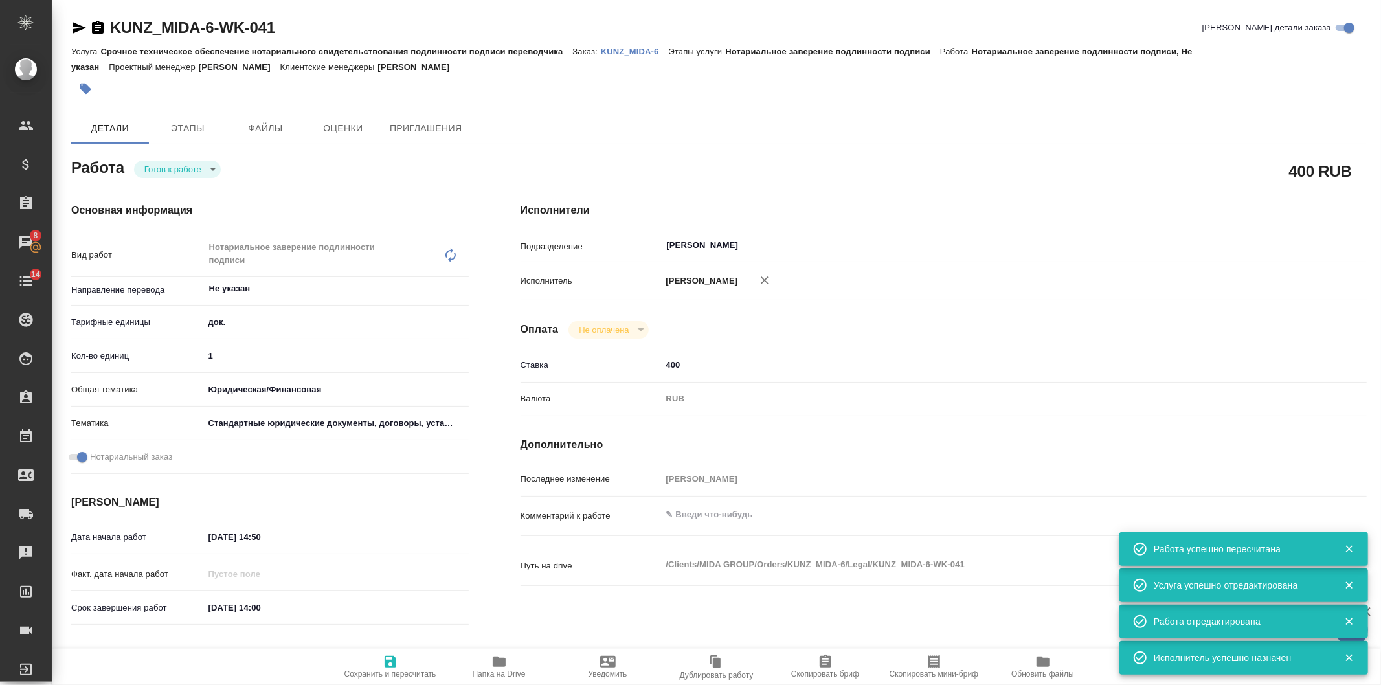
click at [771, 280] on icon "button" at bounding box center [764, 280] width 13 height 13
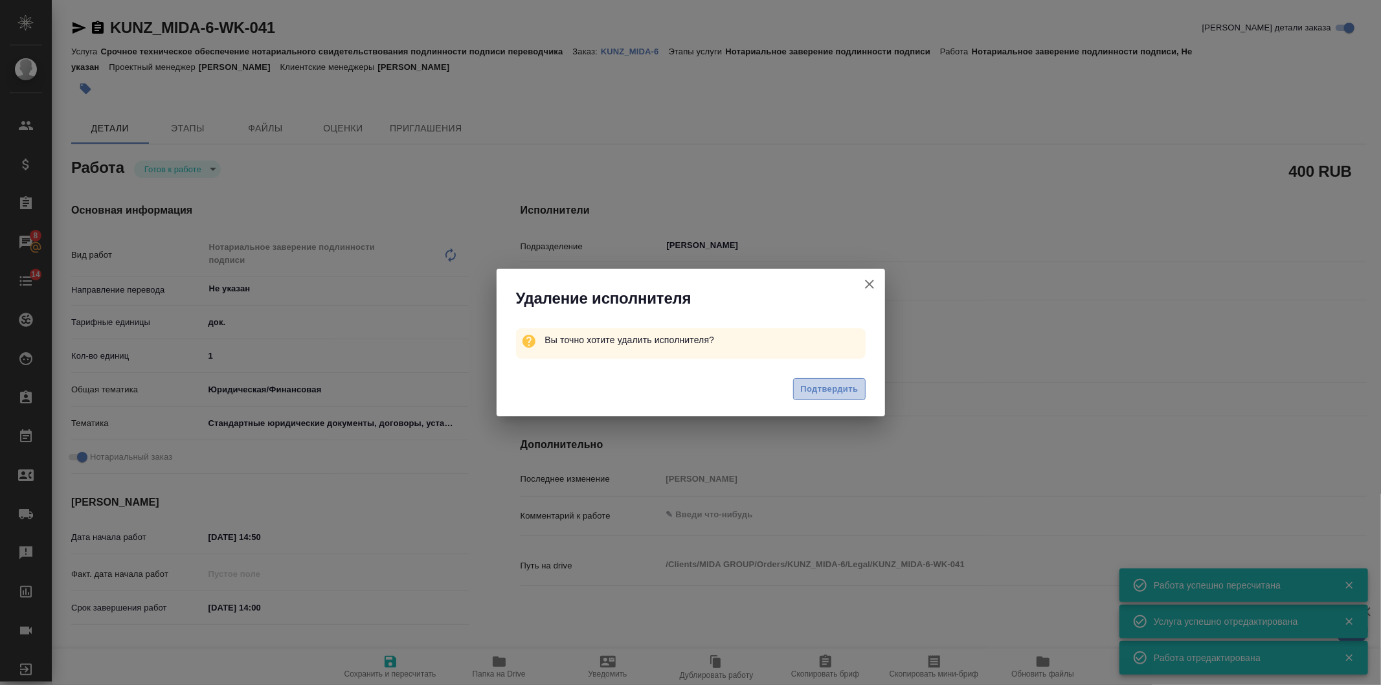
click at [835, 380] on button "Подтвердить" at bounding box center [829, 389] width 72 height 23
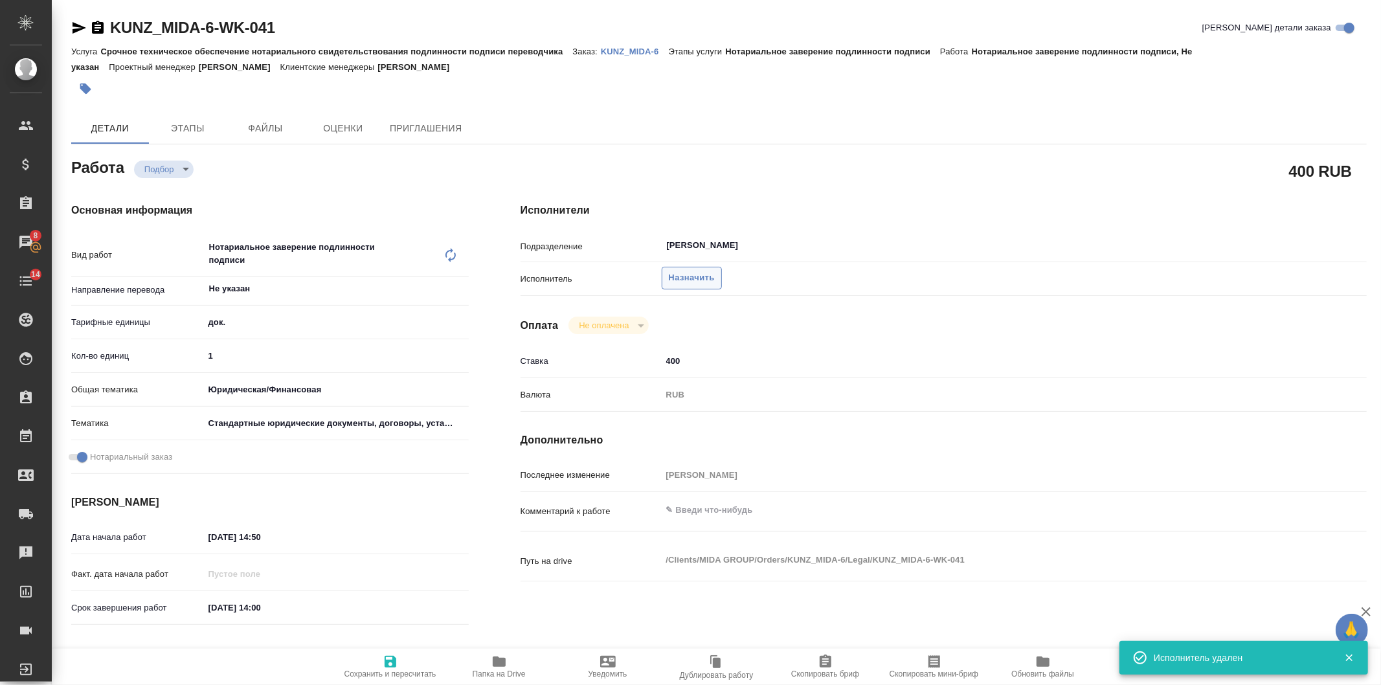
click at [673, 274] on span "Назначить" at bounding box center [692, 278] width 46 height 15
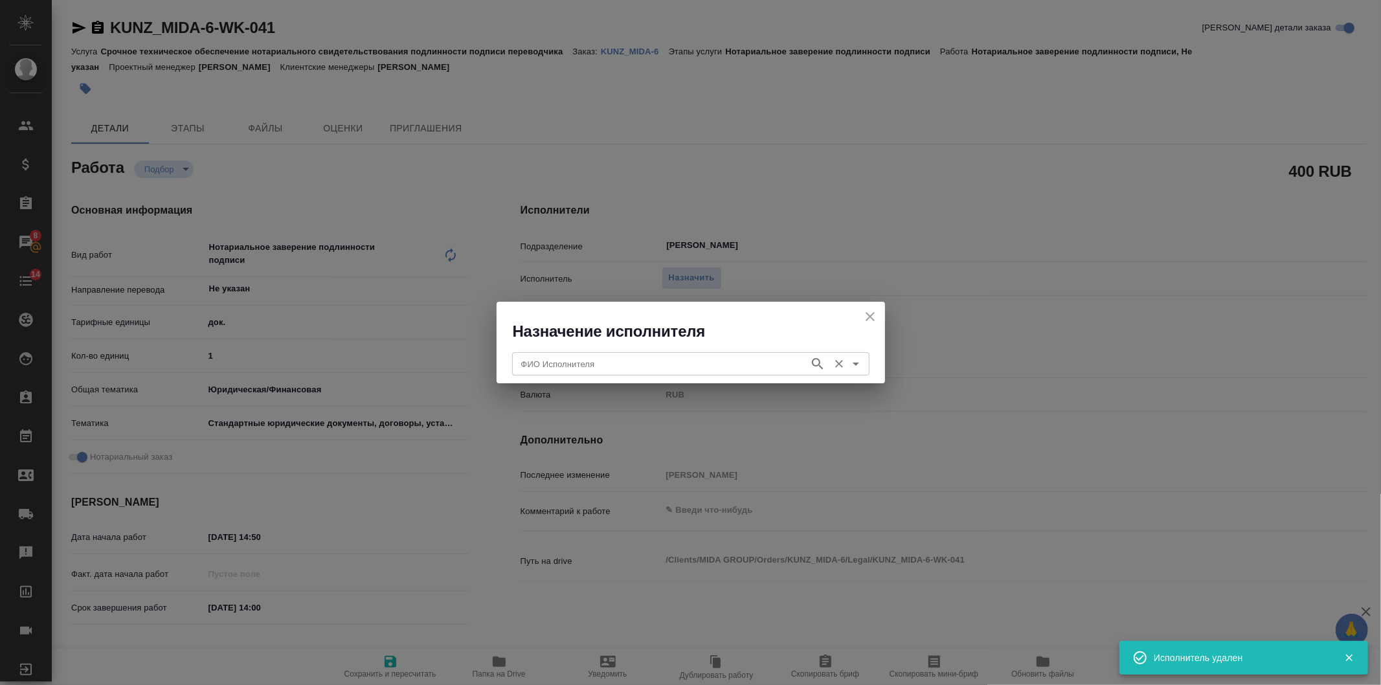
click at [607, 371] on input "ФИО Исполнителя" at bounding box center [659, 364] width 287 height 16
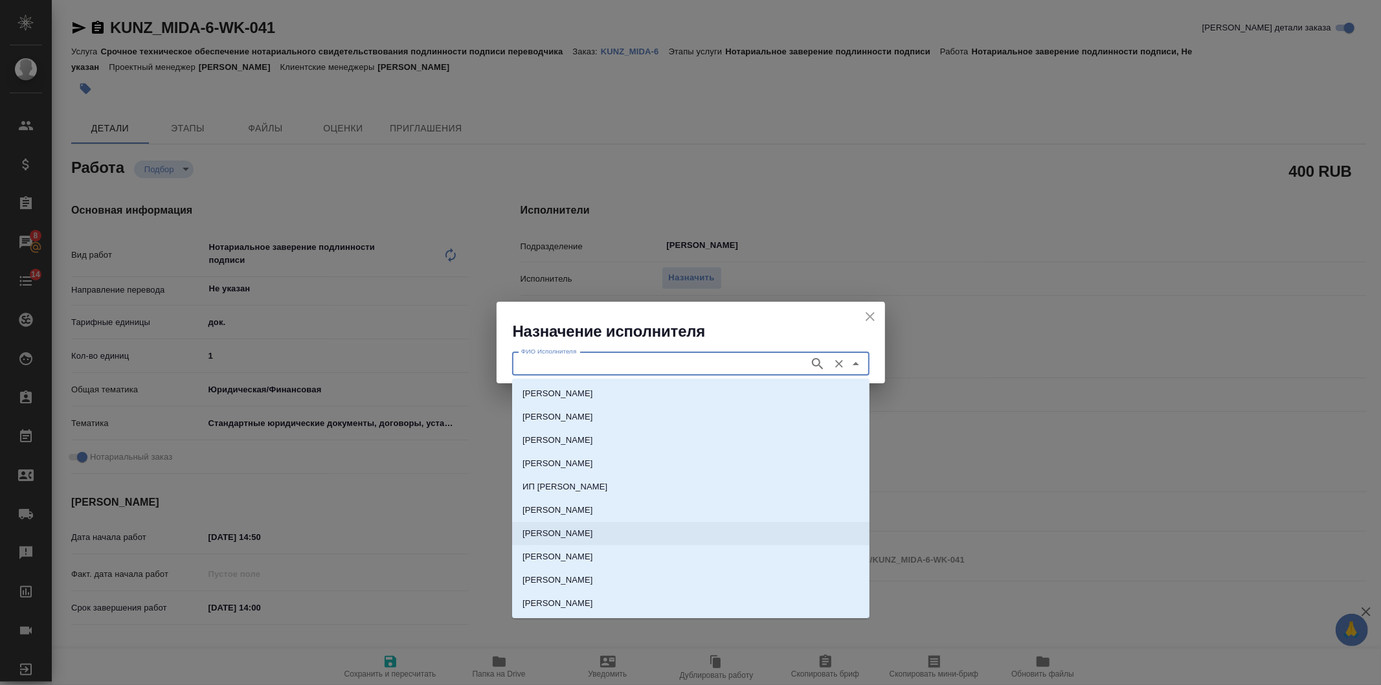
click at [593, 529] on p "НОТАРИУС Соколова Марина Валентиновна" at bounding box center [557, 533] width 71 height 13
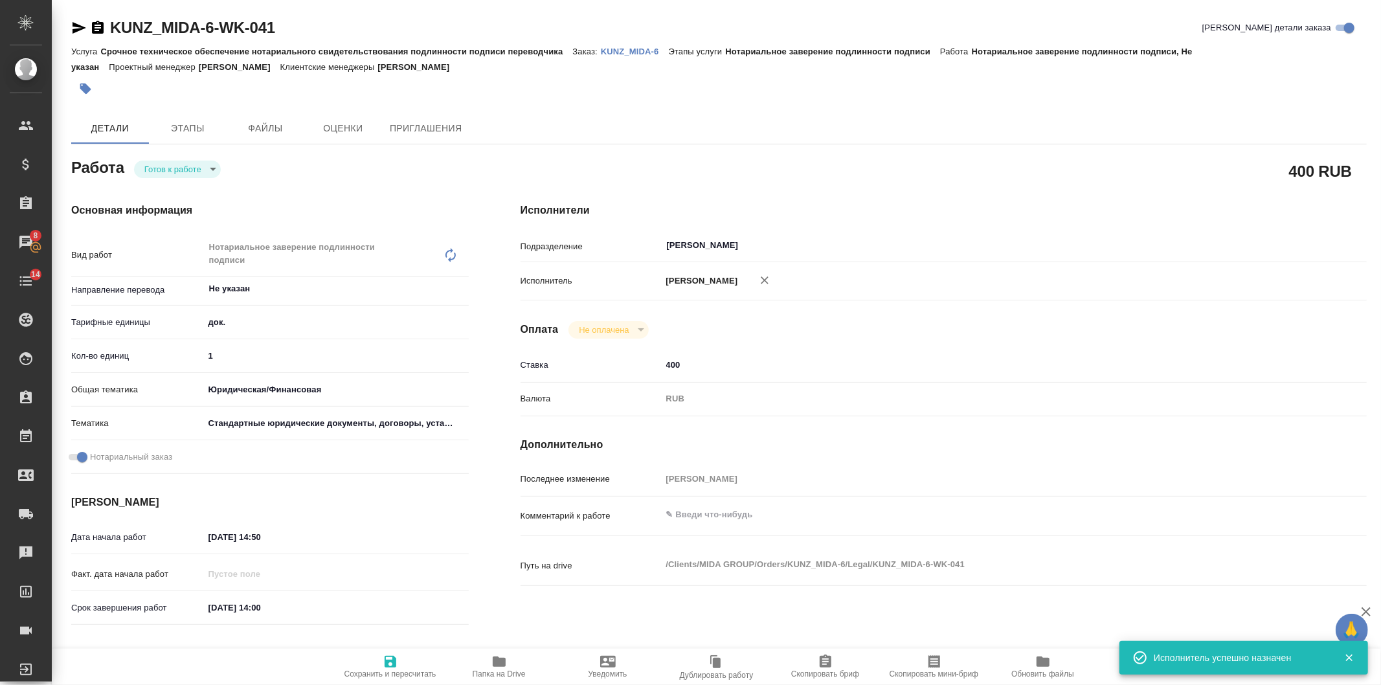
click at [395, 676] on span "Сохранить и пересчитать" at bounding box center [390, 673] width 92 height 9
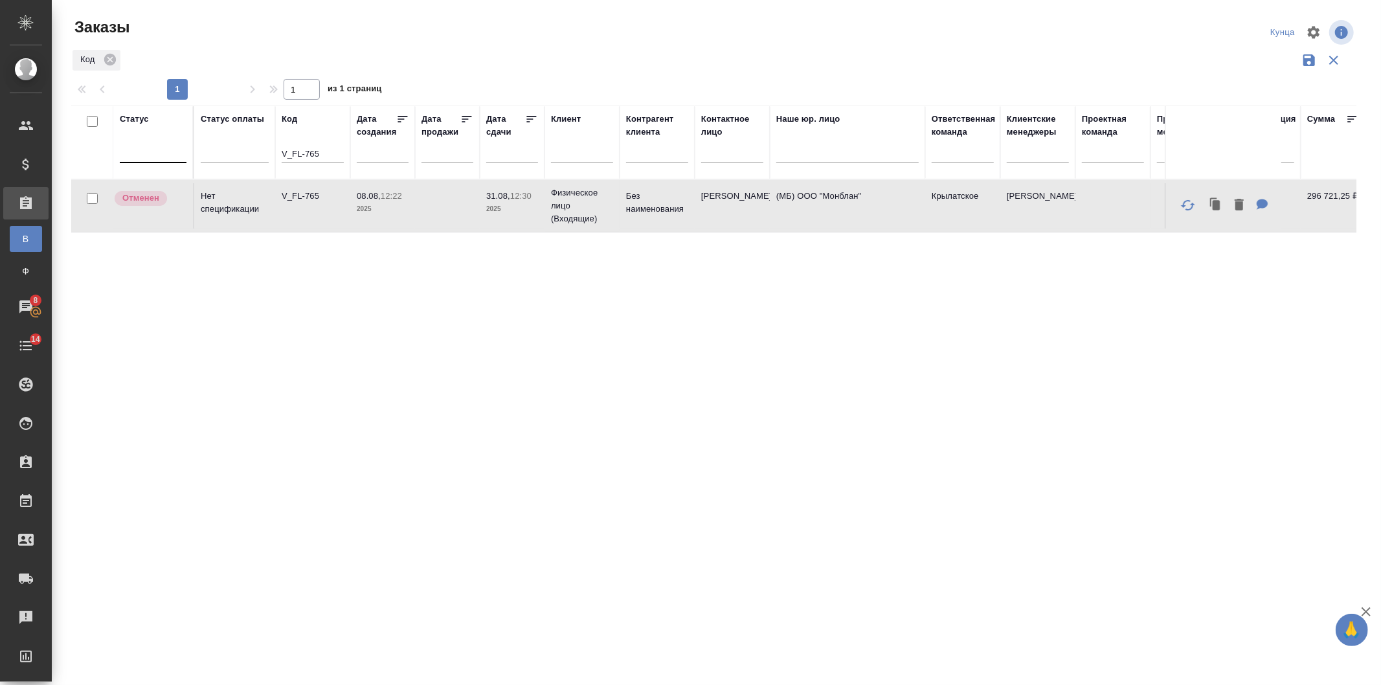
drag, startPoint x: 319, startPoint y: 153, endPoint x: 173, endPoint y: 148, distance: 146.4
click at [173, 148] on tr "Статус Статус оплаты Код V_FL-765 Дата создания Дата продажи Дата сдачи Клиент …" at bounding box center [969, 143] width 1796 height 74
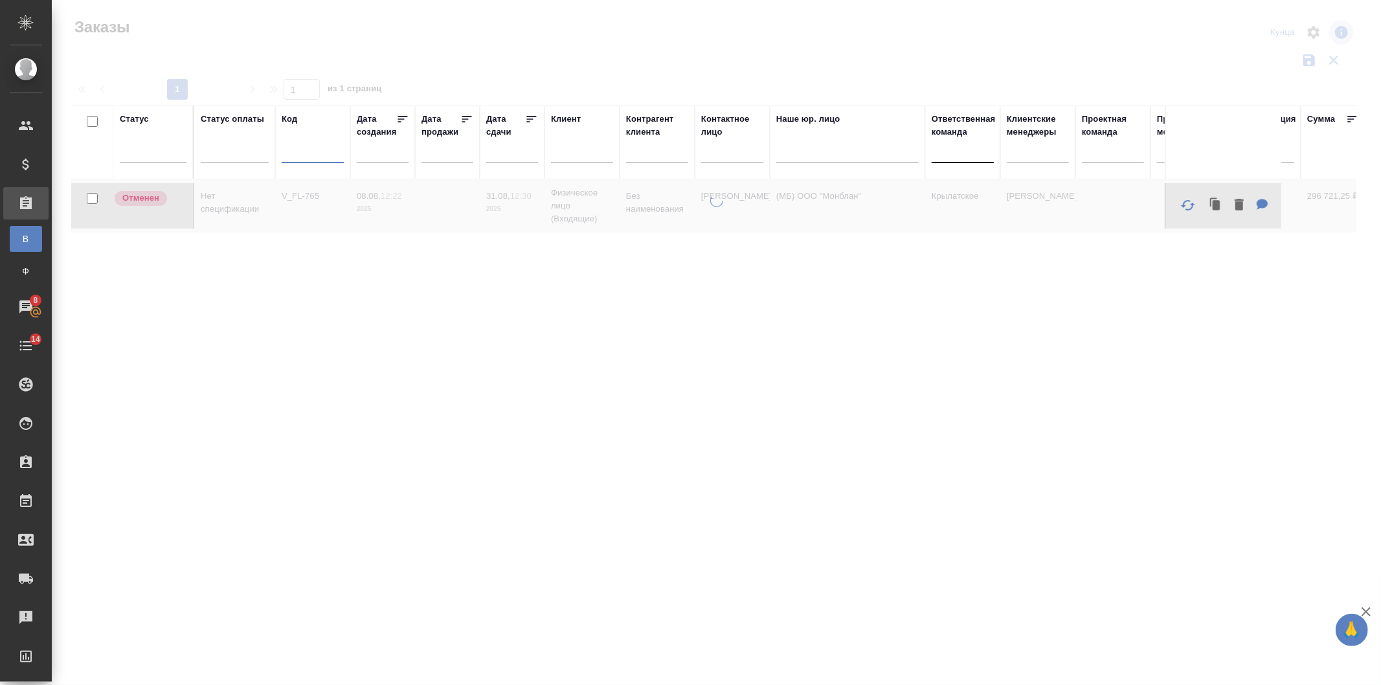
click at [980, 160] on div at bounding box center [962, 151] width 62 height 25
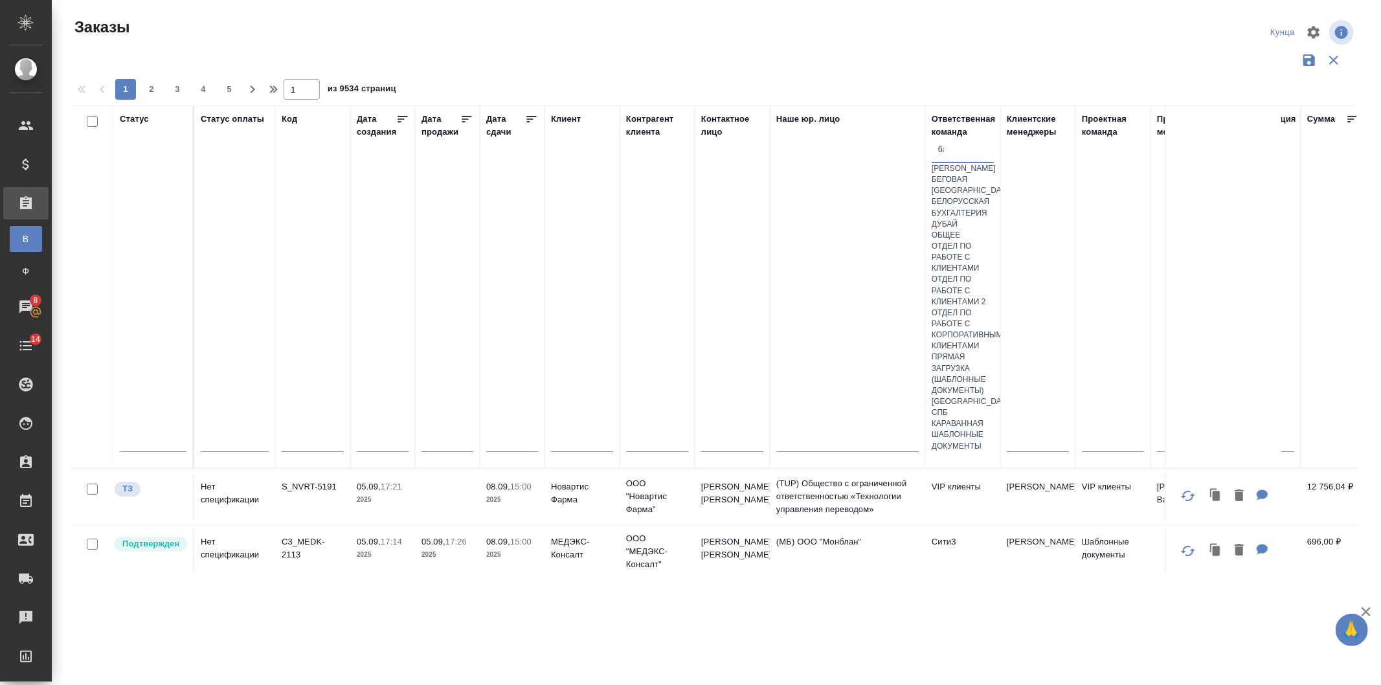
type input "баб"
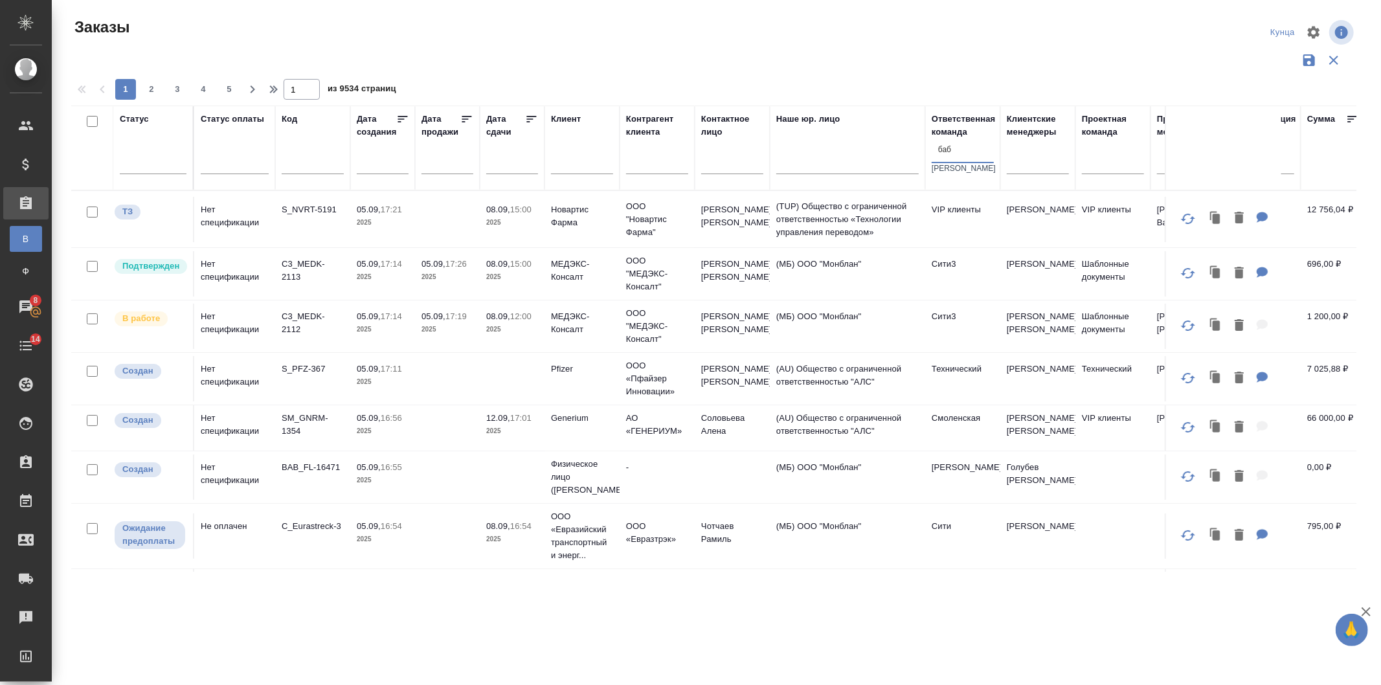
click at [977, 174] on div "[PERSON_NAME]" at bounding box center [962, 168] width 62 height 11
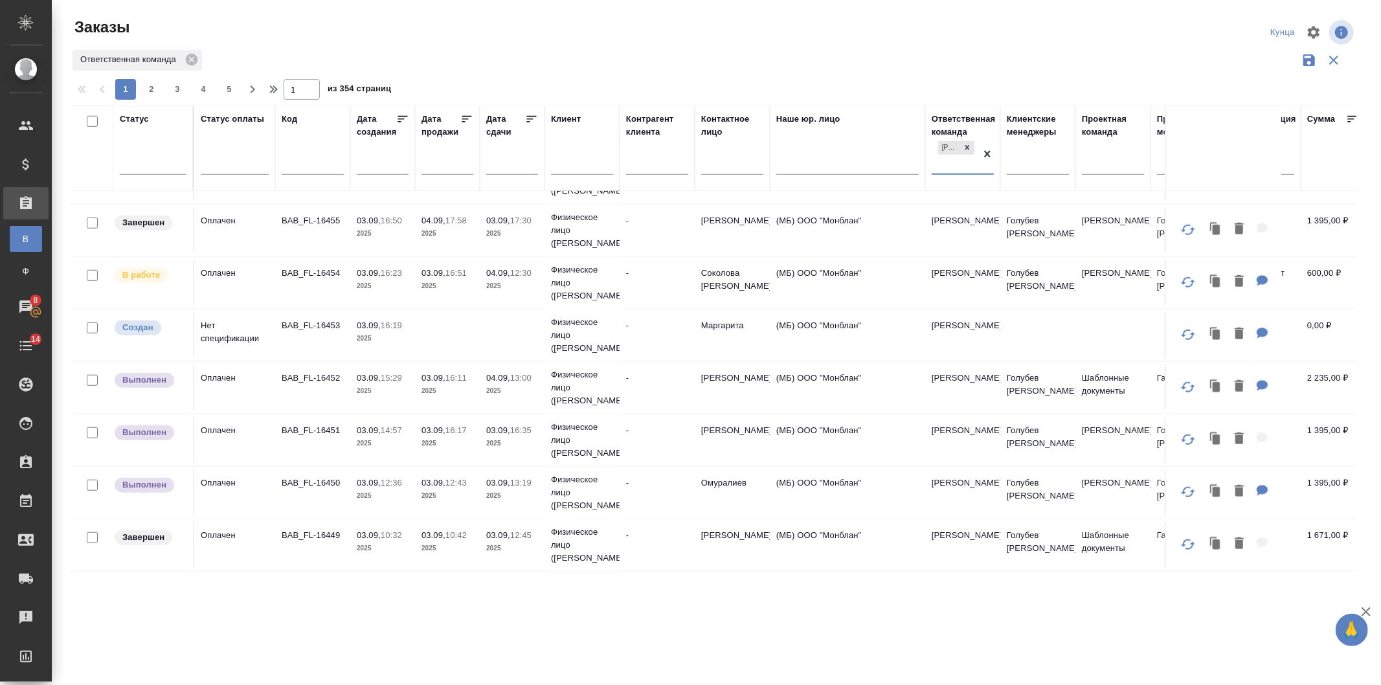
scroll to position [764, 0]
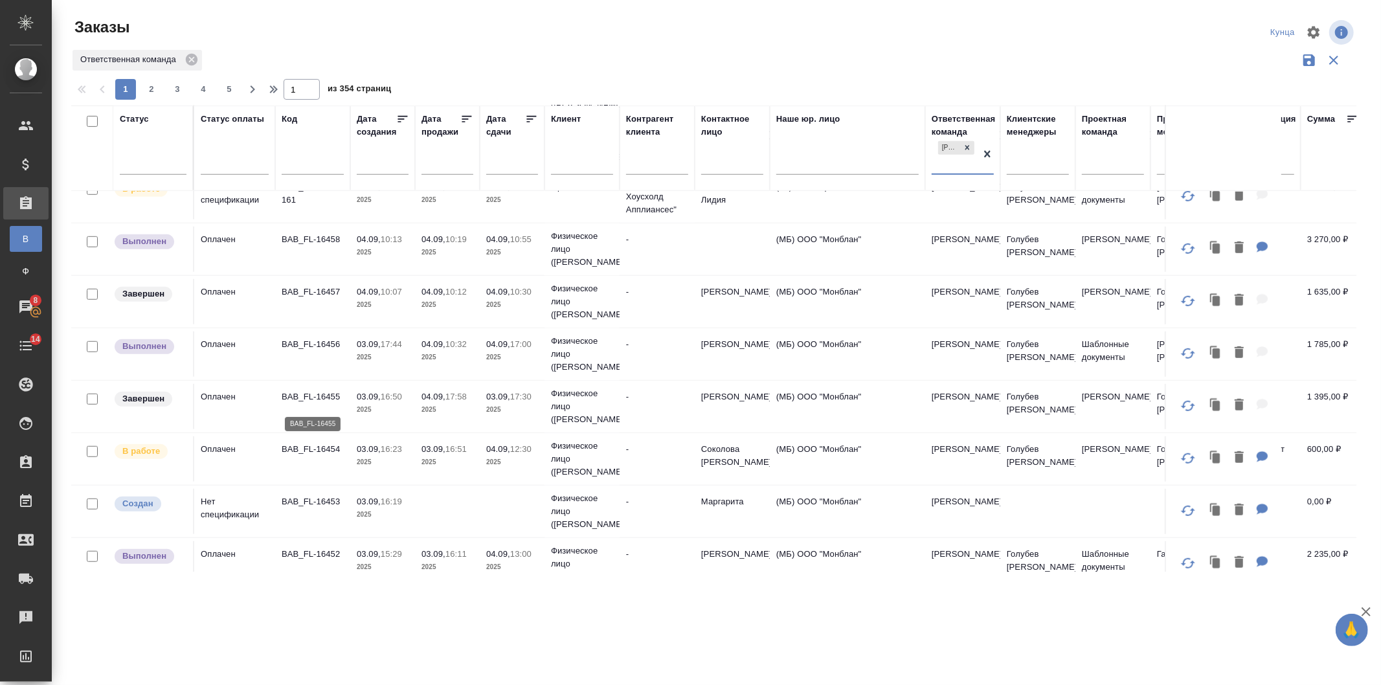
click at [303, 395] on p "BAB_FL-16455" at bounding box center [313, 396] width 62 height 13
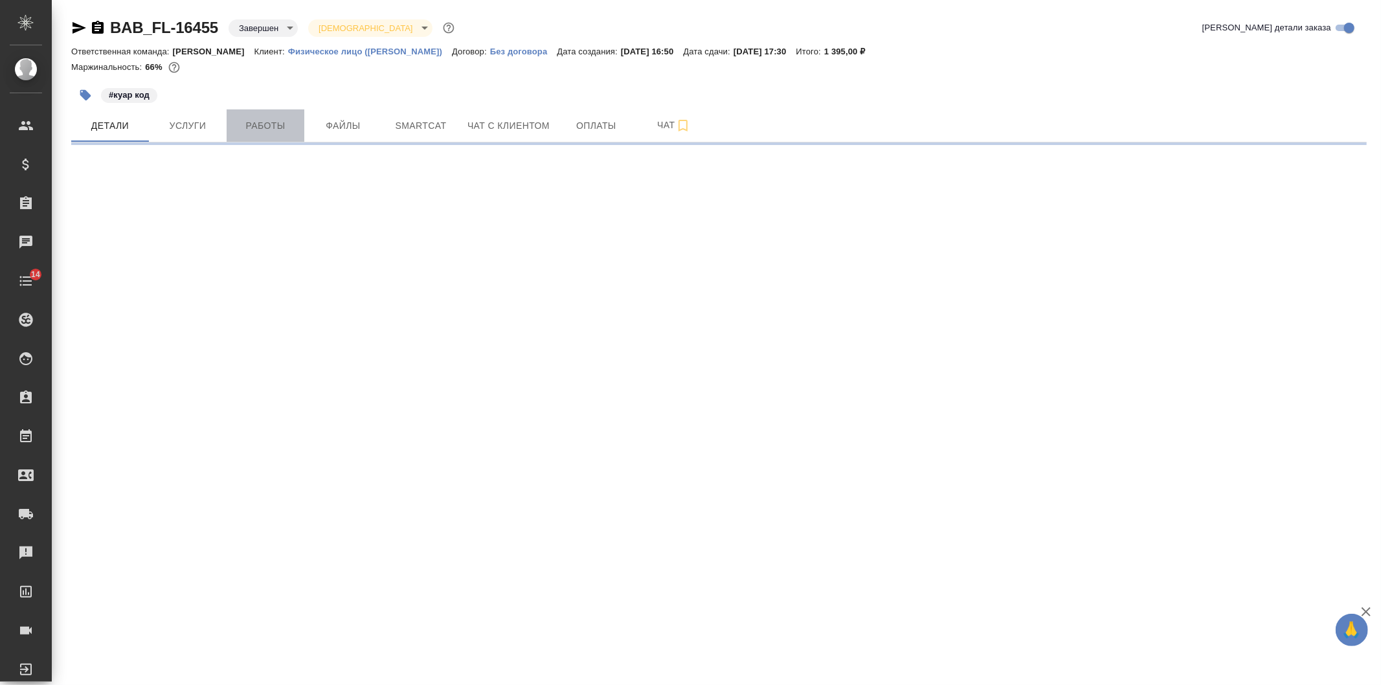
click at [262, 126] on span "Работы" at bounding box center [265, 126] width 62 height 16
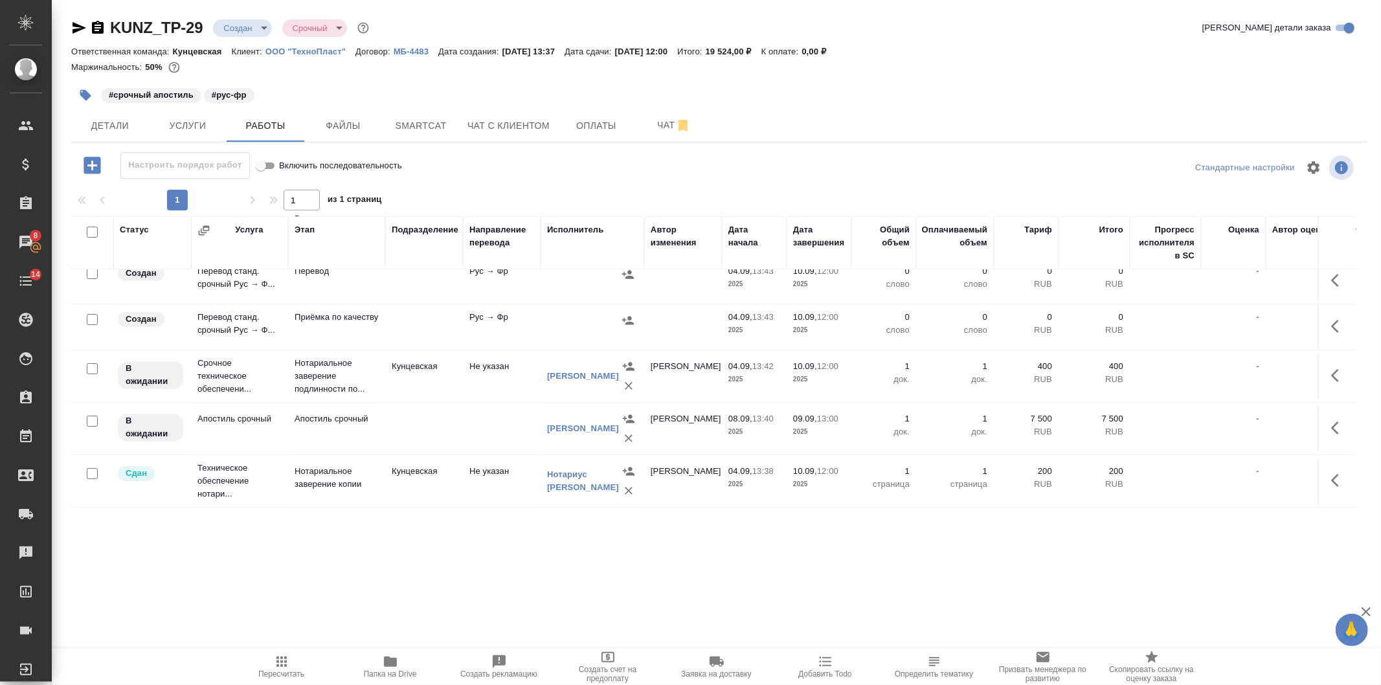
scroll to position [101, 0]
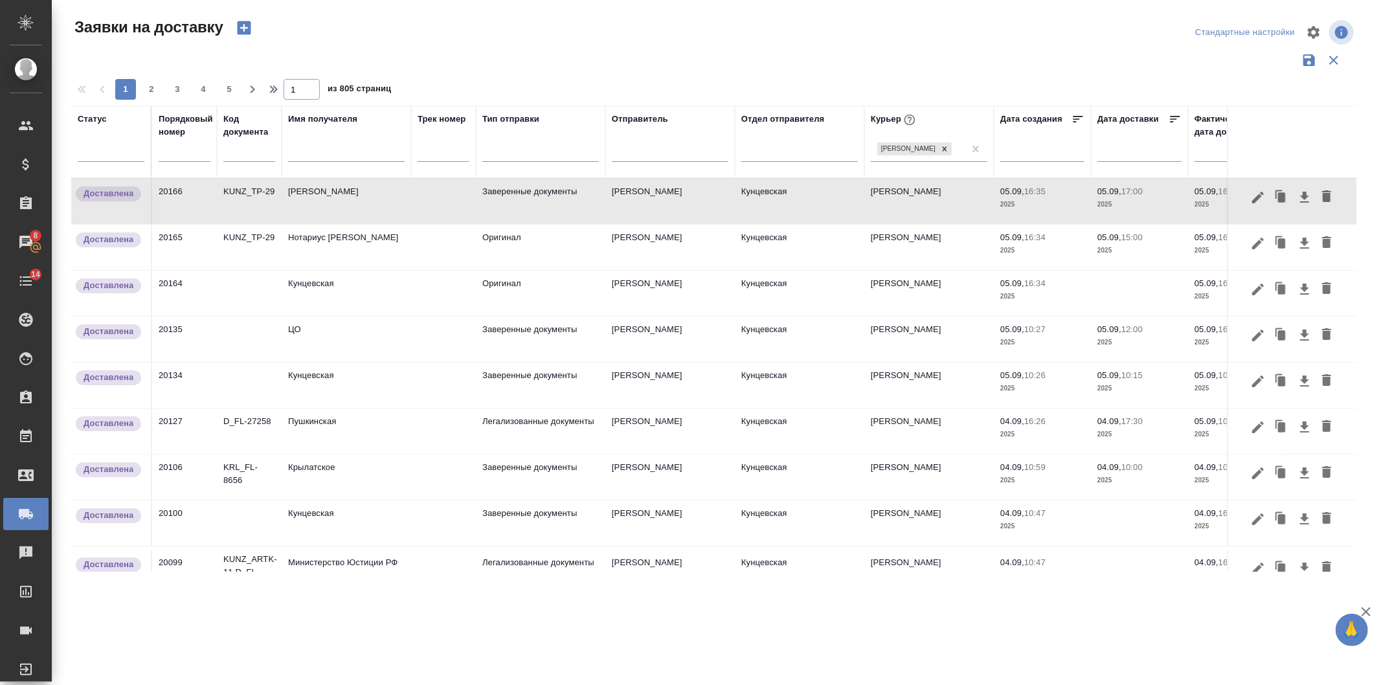
click at [576, 80] on div "1 2 3 4 5 1 из 805 страниц" at bounding box center [718, 89] width 1295 height 21
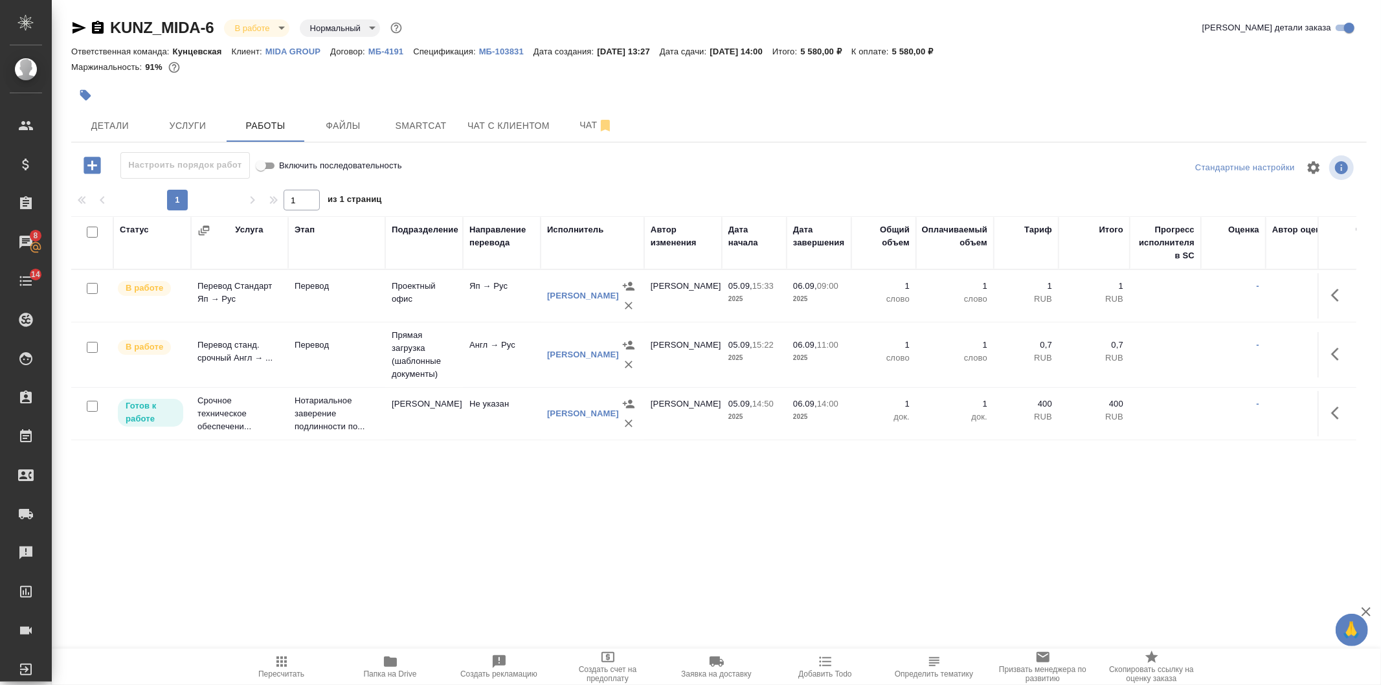
click at [505, 154] on div at bounding box center [719, 167] width 432 height 31
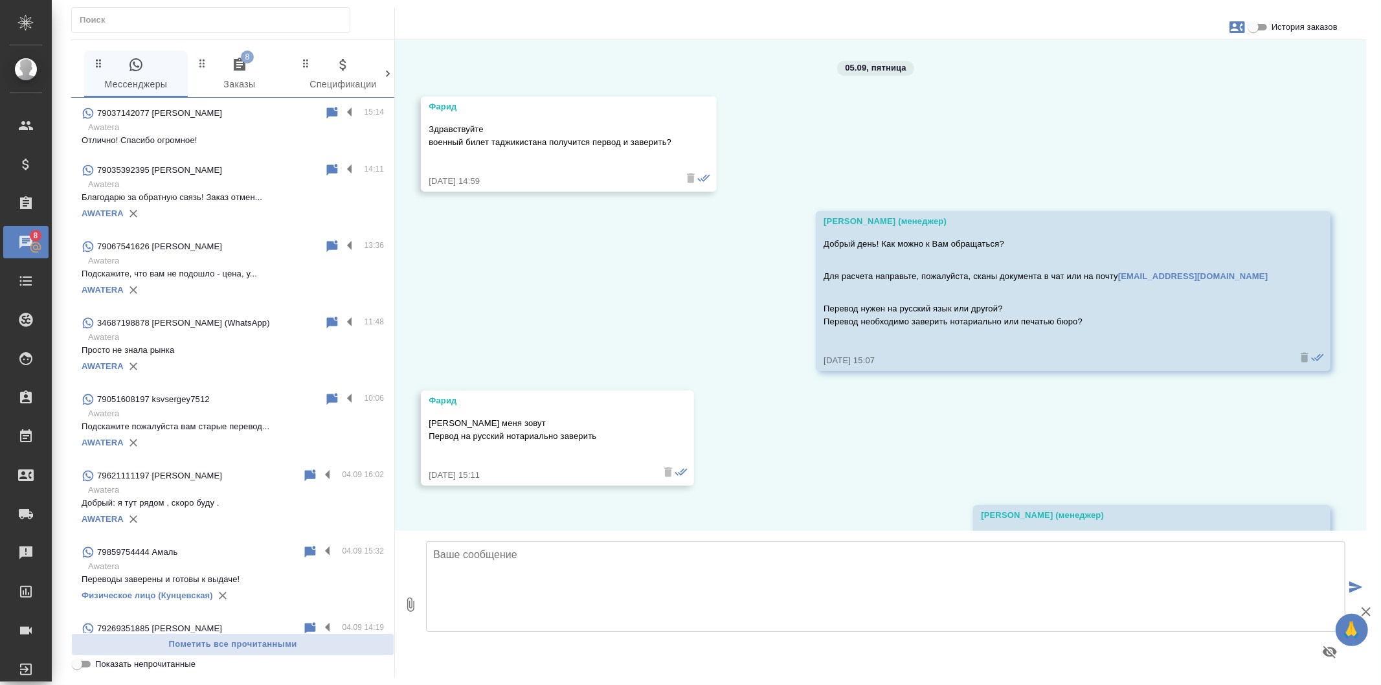
scroll to position [2989, 0]
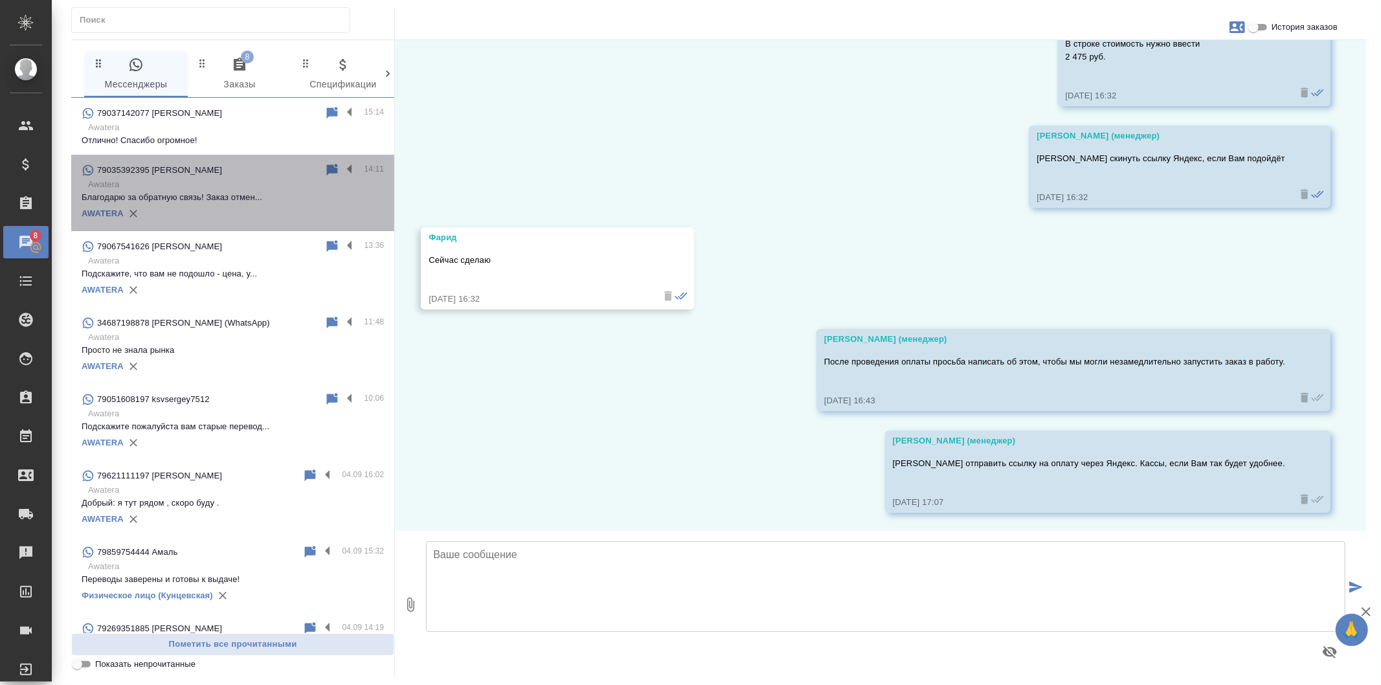
click at [236, 177] on div "79035392395 Арсений" at bounding box center [203, 170] width 243 height 16
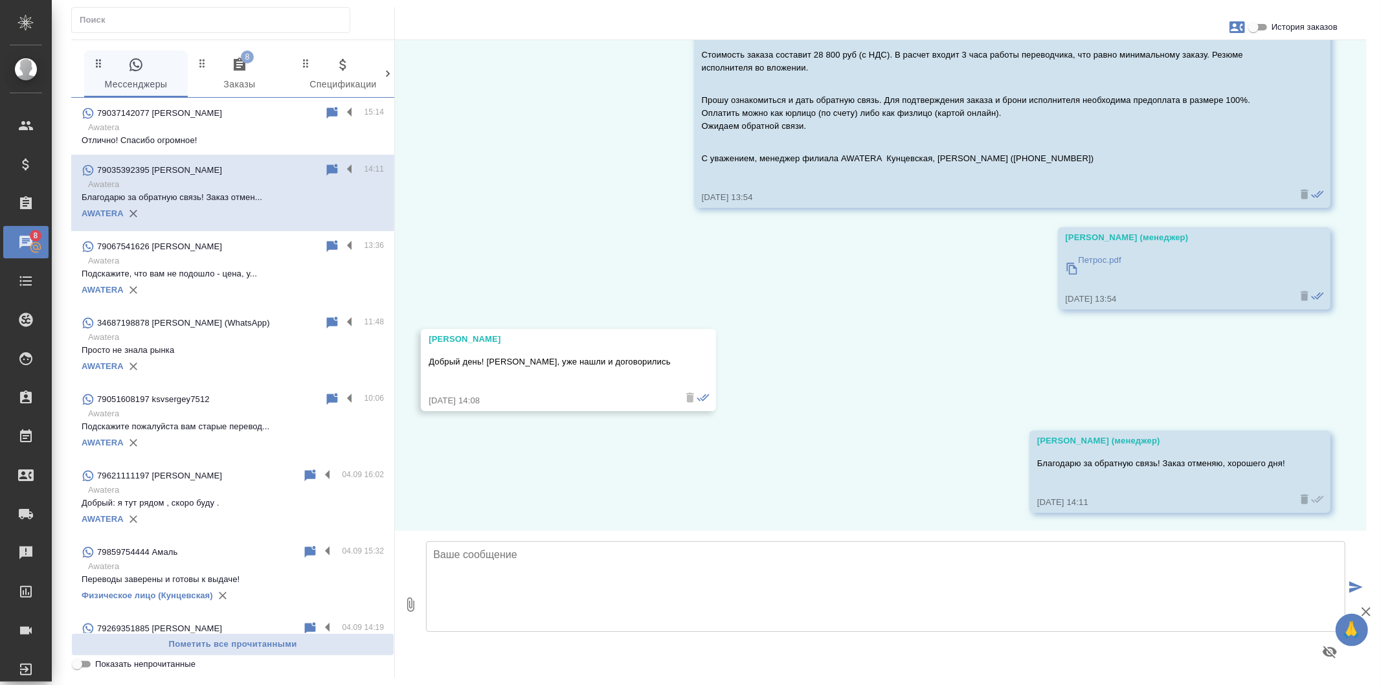
click at [220, 126] on p "Awatera" at bounding box center [236, 127] width 296 height 13
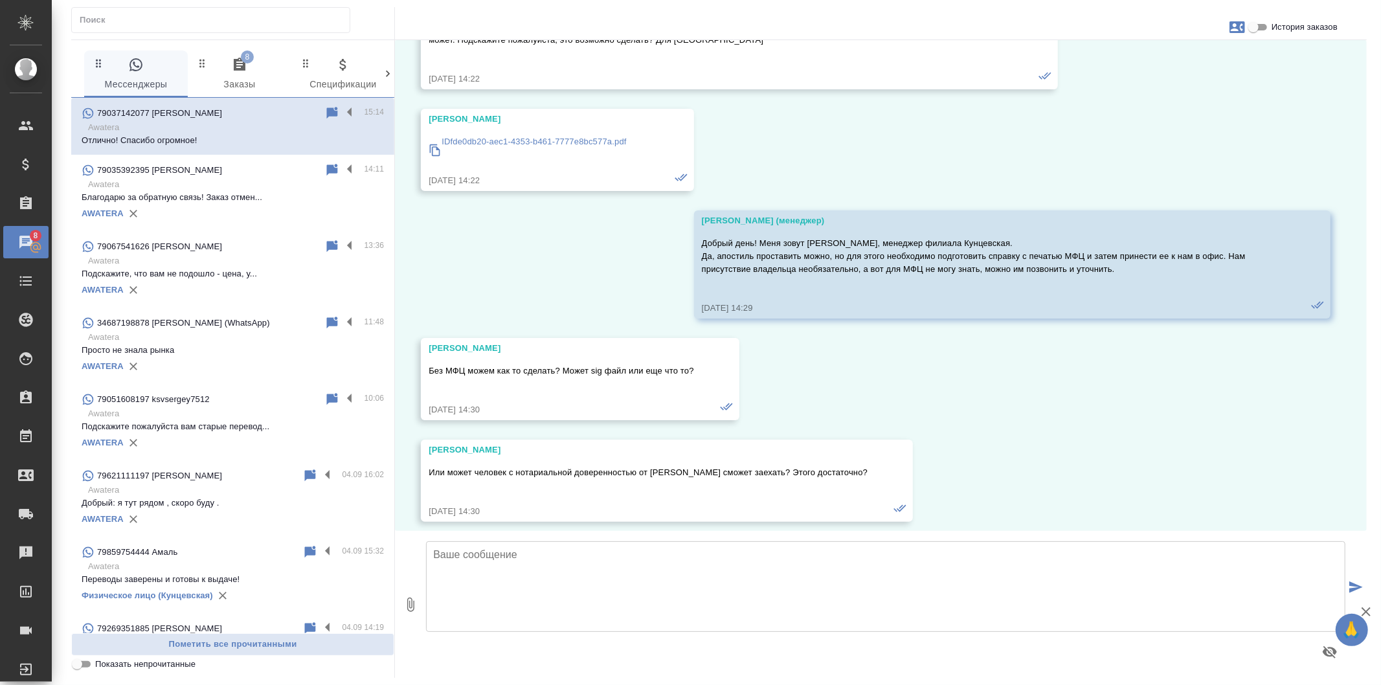
scroll to position [6360, 0]
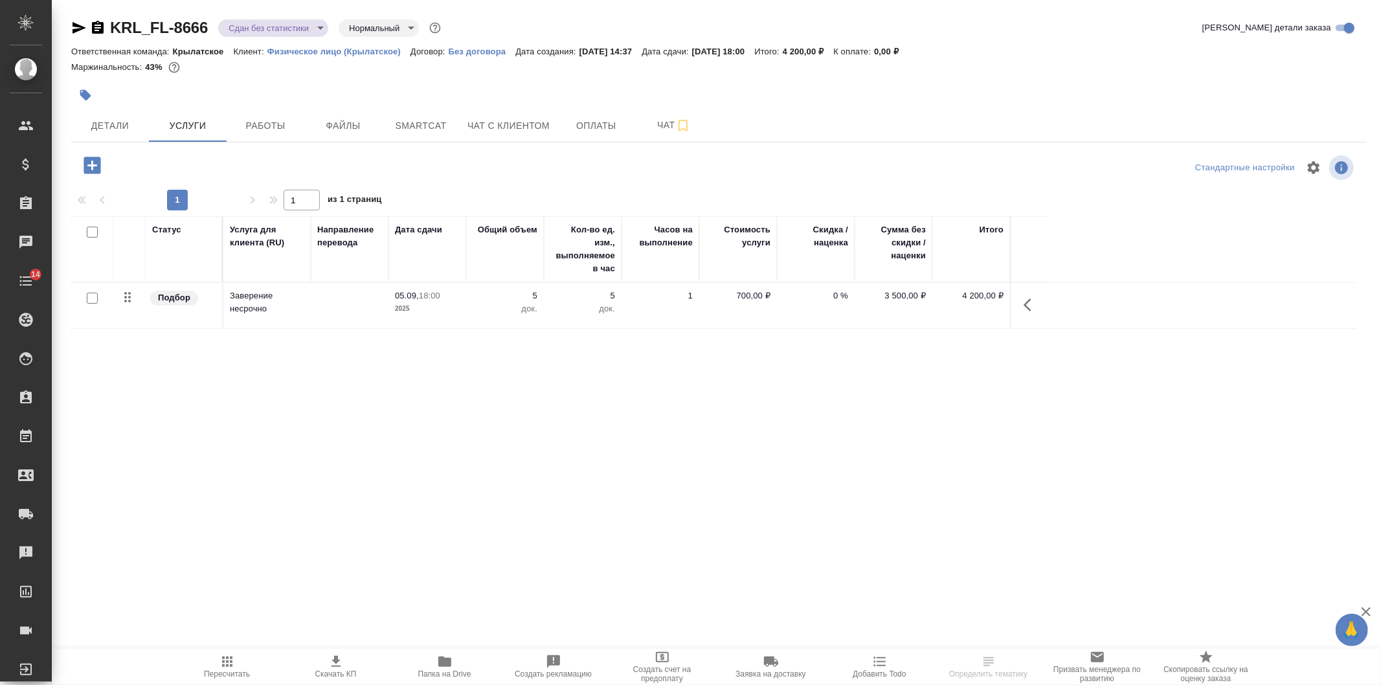
click at [474, 300] on p "5" at bounding box center [505, 295] width 65 height 13
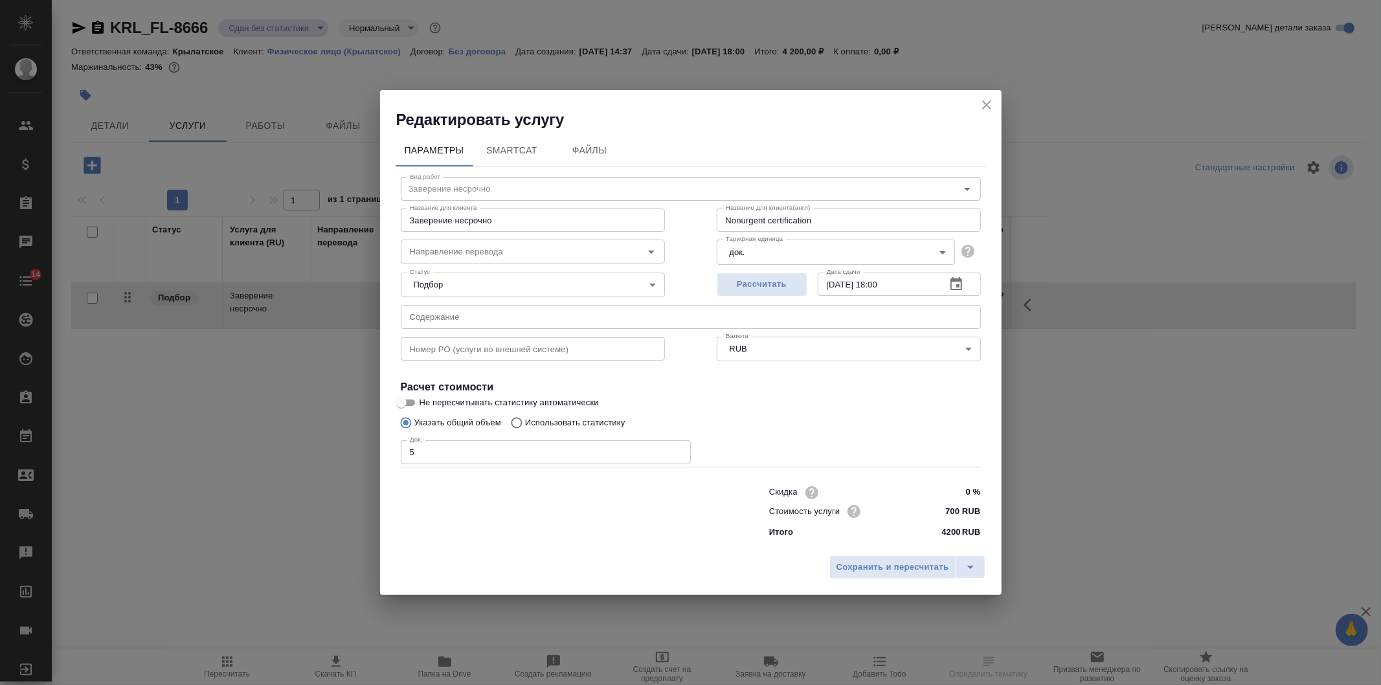
click at [979, 104] on icon "close" at bounding box center [987, 105] width 16 height 16
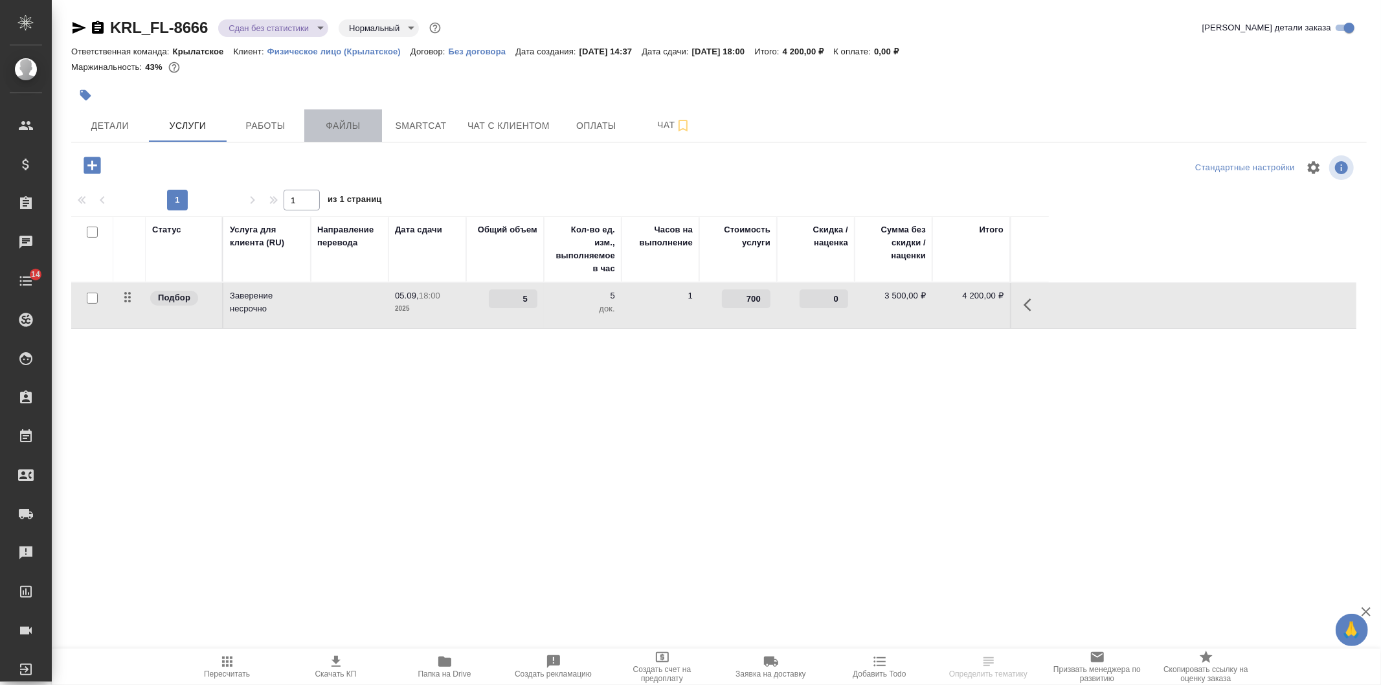
click at [305, 123] on button "Файлы" at bounding box center [343, 125] width 78 height 32
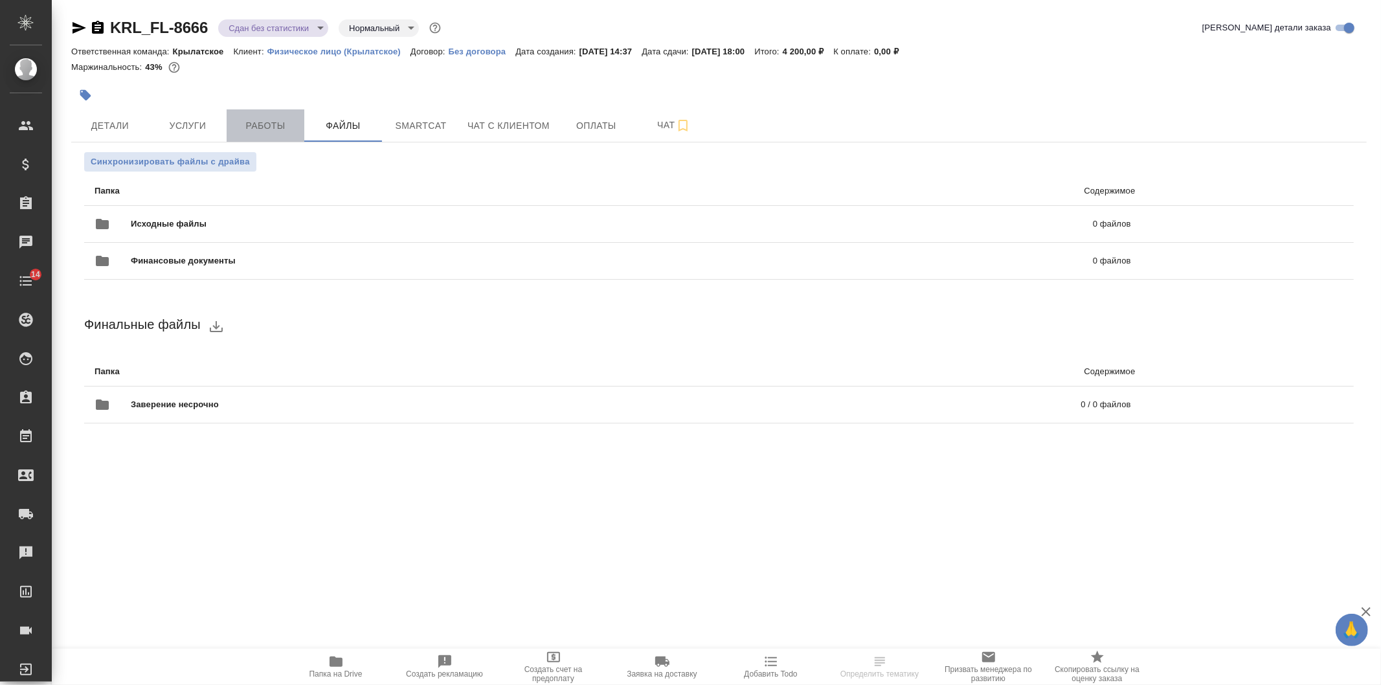
click at [288, 121] on span "Работы" at bounding box center [265, 126] width 62 height 16
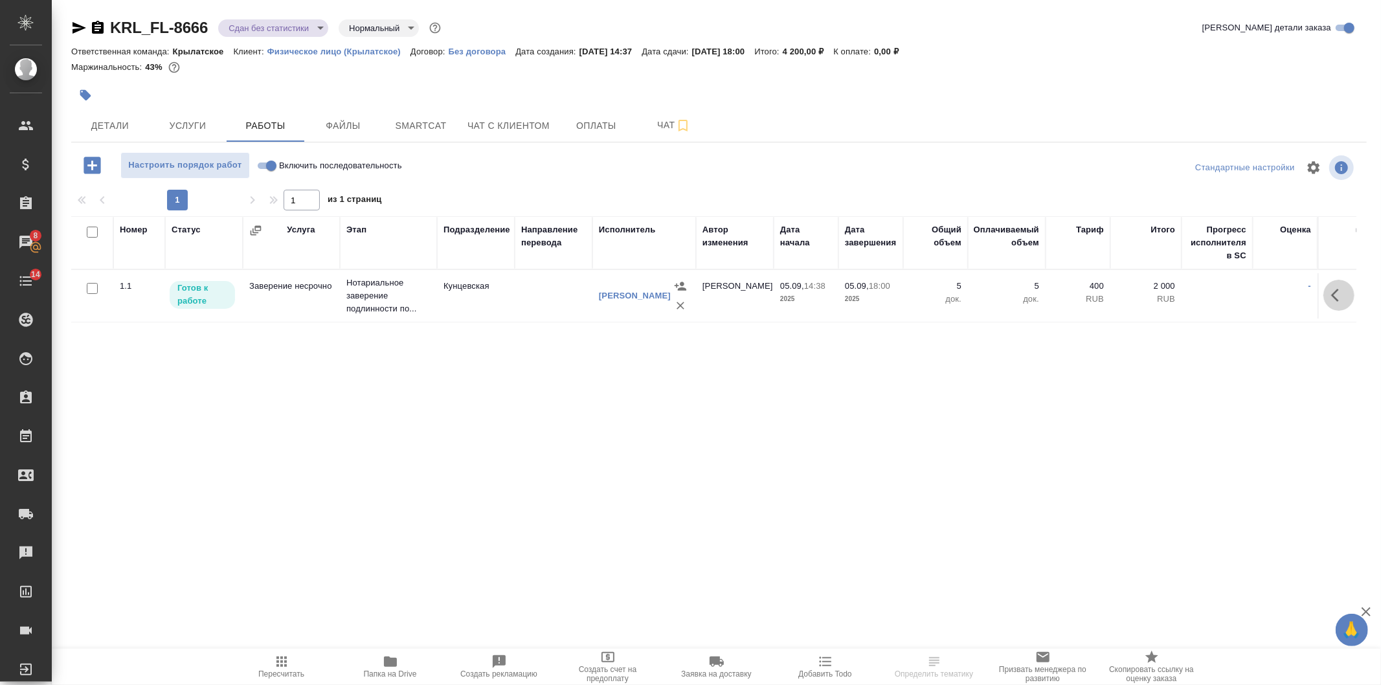
click at [1331, 298] on icon "button" at bounding box center [1339, 295] width 16 height 16
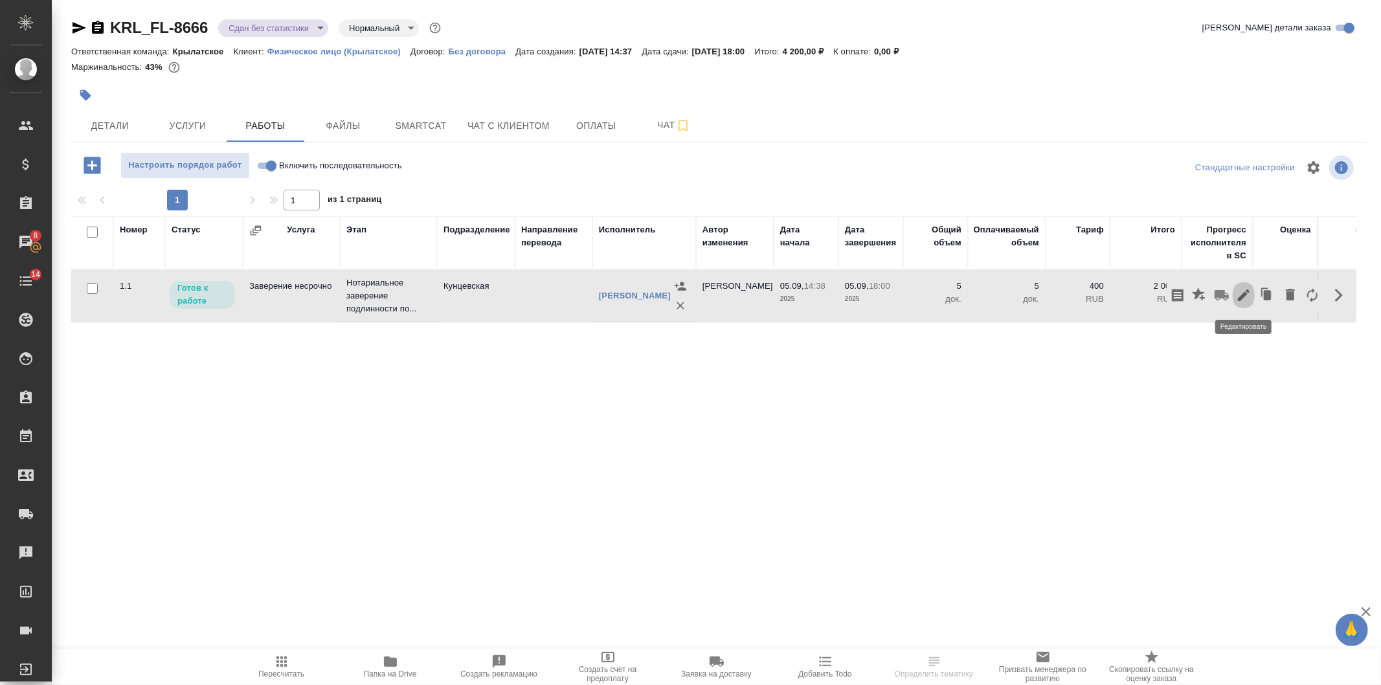
click at [1245, 298] on icon "button" at bounding box center [1244, 295] width 16 height 16
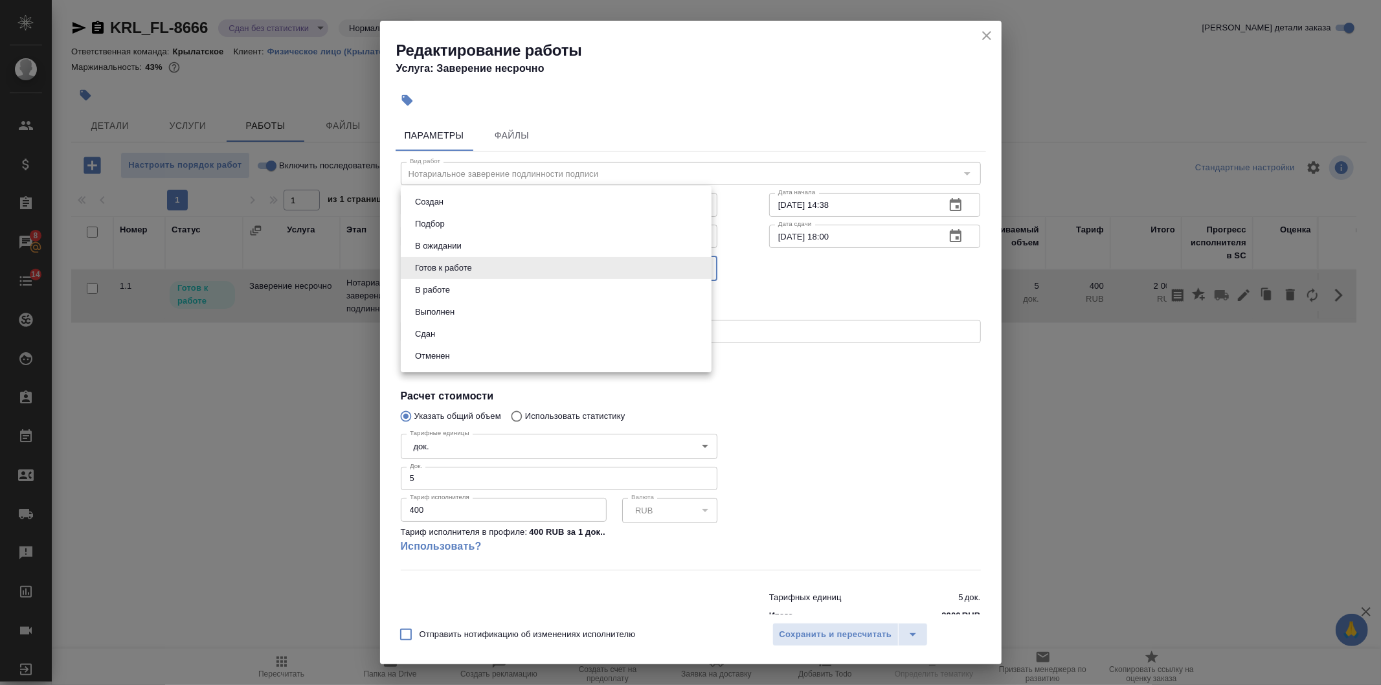
click at [518, 277] on body "🙏 .cls-1 fill:#fff; AWATERA Veselova Yulia Клиенты Спецификации Заказы 8 Чаты 1…" at bounding box center [690, 342] width 1381 height 685
click at [482, 339] on li "Сдан" at bounding box center [556, 334] width 311 height 22
type input "closed"
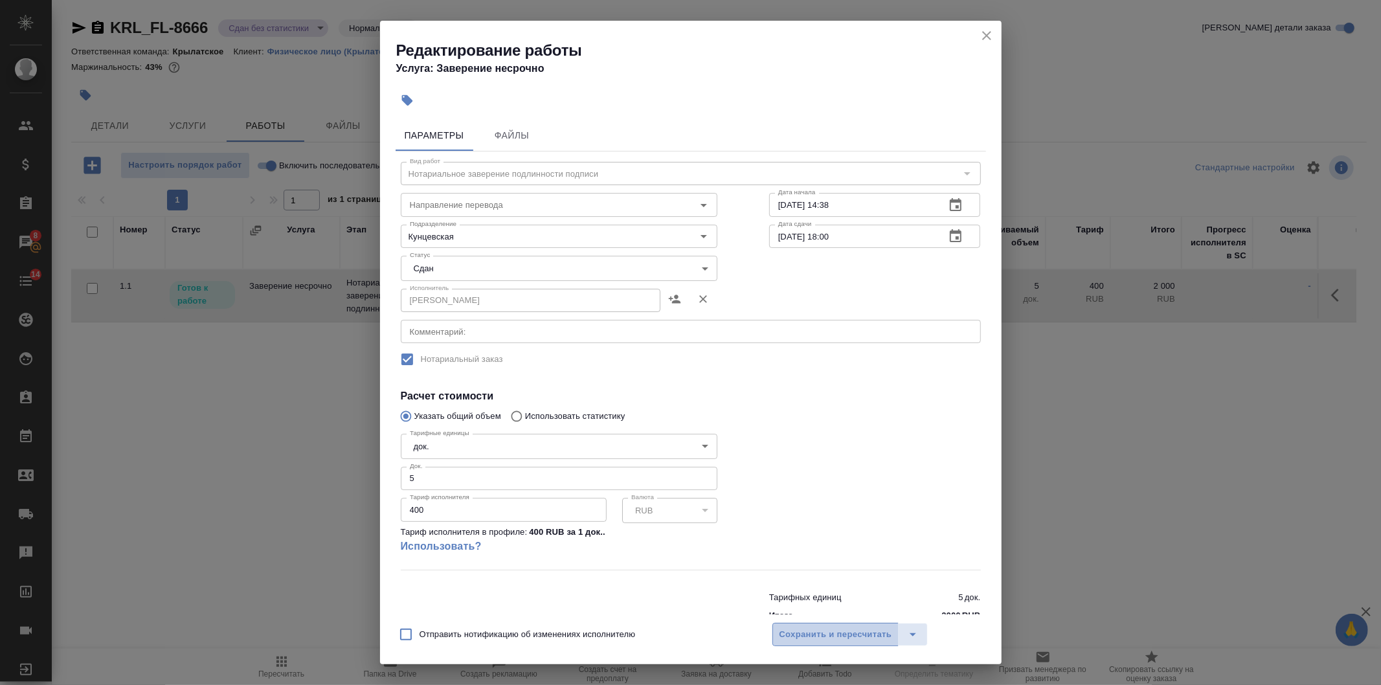
click at [865, 643] on button "Сохранить и пересчитать" at bounding box center [835, 634] width 127 height 23
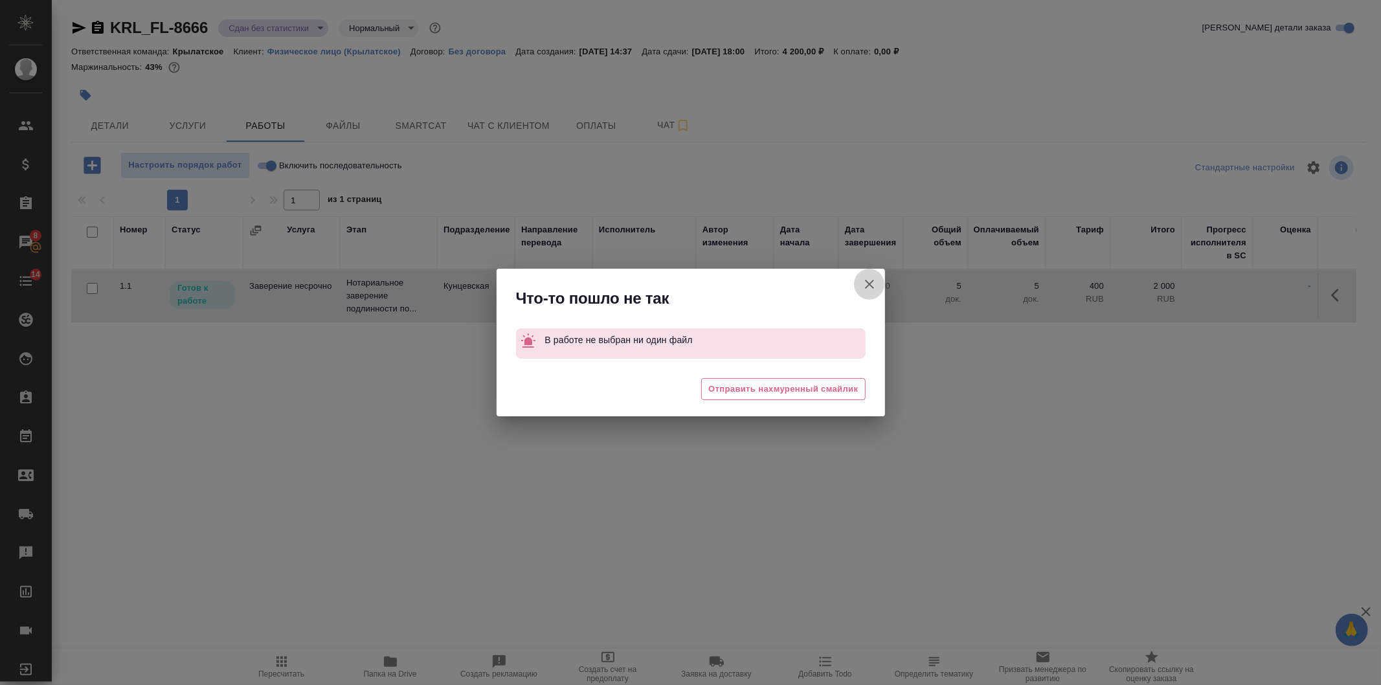
click at [862, 290] on icon "button" at bounding box center [870, 284] width 16 height 16
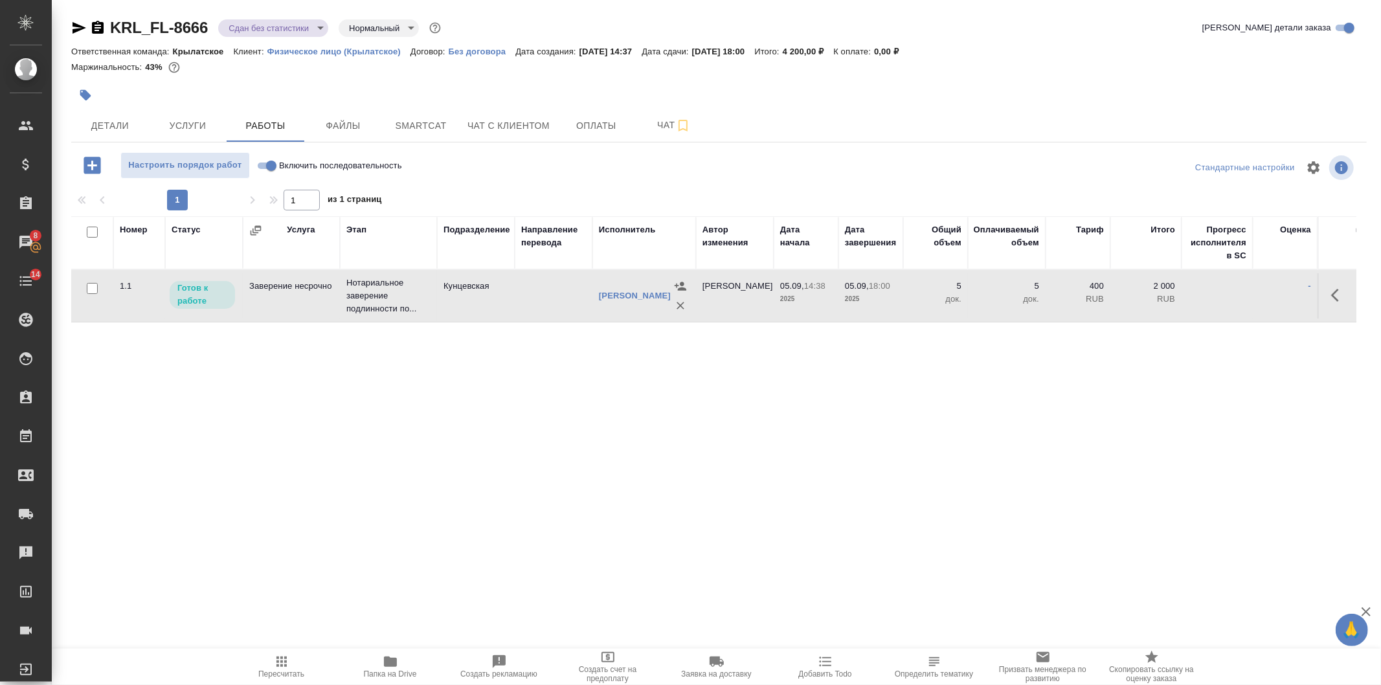
click at [275, 166] on input "Включить последовательность" at bounding box center [271, 166] width 47 height 16
checkbox input "true"
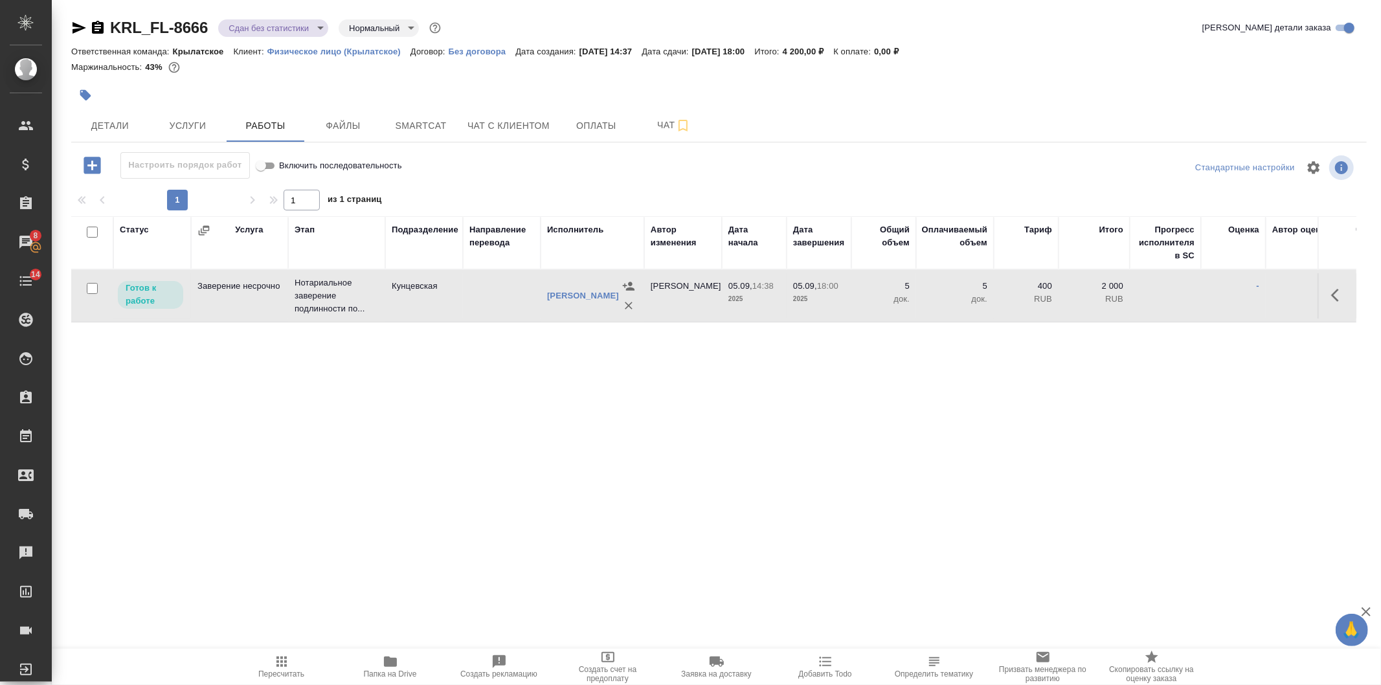
click at [1348, 289] on button "button" at bounding box center [1338, 295] width 31 height 31
click at [1245, 290] on icon "button" at bounding box center [1244, 295] width 16 height 16
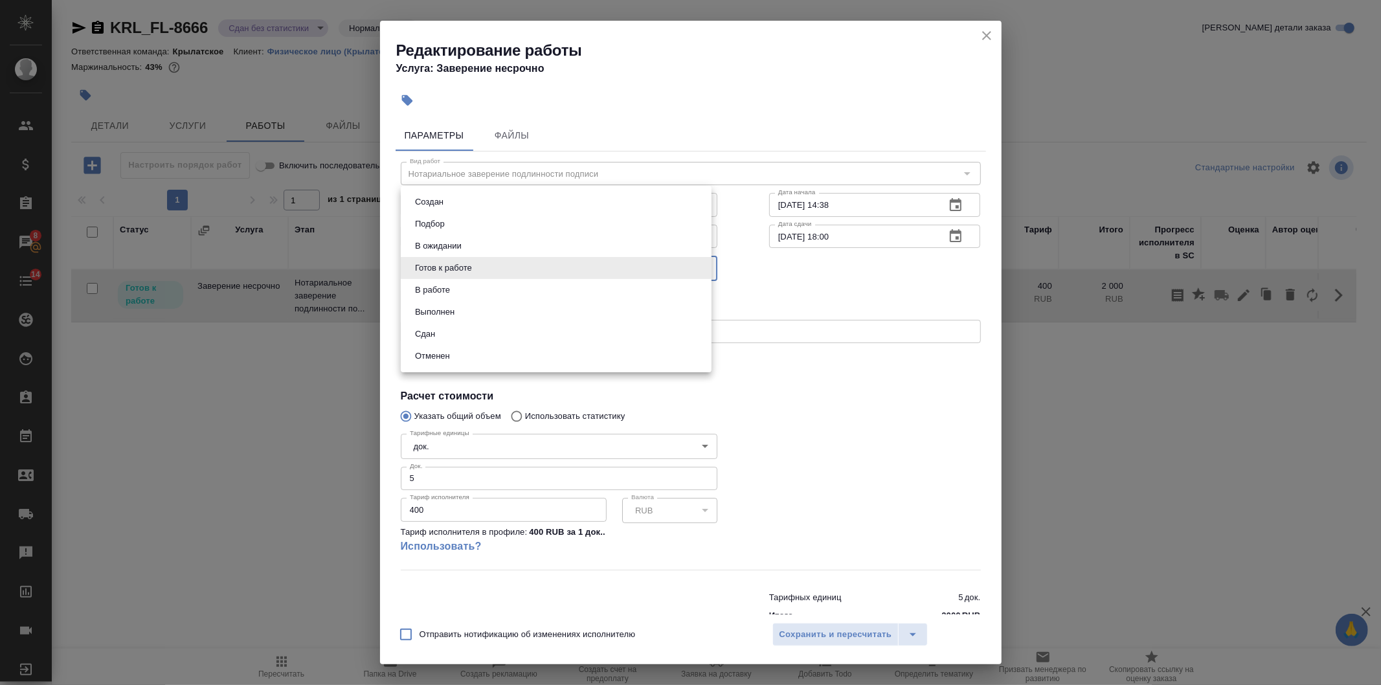
click at [486, 267] on body "🙏 .cls-1 fill:#fff; AWATERA Veselova Yulia Клиенты Спецификации Заказы 8 Чаты 1…" at bounding box center [690, 342] width 1381 height 685
click at [476, 337] on li "Сдан" at bounding box center [556, 334] width 311 height 22
type input "closed"
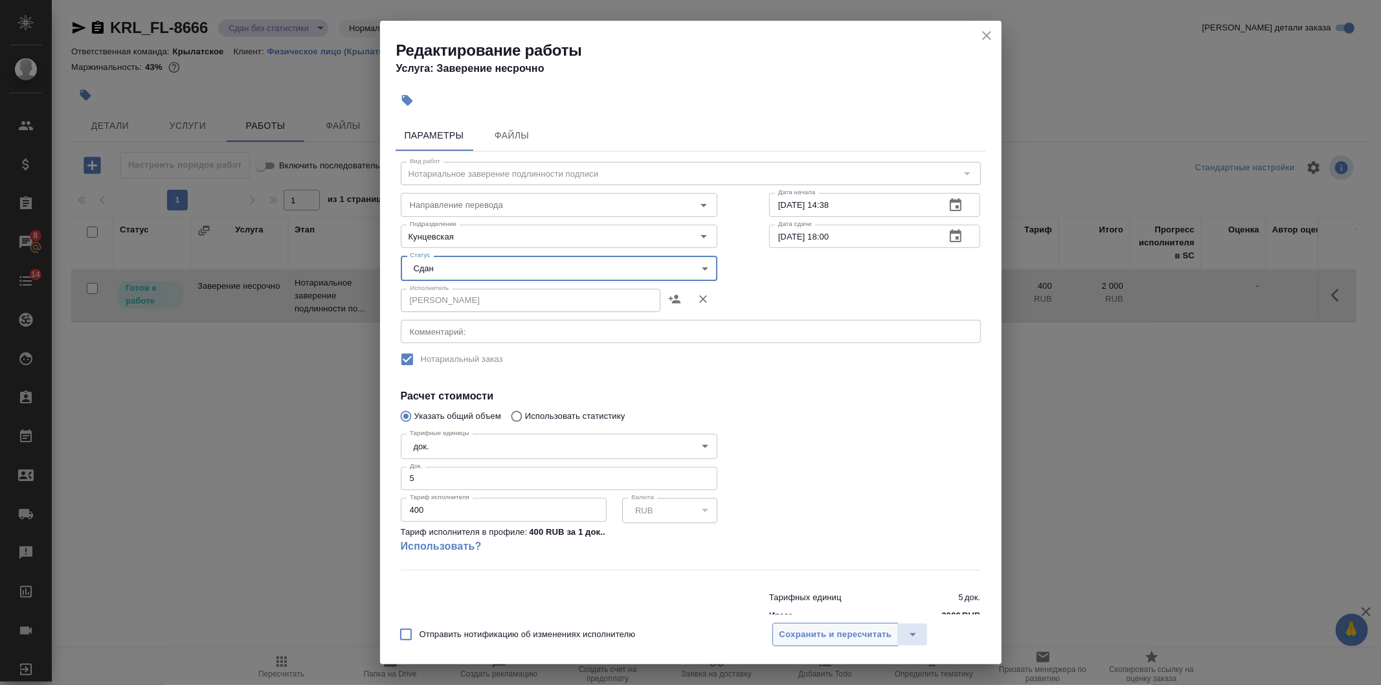
click at [780, 629] on span "Сохранить и пересчитать" at bounding box center [835, 634] width 113 height 15
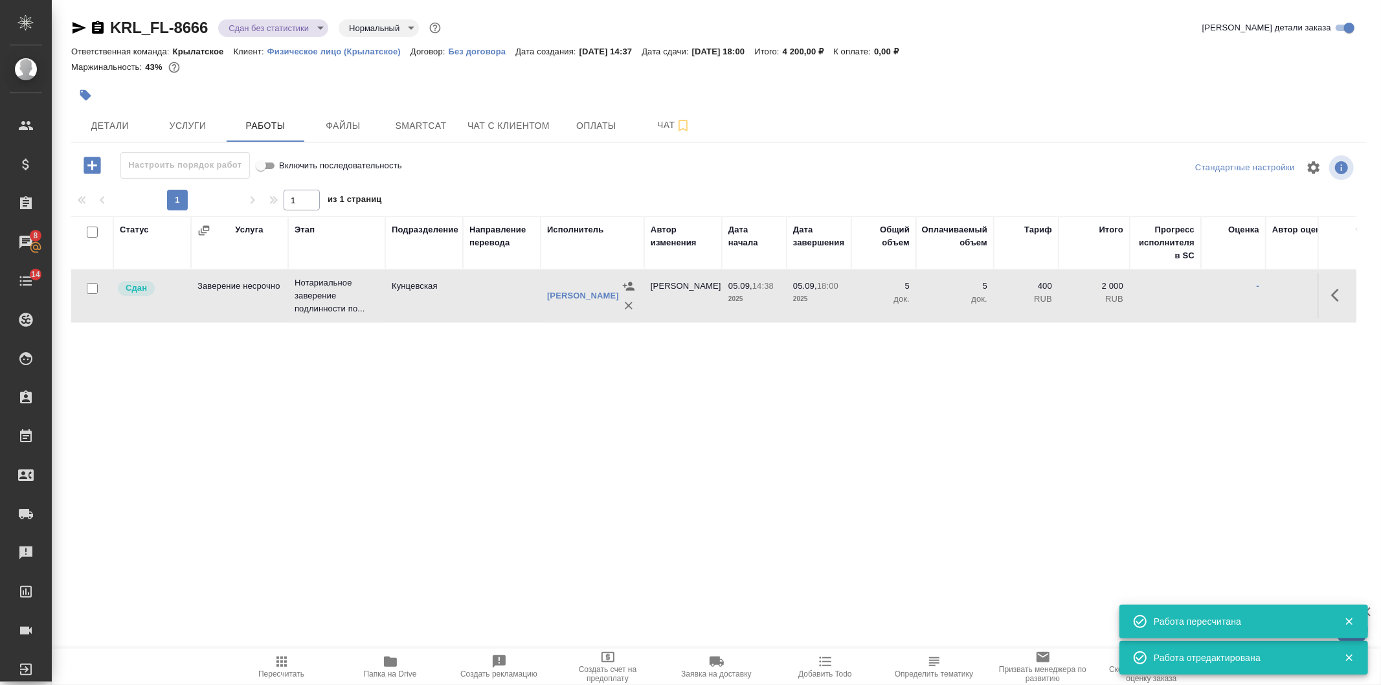
click at [286, 20] on body "🙏 .cls-1 fill:#fff; AWATERA Veselova Yulia Клиенты Спецификации Заказы 8 Чаты 1…" at bounding box center [690, 342] width 1381 height 685
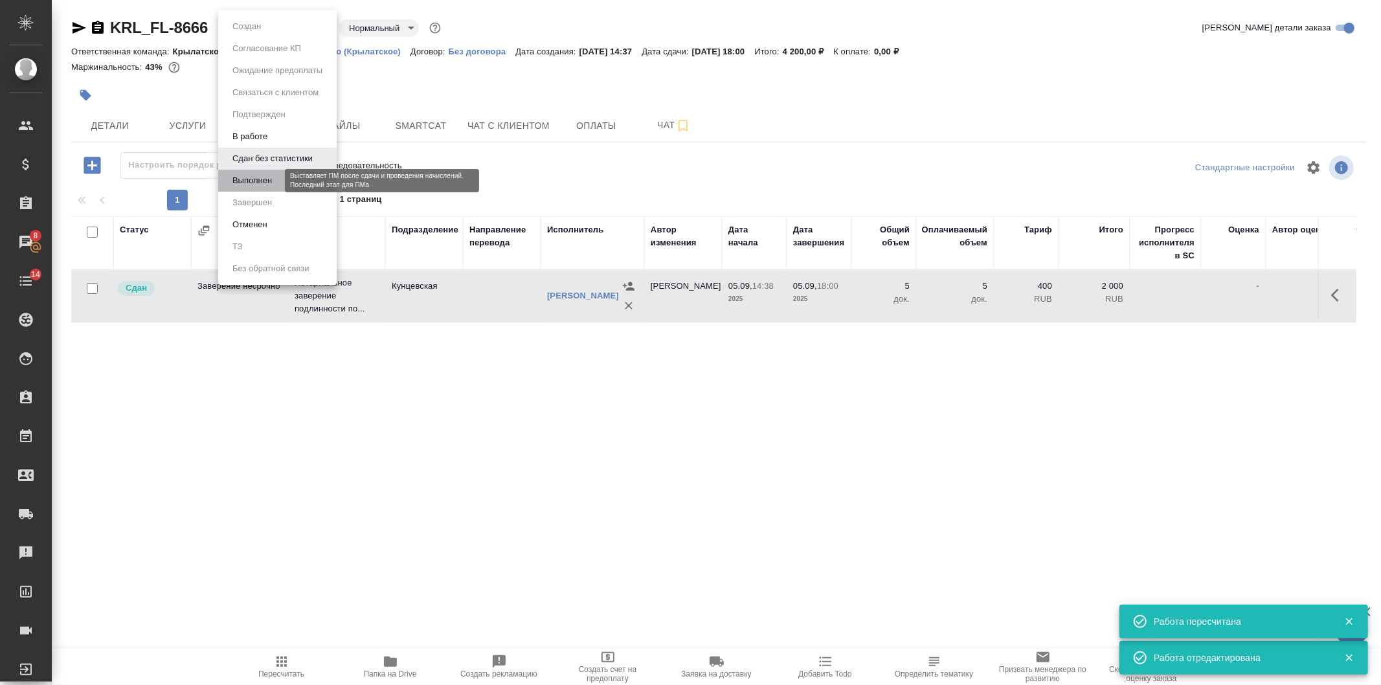
click at [274, 183] on button "Выполнен" at bounding box center [251, 180] width 47 height 14
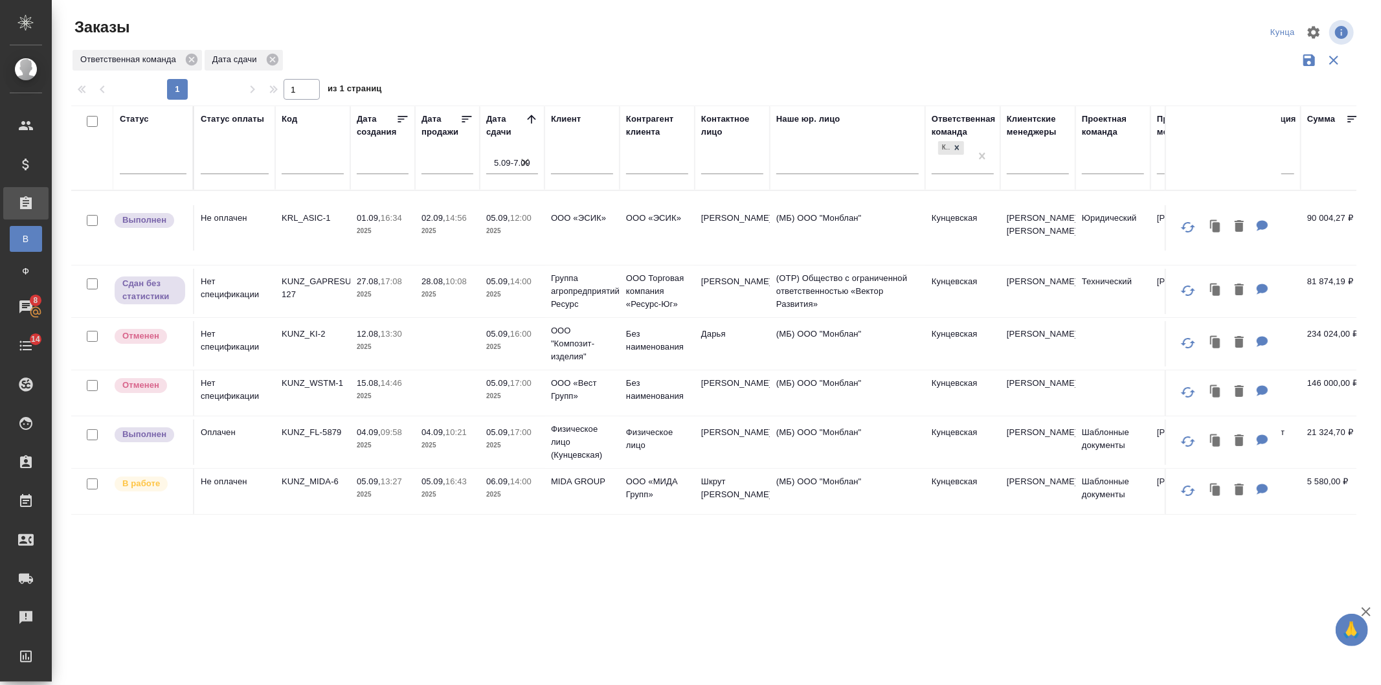
click at [1194, 288] on icon "button" at bounding box center [1188, 291] width 16 height 16
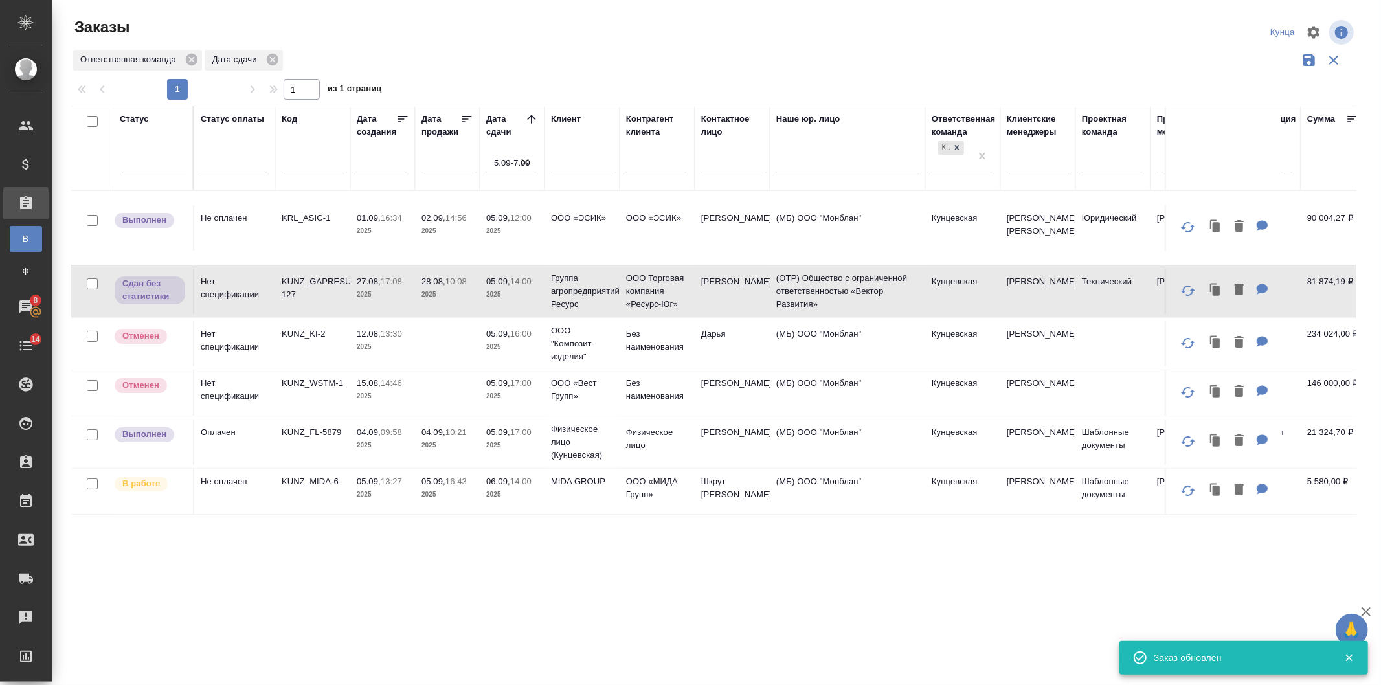
click at [333, 430] on p "KUNZ_FL-5879" at bounding box center [313, 432] width 62 height 13
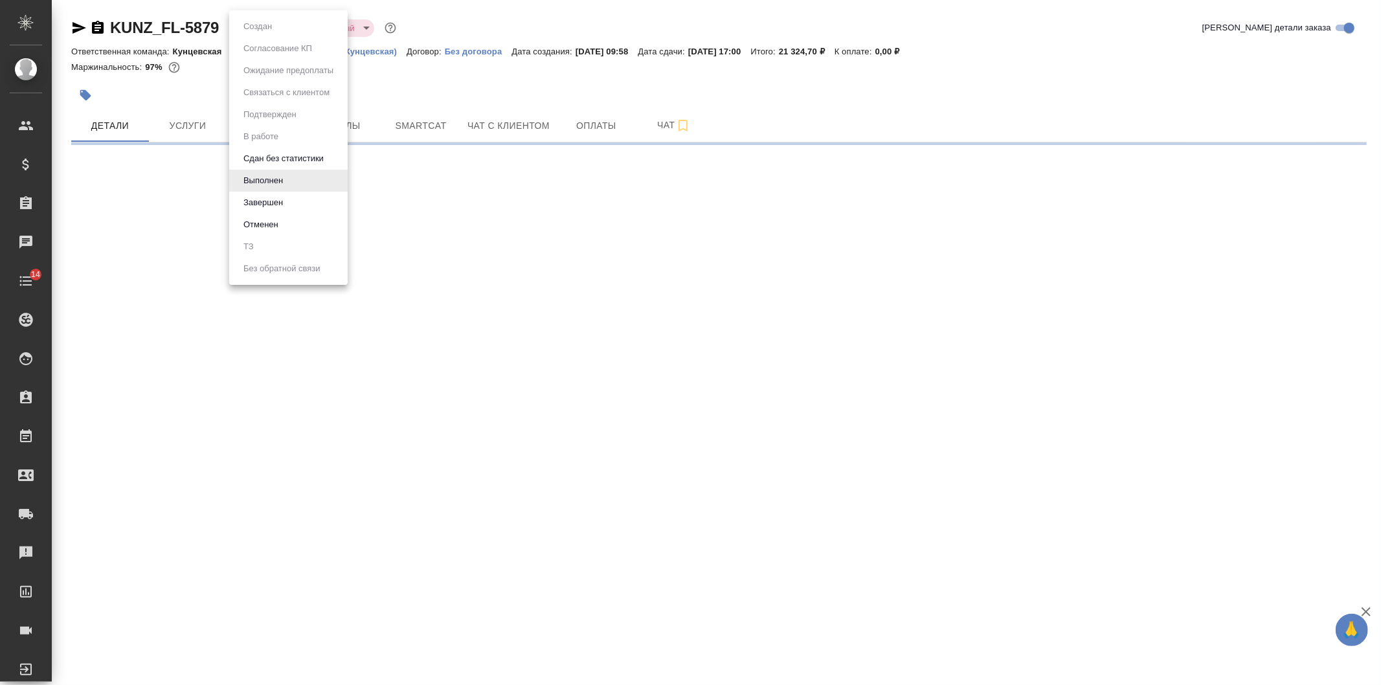
click at [243, 24] on body "🙏 .cls-1 fill:#fff; AWATERA [PERSON_NAME] Клиенты Спецификации Заказы Чаты 14 T…" at bounding box center [690, 342] width 1381 height 685
click at [255, 201] on button "Завершен" at bounding box center [262, 202] width 47 height 14
select select "RU"
